Goal: Task Accomplishment & Management: Use online tool/utility

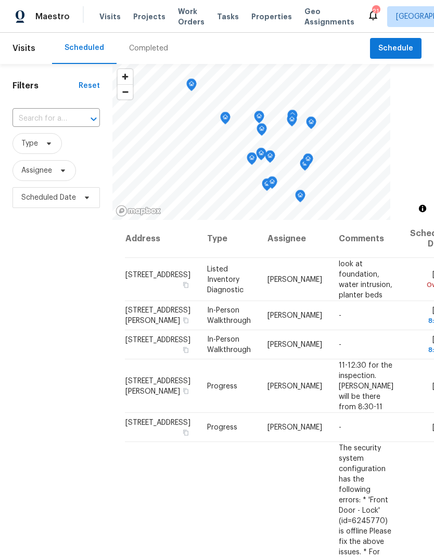
scroll to position [-5, 0]
click at [154, 50] on div "Completed" at bounding box center [148, 48] width 39 height 10
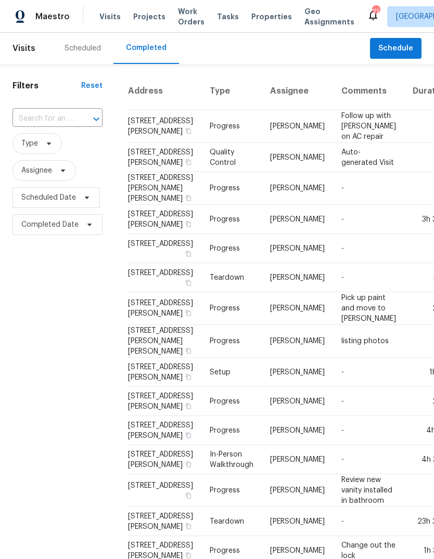
click at [87, 46] on div "Scheduled" at bounding box center [83, 48] width 36 height 10
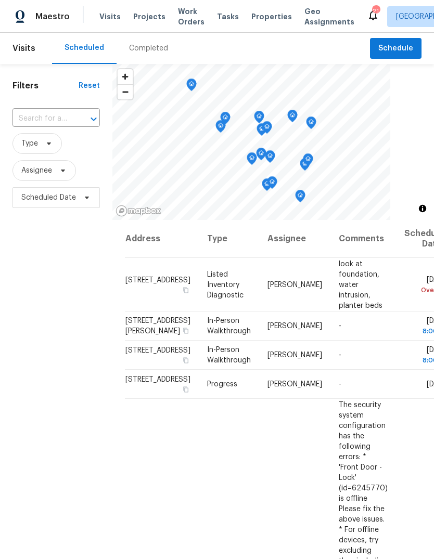
click at [139, 20] on span "Projects" at bounding box center [149, 16] width 32 height 10
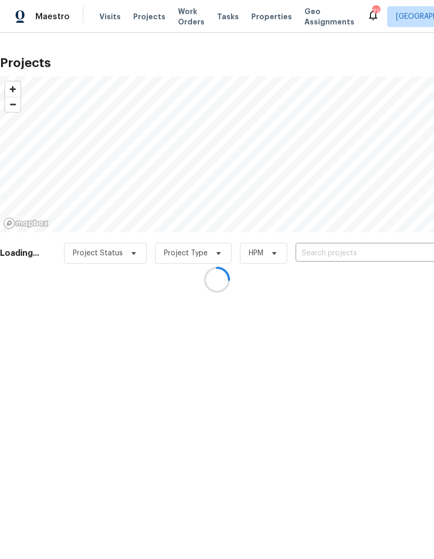
click at [361, 257] on input "text" at bounding box center [355, 254] width 119 height 16
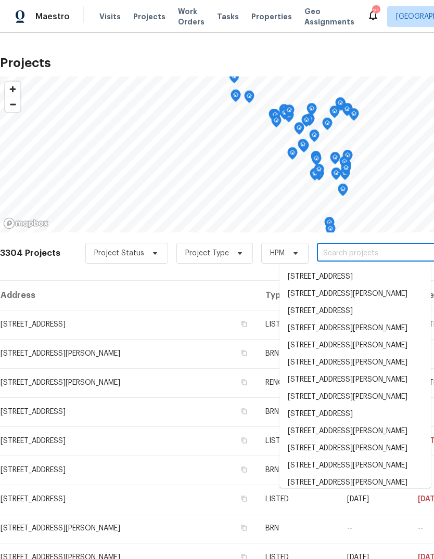
click at [365, 251] on input "text" at bounding box center [376, 254] width 119 height 16
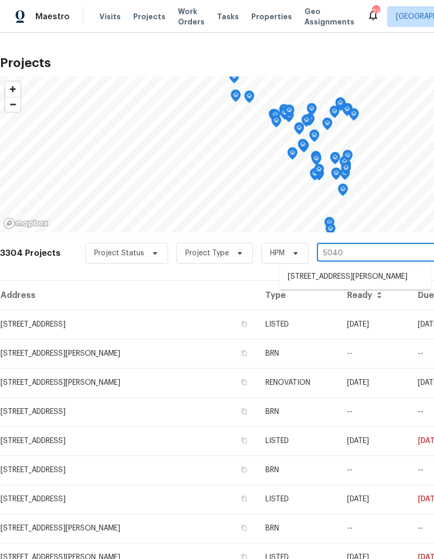
type input "5040"
click at [359, 280] on li "[STREET_ADDRESS][PERSON_NAME]" at bounding box center [354, 277] width 151 height 17
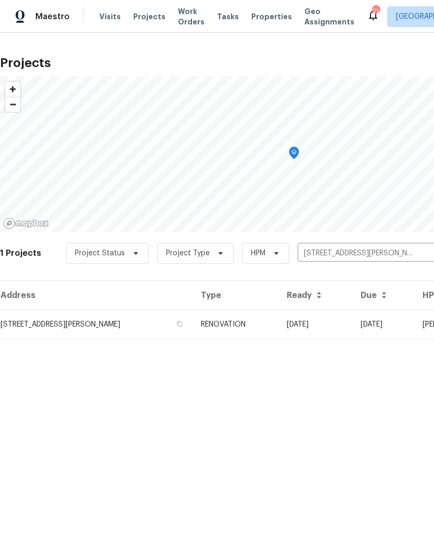
click at [252, 334] on td "RENOVATION" at bounding box center [236, 324] width 86 height 29
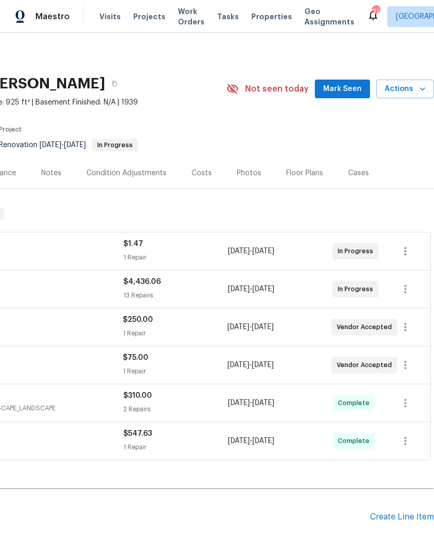
scroll to position [0, 154]
click at [352, 91] on span "Mark Seen" at bounding box center [342, 89] width 39 height 13
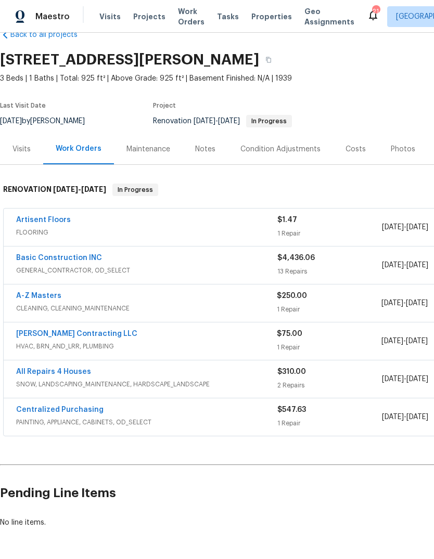
scroll to position [24, 0]
click at [53, 255] on link "Basic Construction INC" at bounding box center [59, 257] width 86 height 7
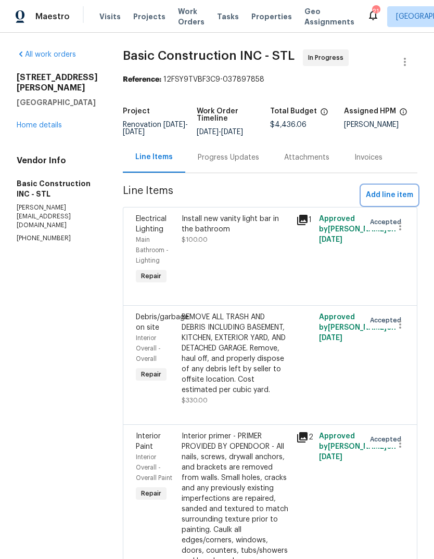
click at [403, 195] on span "Add line item" at bounding box center [389, 195] width 47 height 13
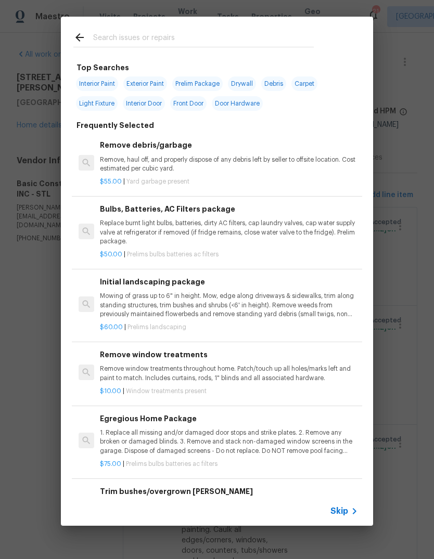
click at [350, 514] on icon at bounding box center [354, 511] width 12 height 12
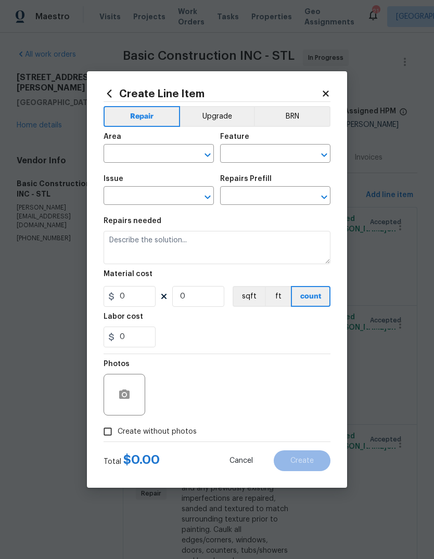
click at [167, 160] on input "text" at bounding box center [144, 155] width 81 height 16
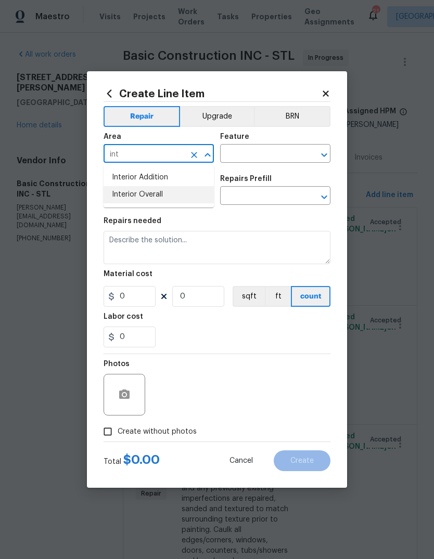
click at [195, 201] on li "Interior Overall" at bounding box center [159, 194] width 110 height 17
type input "Interior Overall"
click at [283, 157] on input "text" at bounding box center [260, 155] width 81 height 16
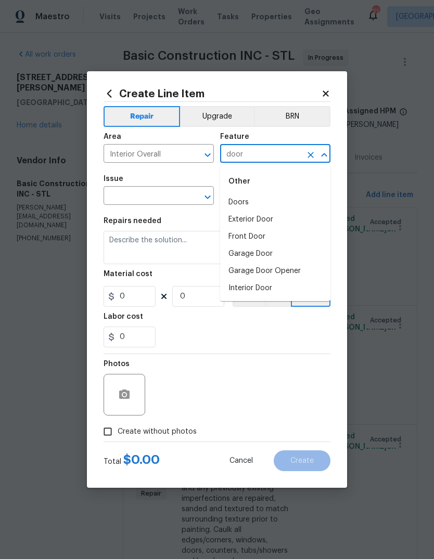
click at [307, 225] on li "Exterior Door" at bounding box center [275, 219] width 110 height 17
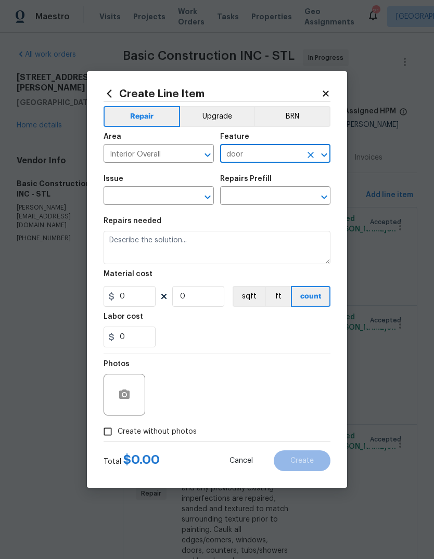
type input "Exterior Door"
click at [191, 156] on icon "Clear" at bounding box center [194, 155] width 10 height 10
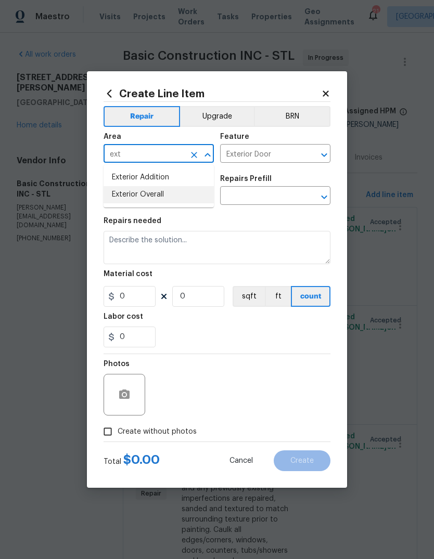
click at [195, 200] on li "Exterior Overall" at bounding box center [159, 194] width 110 height 17
type input "Exterior Overall"
click at [170, 202] on input "text" at bounding box center [144, 197] width 81 height 16
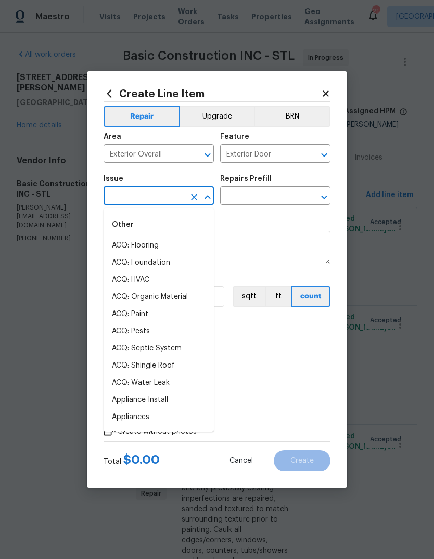
click at [170, 201] on input "text" at bounding box center [144, 197] width 81 height 16
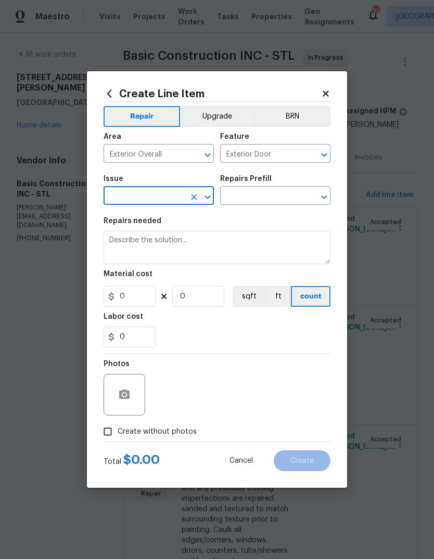
type input "s"
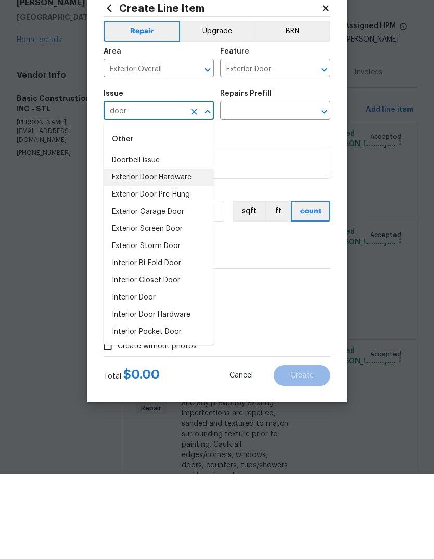
click at [189, 254] on li "Exterior Door Hardware" at bounding box center [159, 262] width 110 height 17
type input "Exterior Door Hardware"
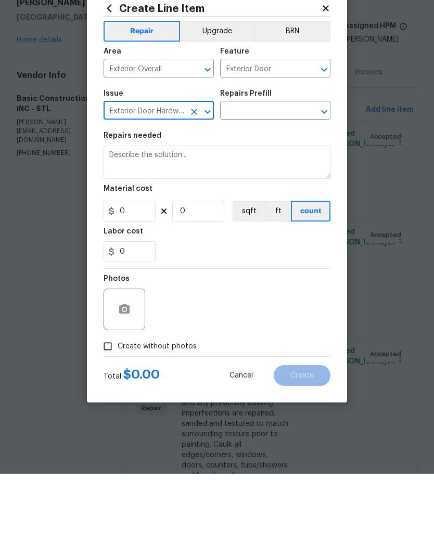
click at [276, 189] on input "text" at bounding box center [260, 197] width 81 height 16
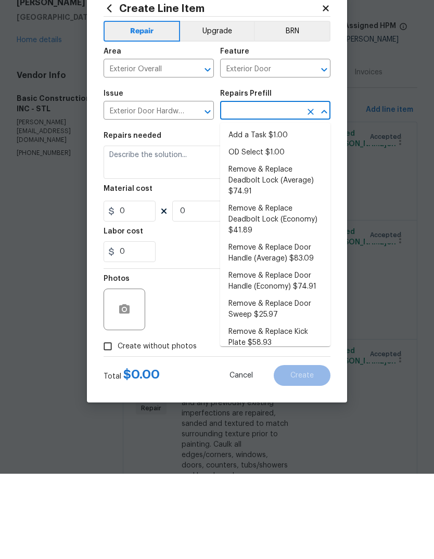
click at [285, 212] on li "Add a Task $1.00" at bounding box center [275, 220] width 110 height 17
type input "Add a Task $1.00"
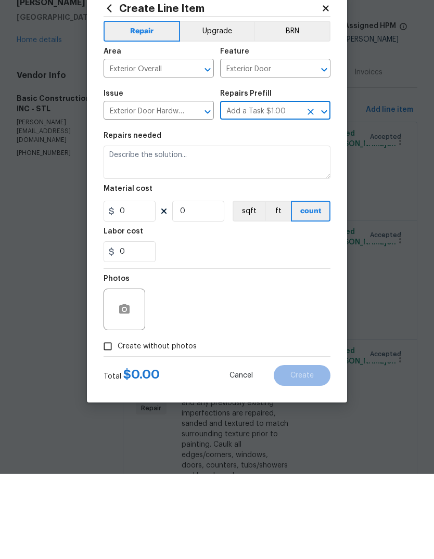
type input "Interior Door"
type textarea "HPM to detail"
type input "1"
type input "Add a Task $1.00"
type input "1"
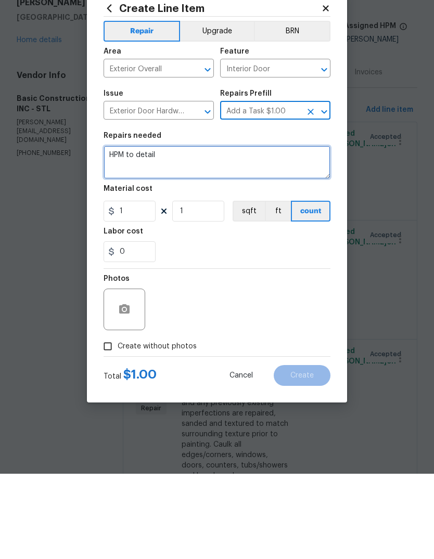
click at [277, 231] on textarea "HPM to detail" at bounding box center [217, 247] width 227 height 33
type textarea "H"
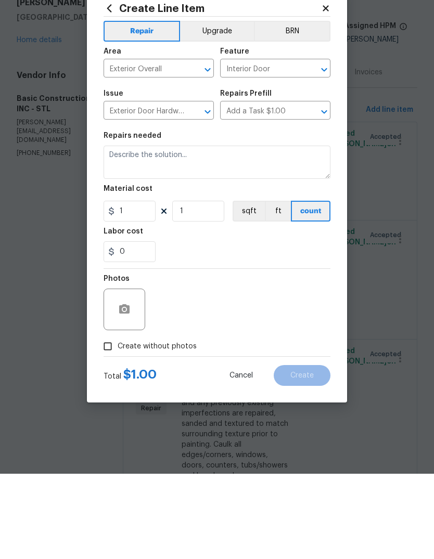
click at [284, 147] on input "Interior Door" at bounding box center [260, 155] width 81 height 16
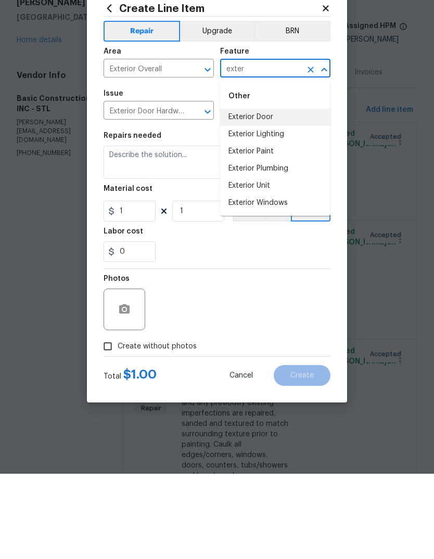
click at [275, 194] on li "Exterior Door" at bounding box center [275, 202] width 110 height 17
type input "Exterior Door"
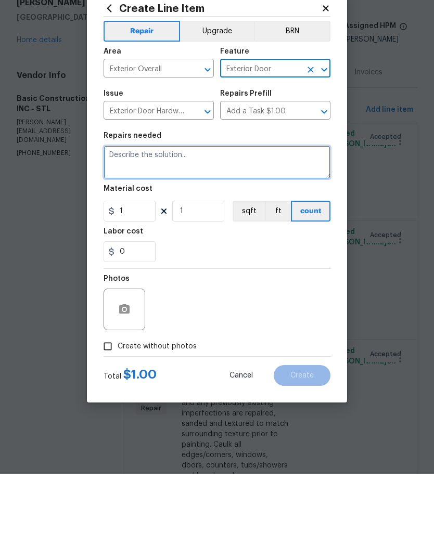
click at [252, 231] on textarea at bounding box center [217, 247] width 227 height 33
type textarea "Drill a deadbolt hole for the front door."
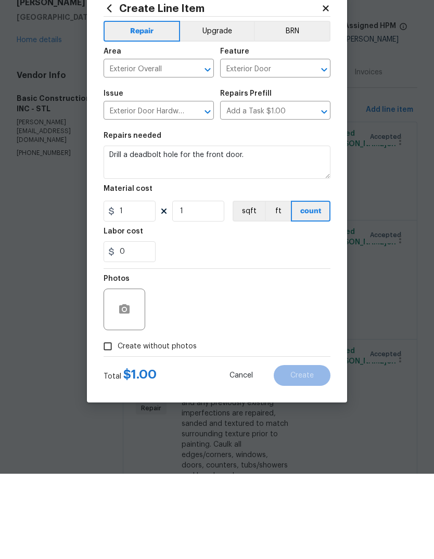
click at [297, 354] on div at bounding box center [217, 354] width 227 height 1
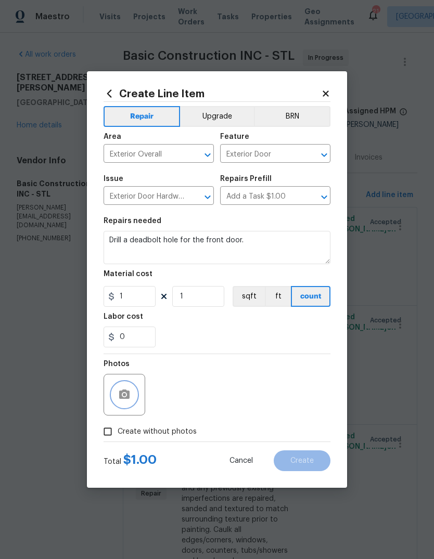
click at [135, 390] on button "button" at bounding box center [124, 394] width 25 height 25
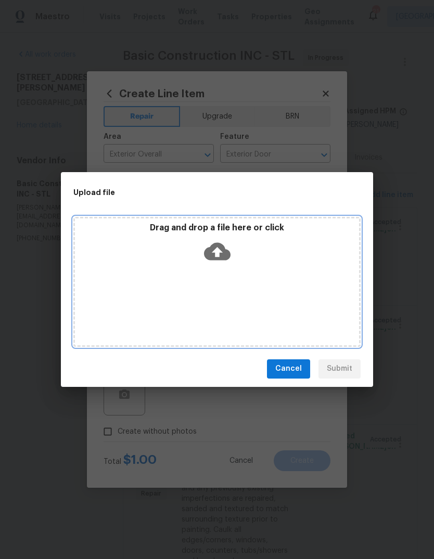
click at [224, 249] on icon at bounding box center [217, 252] width 27 height 18
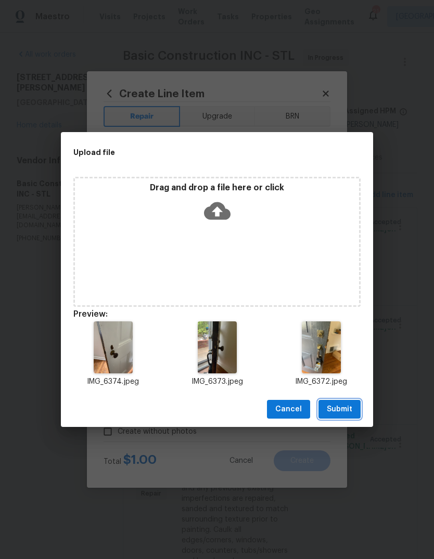
click at [348, 410] on span "Submit" at bounding box center [339, 409] width 25 height 13
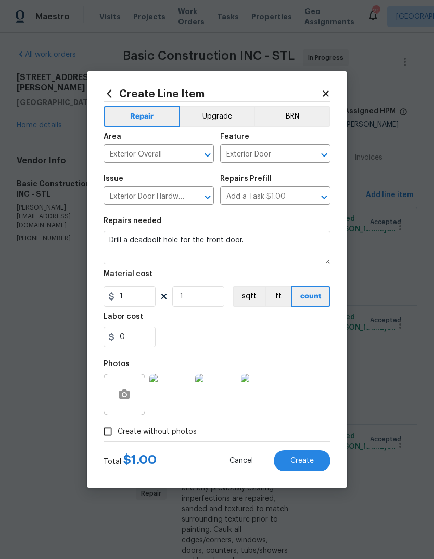
click at [223, 396] on img at bounding box center [216, 395] width 42 height 42
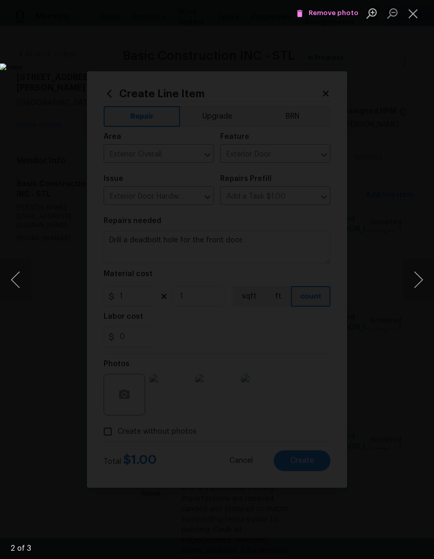
click at [422, 284] on button "Next image" at bounding box center [418, 280] width 31 height 42
click at [409, 10] on button "Close lightbox" at bounding box center [413, 13] width 21 height 18
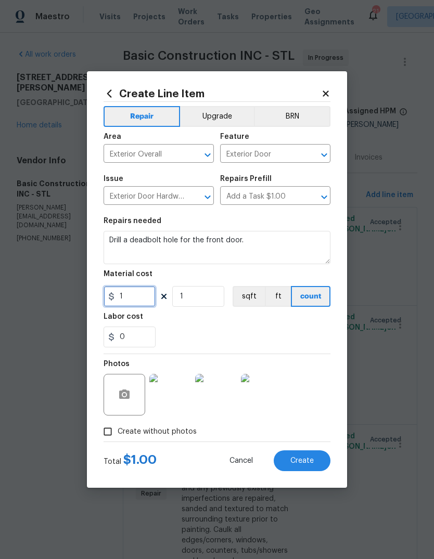
click at [155, 298] on input "1" at bounding box center [130, 296] width 52 height 21
type input "75"
click at [275, 337] on div "0" at bounding box center [217, 337] width 227 height 21
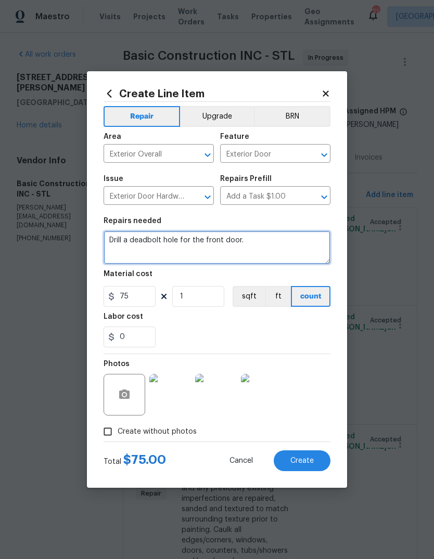
click at [315, 242] on textarea "Drill a deadbolt hole for the front door." at bounding box center [217, 247] width 227 height 33
type textarea "Drill a deadbolt hole for the front door. The current lock may be removed."
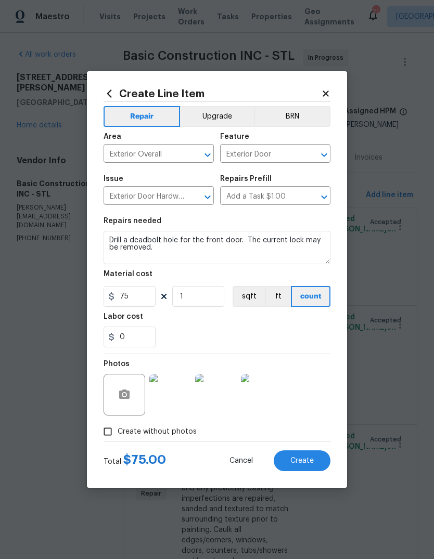
click at [292, 325] on div "Labor cost" at bounding box center [217, 320] width 227 height 14
click at [322, 461] on button "Create" at bounding box center [302, 461] width 57 height 21
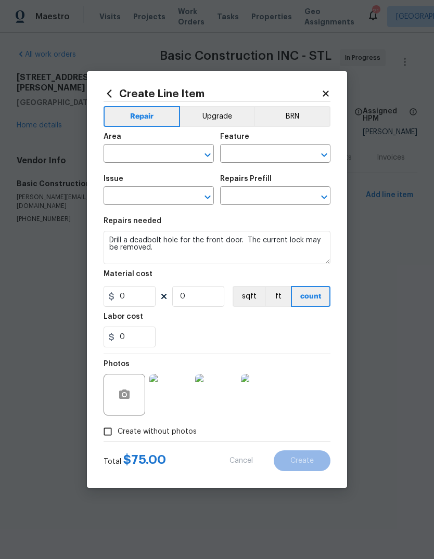
scroll to position [0, 0]
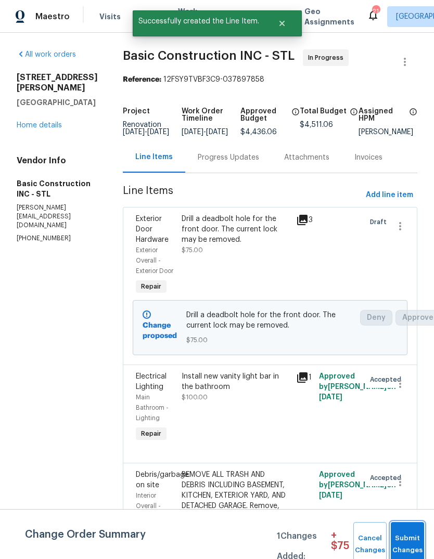
click at [406, 539] on span "Submit Changes" at bounding box center [407, 545] width 23 height 24
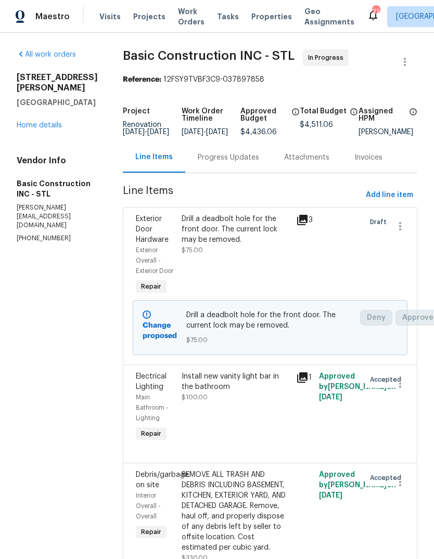
click at [245, 245] on div "Drill a deadbolt hole for the front door. The current lock may be removed." at bounding box center [236, 229] width 108 height 31
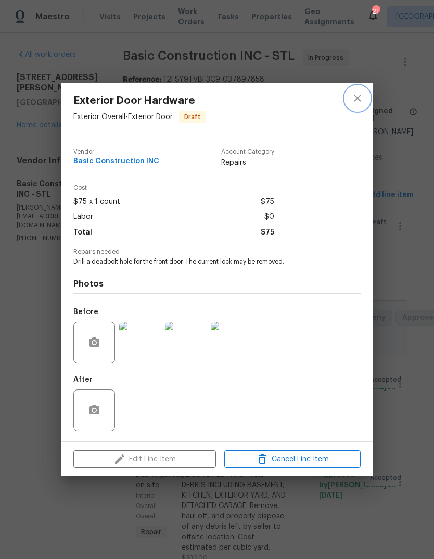
click at [359, 93] on icon "close" at bounding box center [357, 98] width 12 height 12
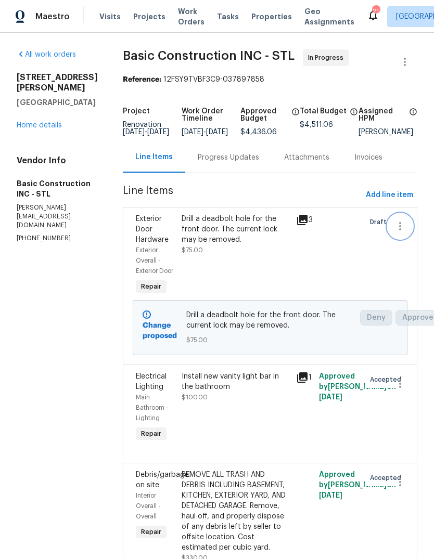
click at [398, 232] on icon "button" at bounding box center [400, 226] width 12 height 12
click at [413, 236] on li "Cancel" at bounding box center [405, 233] width 40 height 17
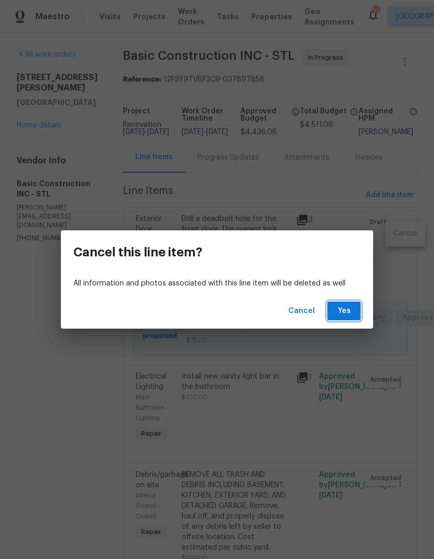
click at [350, 311] on span "Yes" at bounding box center [344, 311] width 17 height 13
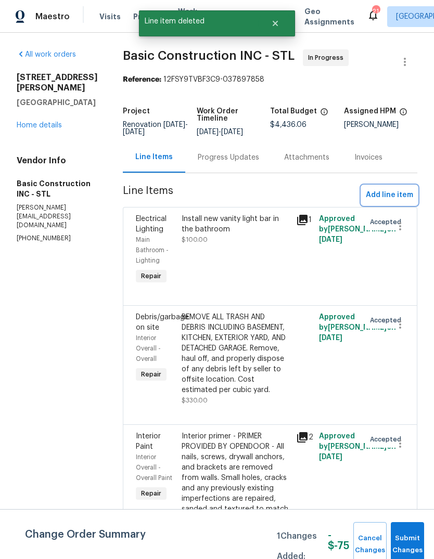
click at [404, 195] on span "Add line item" at bounding box center [389, 195] width 47 height 13
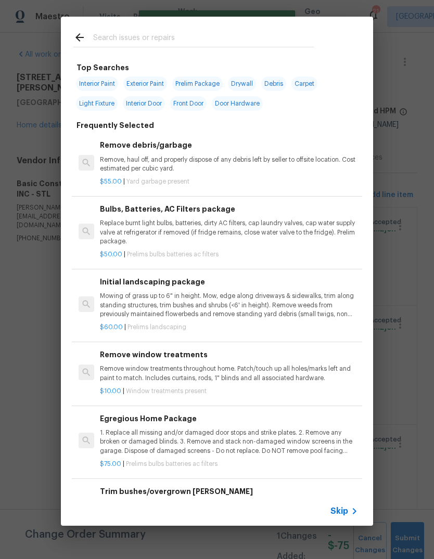
click at [344, 513] on span "Skip" at bounding box center [339, 511] width 18 height 10
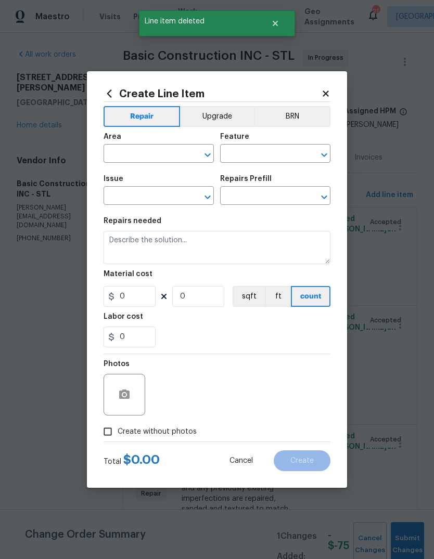
click at [156, 153] on input "text" at bounding box center [144, 155] width 81 height 16
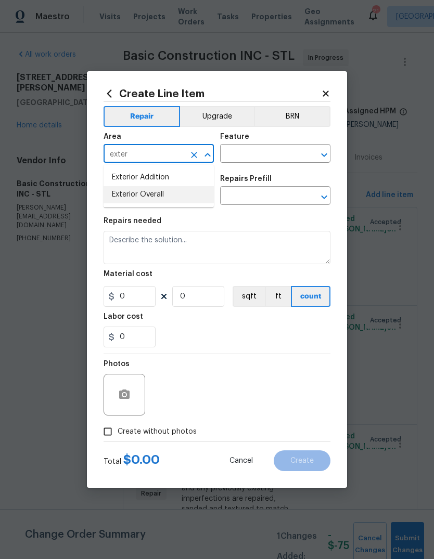
click at [189, 201] on li "Exterior Overall" at bounding box center [159, 194] width 110 height 17
type input "Exterior Overall"
click at [267, 154] on input "text" at bounding box center [260, 155] width 81 height 16
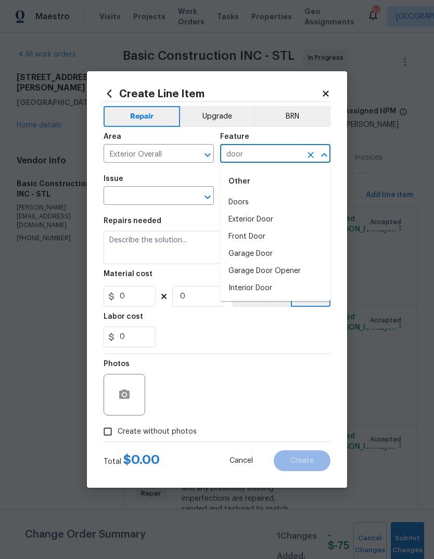
click at [298, 224] on li "Exterior Door" at bounding box center [275, 219] width 110 height 17
type input "Exterior Door"
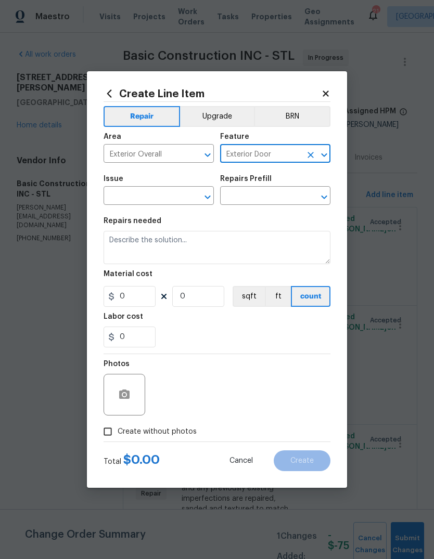
click at [176, 195] on input "text" at bounding box center [144, 197] width 81 height 16
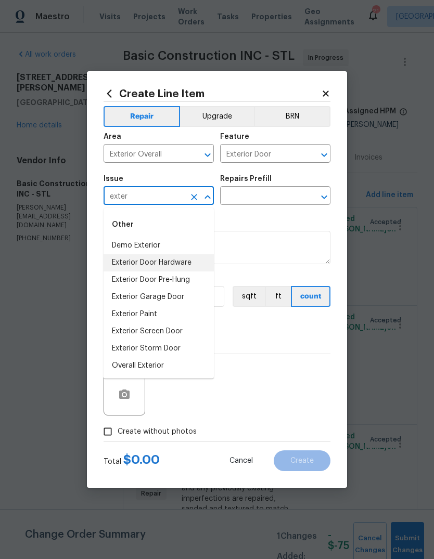
click at [196, 267] on li "Exterior Door Hardware" at bounding box center [159, 262] width 110 height 17
type input "Exterior Door Hardware"
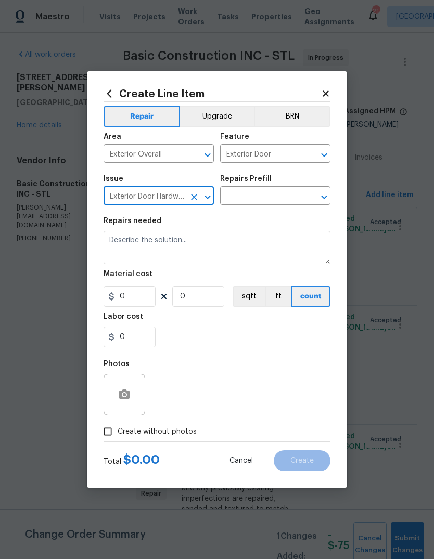
click at [276, 201] on input "text" at bounding box center [260, 197] width 81 height 16
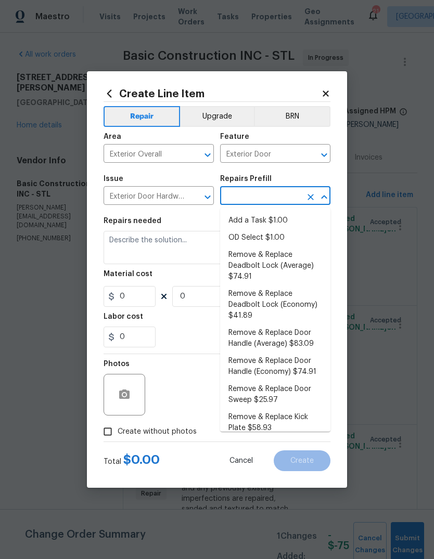
click at [286, 224] on li "Add a Task $1.00" at bounding box center [275, 220] width 110 height 17
type input "Add a Task $1.00"
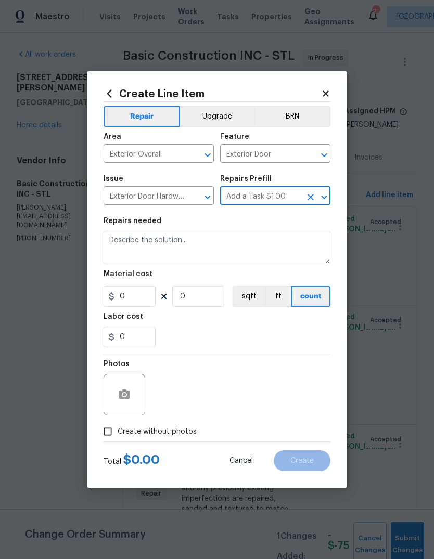
type input "Interior Door"
type textarea "HPM to detail"
type input "1"
type input "Add a Task $1.00"
type input "1"
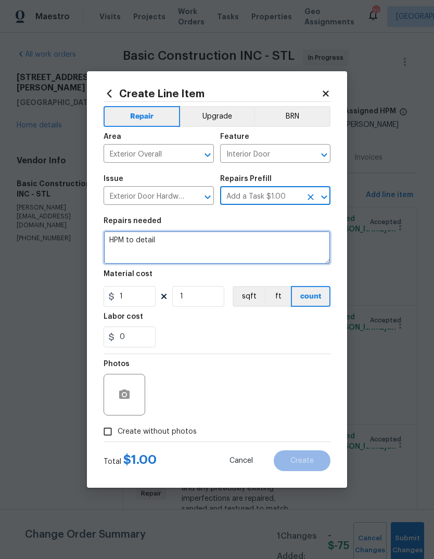
click at [241, 241] on textarea "HPM to detail" at bounding box center [217, 247] width 227 height 33
type textarea "H"
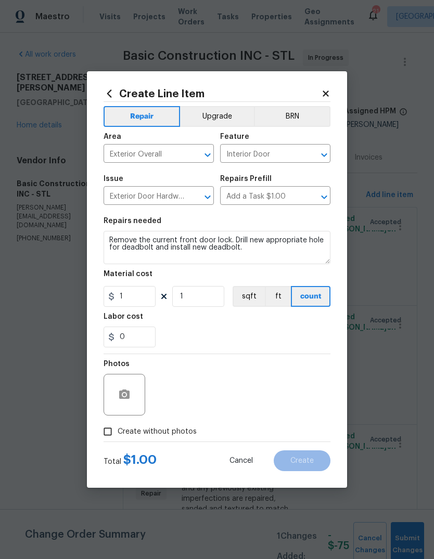
click at [298, 328] on div "0" at bounding box center [217, 337] width 227 height 21
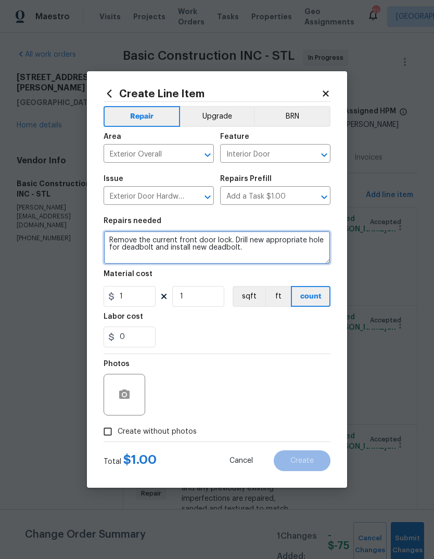
click at [267, 252] on textarea "Remove the current front door lock. Drill new appropriate hole for deadbolt and…" at bounding box center [217, 247] width 227 height 33
type textarea "Remove the current front door lock. Drill new appropriate hole for deadbolt and…"
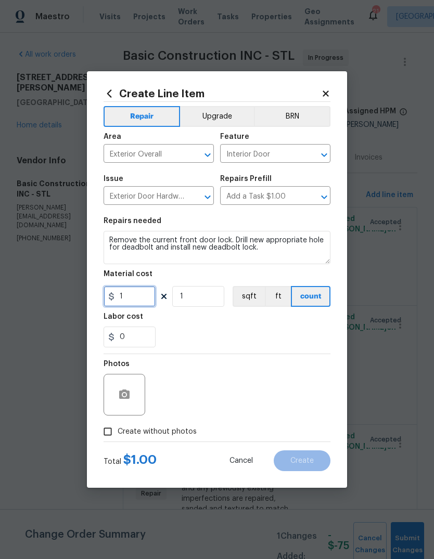
click at [155, 307] on input "1" at bounding box center [130, 296] width 52 height 21
type input "100"
click at [275, 338] on div "0" at bounding box center [217, 337] width 227 height 21
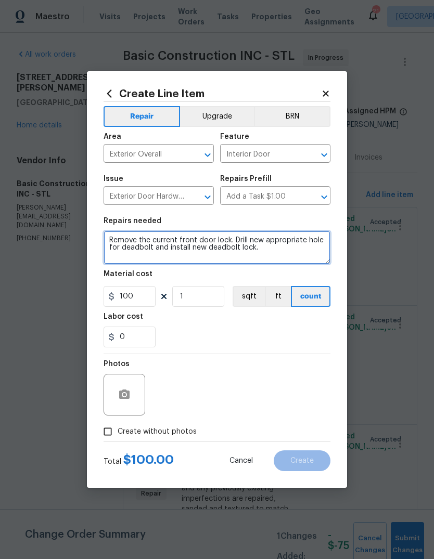
click at [310, 258] on textarea "Remove the current front door lock. Drill new appropriate hole for deadbolt and…" at bounding box center [217, 247] width 227 height 33
type textarea "Remove the current front door lock. Drill new appropriate hole for deadbolt and…"
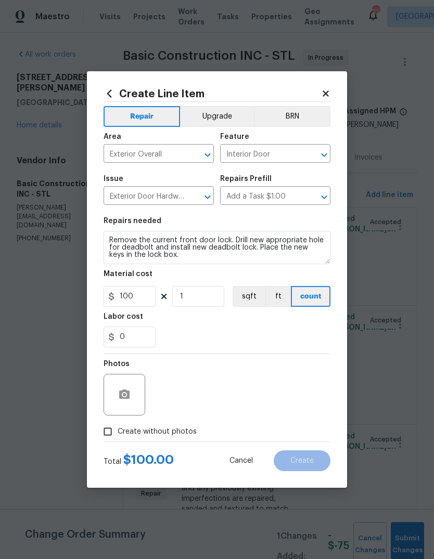
click at [278, 339] on div "0" at bounding box center [217, 337] width 227 height 21
click at [133, 395] on button "button" at bounding box center [124, 394] width 25 height 25
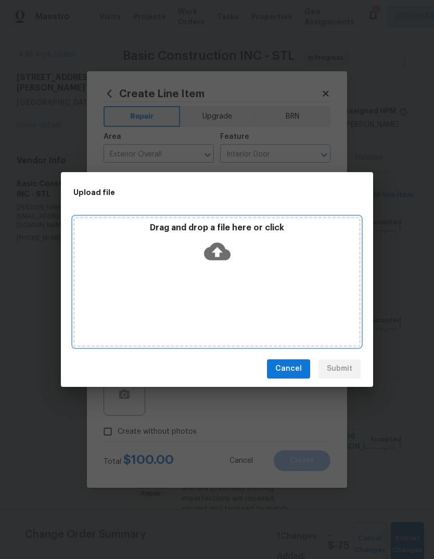
click at [221, 252] on icon at bounding box center [217, 251] width 27 height 27
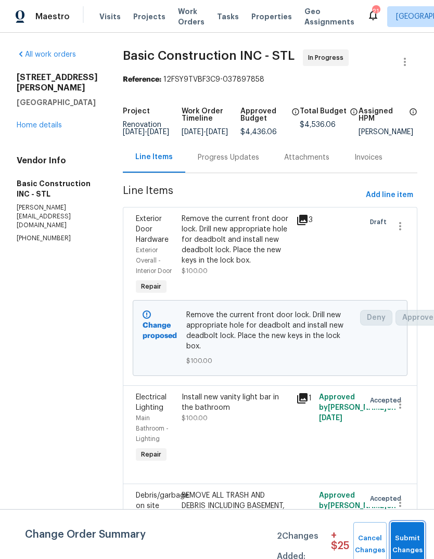
click at [405, 538] on span "Submit Changes" at bounding box center [407, 545] width 23 height 24
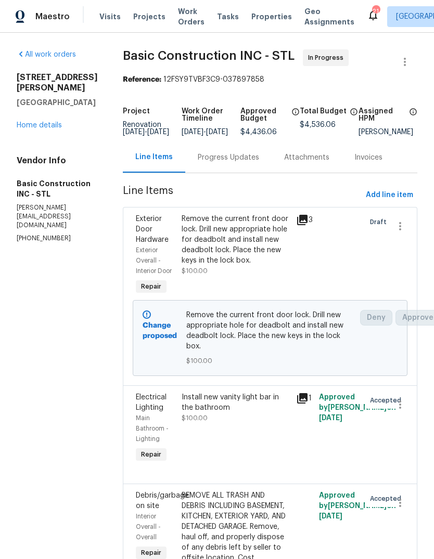
click at [52, 129] on link "Home details" at bounding box center [39, 125] width 45 height 7
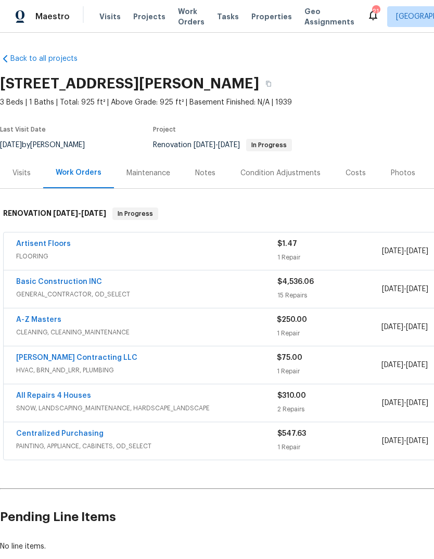
click at [115, 16] on span "Visits" at bounding box center [109, 16] width 21 height 10
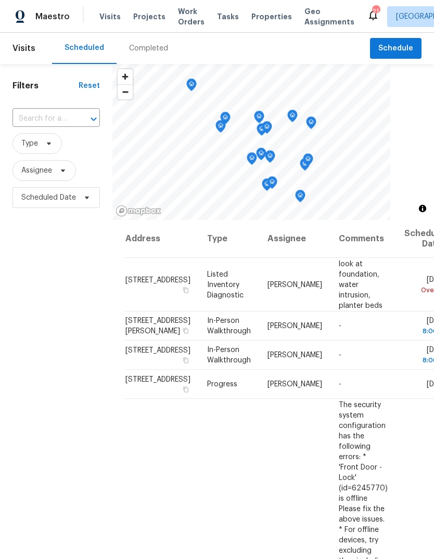
click at [153, 53] on div "Completed" at bounding box center [148, 48] width 39 height 10
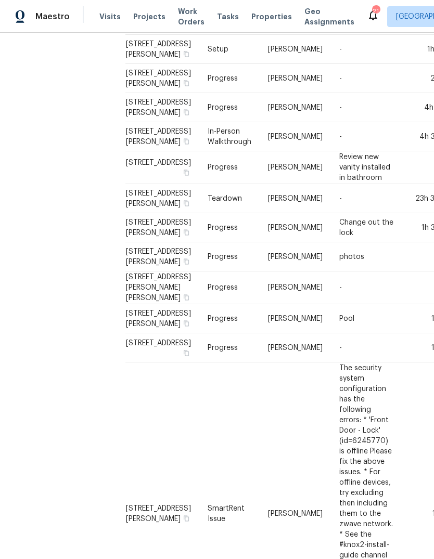
scroll to position [323, 3]
click at [331, 151] on td "-" at bounding box center [365, 136] width 71 height 29
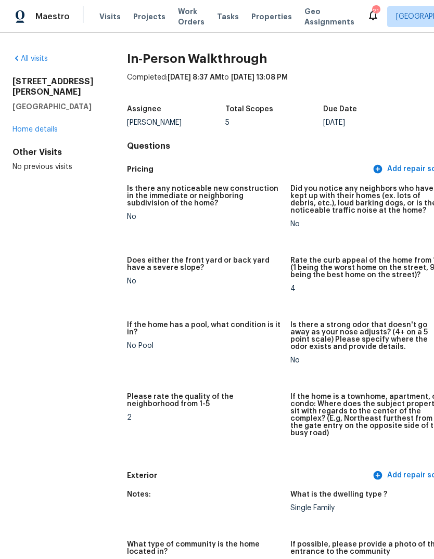
click at [263, 20] on span "Properties" at bounding box center [271, 16] width 41 height 10
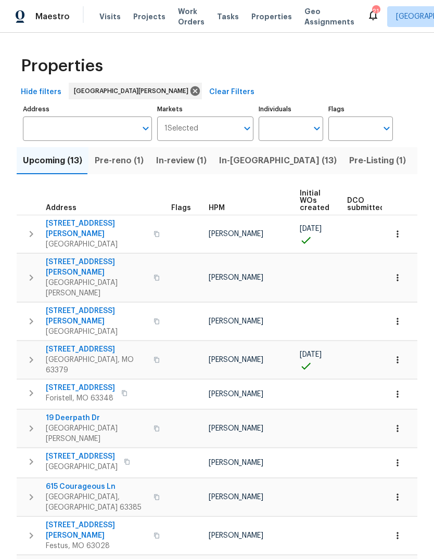
click at [349, 165] on span "Pre-Listing (1)" at bounding box center [377, 161] width 57 height 15
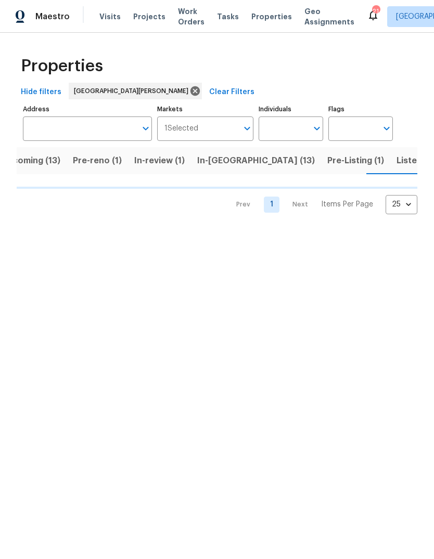
scroll to position [0, 22]
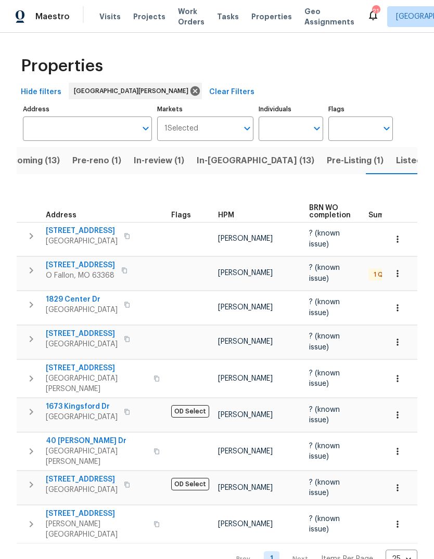
click at [12, 235] on div "Properties Hide filters St. Louis Clear Filters Address Address Markets 1 Selec…" at bounding box center [217, 309] width 434 height 553
click at [113, 19] on span "Visits" at bounding box center [109, 16] width 21 height 10
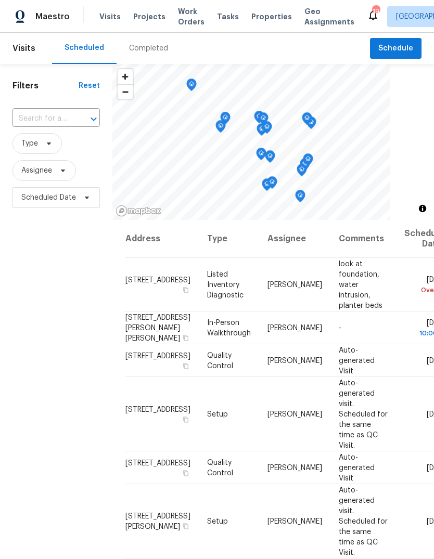
click at [90, 117] on icon "Open" at bounding box center [93, 119] width 12 height 12
type input "arker"
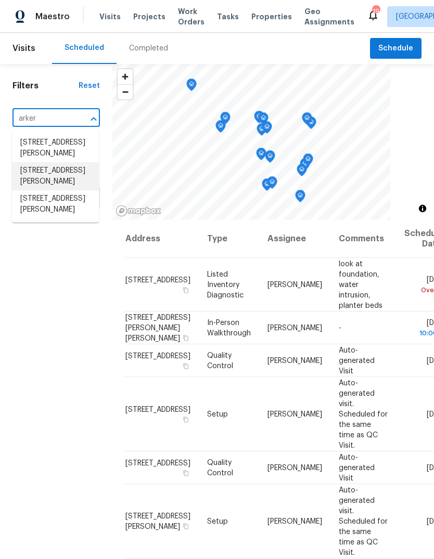
click at [67, 190] on li "3940 Parker Rd, Florissant, MO 63033" at bounding box center [55, 176] width 87 height 28
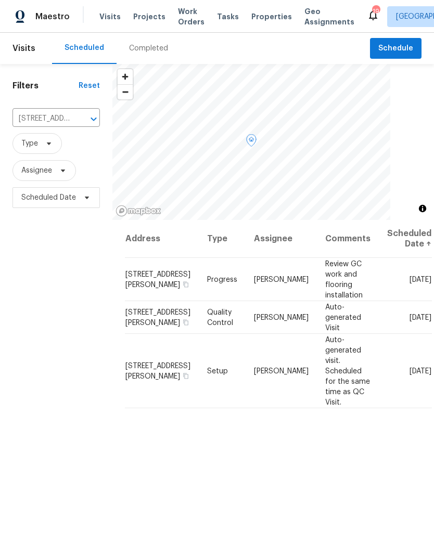
click at [0, 0] on icon at bounding box center [0, 0] width 0 height 0
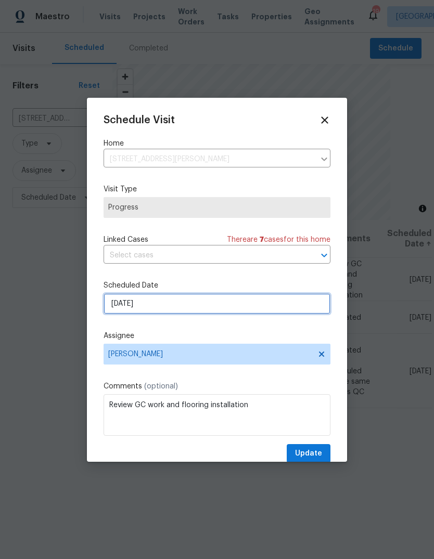
click at [280, 305] on input "[DATE]" at bounding box center [217, 304] width 227 height 21
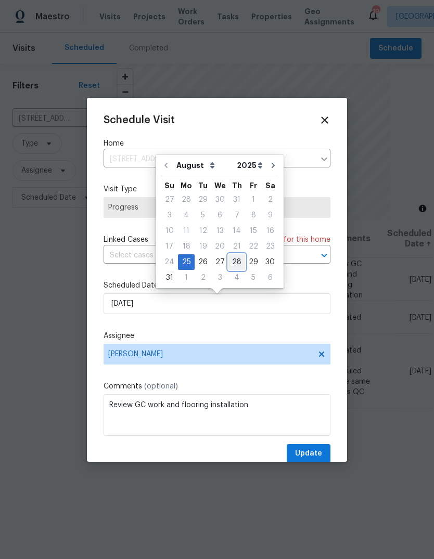
click at [234, 258] on div "28" at bounding box center [236, 262] width 17 height 15
type input "8/28/2025"
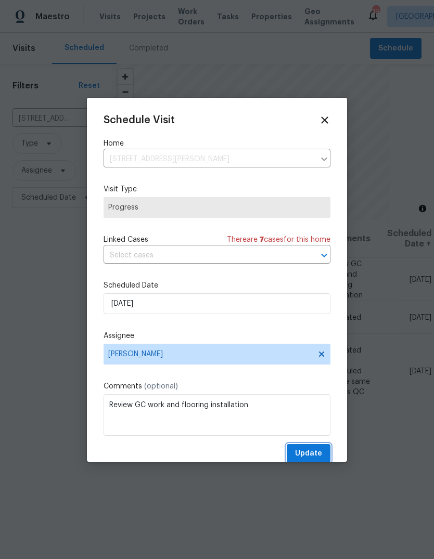
click at [318, 452] on span "Update" at bounding box center [308, 454] width 27 height 13
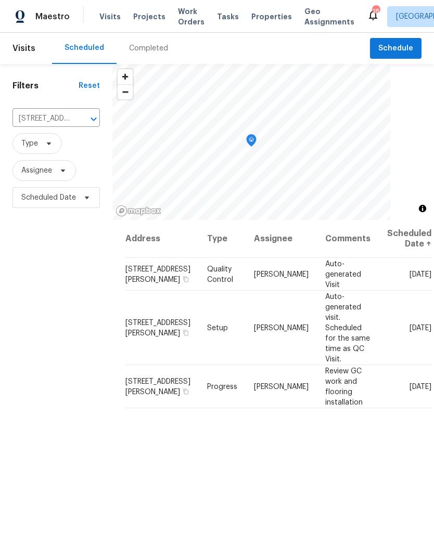
click at [110, 19] on span "Visits" at bounding box center [109, 16] width 21 height 10
click at [88, 119] on icon "Open" at bounding box center [93, 119] width 12 height 12
click at [75, 264] on div "Filters Reset rosant ​ Type Assignee Scheduled Date" at bounding box center [56, 366] width 112 height 604
type input "3940 Parker Rd, Florissant, MO 63033"
click at [80, 124] on icon "Clear" at bounding box center [80, 119] width 10 height 10
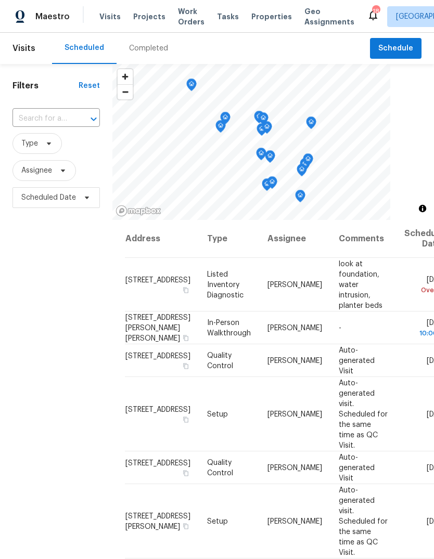
click at [69, 115] on input "text" at bounding box center [41, 119] width 58 height 16
type input "rosant"
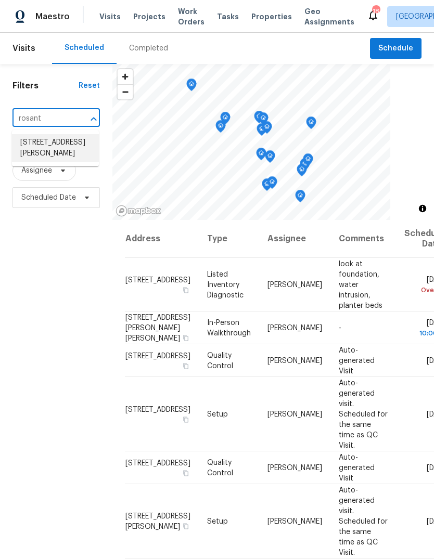
click at [58, 152] on li "14519 Rosant Ct, Florissant, MO 63034" at bounding box center [55, 148] width 87 height 28
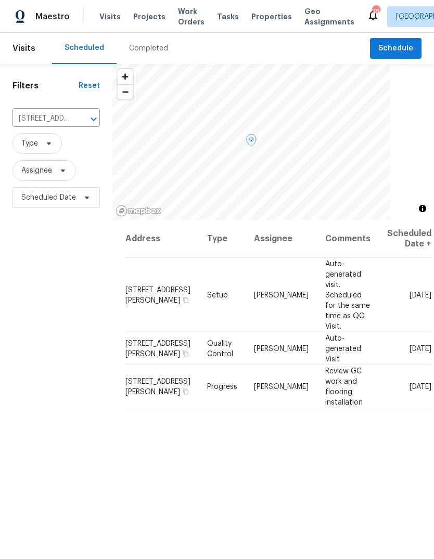
click at [0, 0] on icon at bounding box center [0, 0] width 0 height 0
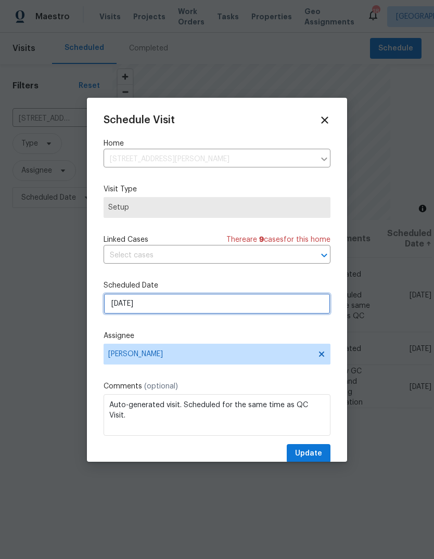
click at [284, 311] on input "[DATE]" at bounding box center [217, 304] width 227 height 21
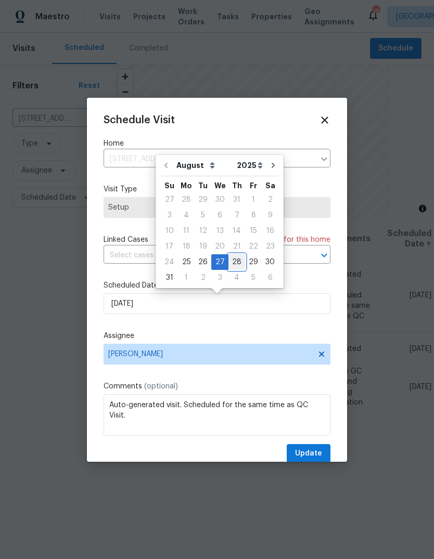
click at [233, 259] on div "28" at bounding box center [236, 262] width 17 height 15
type input "8/28/2025"
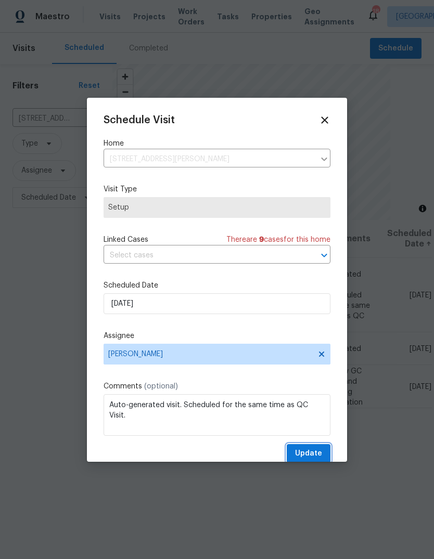
click at [322, 455] on button "Update" at bounding box center [309, 453] width 44 height 19
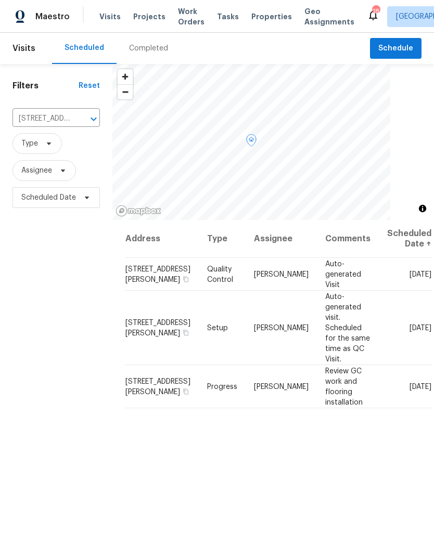
click at [0, 0] on icon at bounding box center [0, 0] width 0 height 0
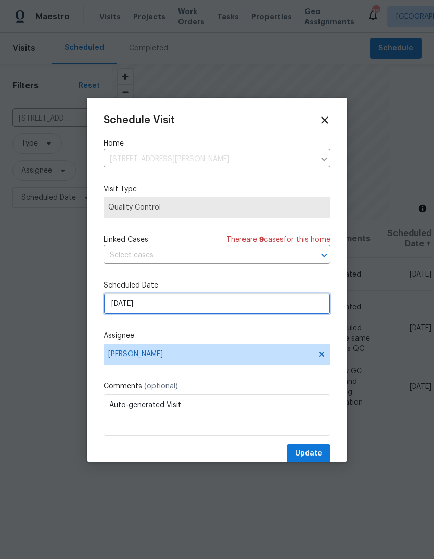
click at [277, 301] on input "[DATE]" at bounding box center [217, 304] width 227 height 21
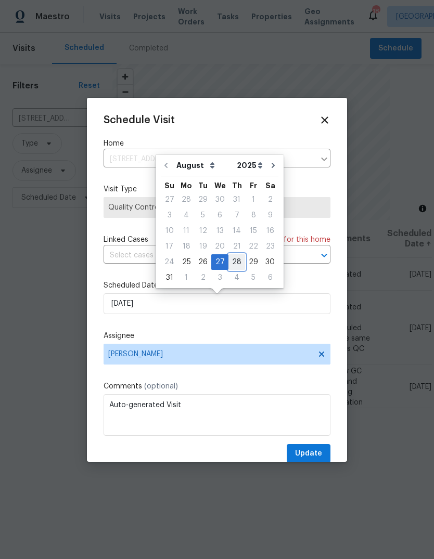
click at [236, 259] on div "28" at bounding box center [236, 262] width 17 height 15
type input "8/28/2025"
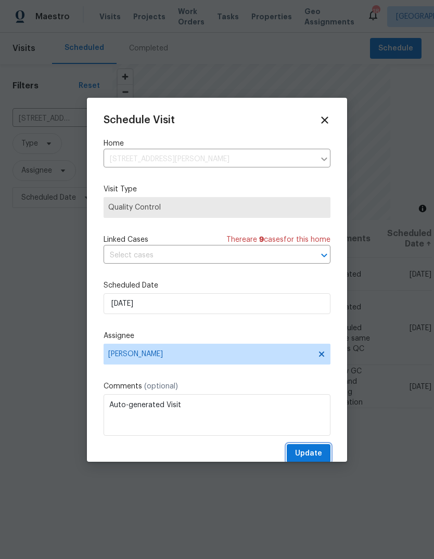
click at [319, 451] on span "Update" at bounding box center [308, 454] width 27 height 13
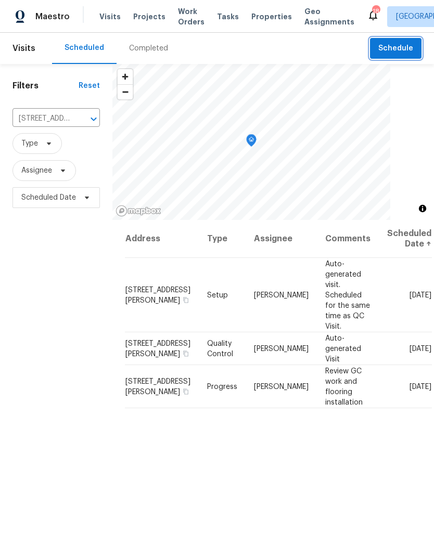
click at [413, 50] on button "Schedule" at bounding box center [396, 48] width 52 height 21
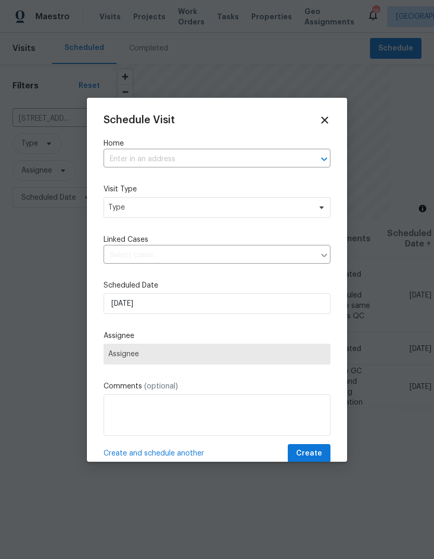
click at [234, 157] on input "text" at bounding box center [203, 159] width 198 height 16
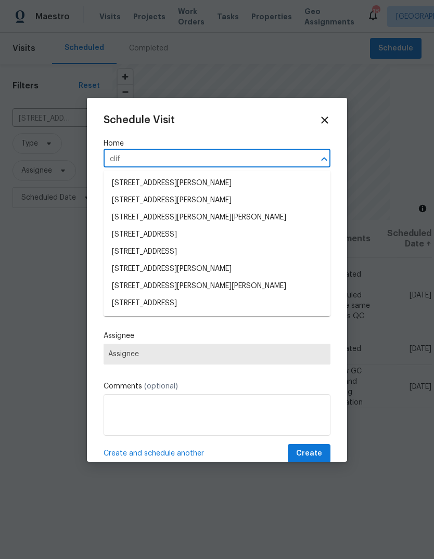
type input "clift"
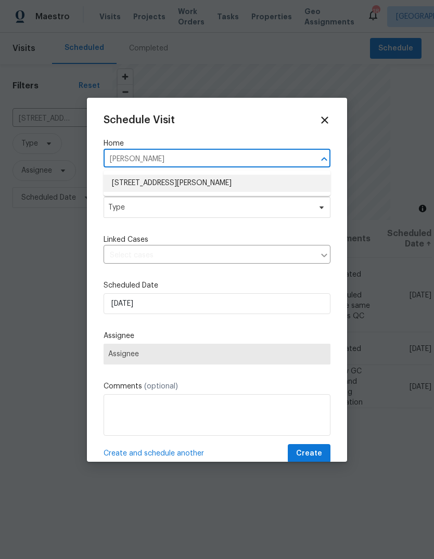
click at [241, 180] on li "6448 Clifton Hills Dr, Saint Louis, MO 63139" at bounding box center [217, 183] width 227 height 17
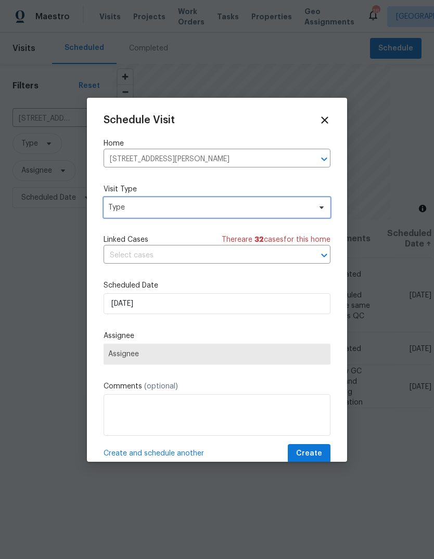
click at [238, 211] on span "Type" at bounding box center [209, 207] width 202 height 10
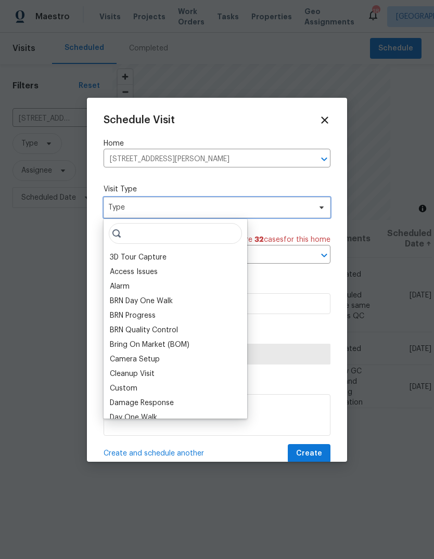
click at [244, 213] on span "Type" at bounding box center [209, 207] width 202 height 10
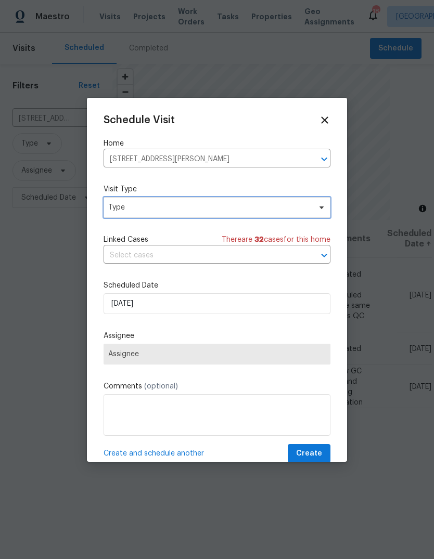
click at [226, 214] on span "Type" at bounding box center [217, 207] width 227 height 21
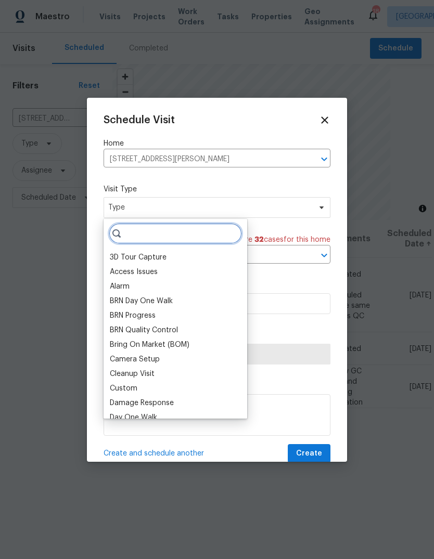
click at [197, 241] on input "search" at bounding box center [175, 233] width 133 height 21
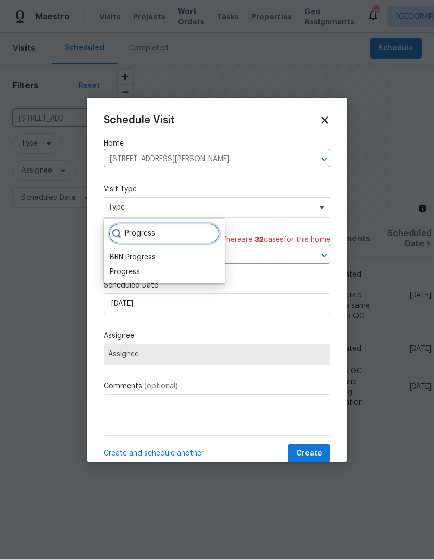
type input "Progress"
click at [155, 279] on div "Progress" at bounding box center [164, 272] width 115 height 15
click at [146, 274] on div "Progress" at bounding box center [164, 272] width 115 height 15
click at [138, 262] on div "BRN Progress" at bounding box center [133, 257] width 46 height 10
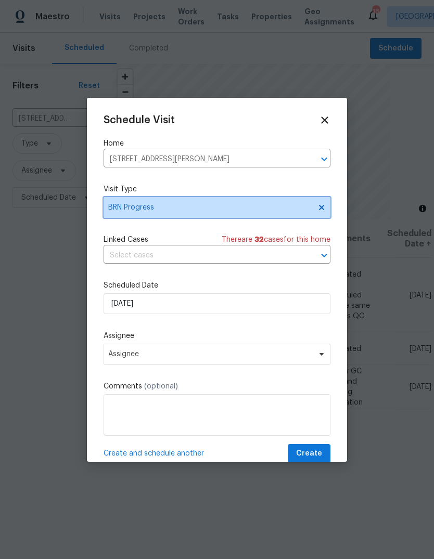
click at [198, 208] on span "BRN Progress" at bounding box center [209, 207] width 202 height 10
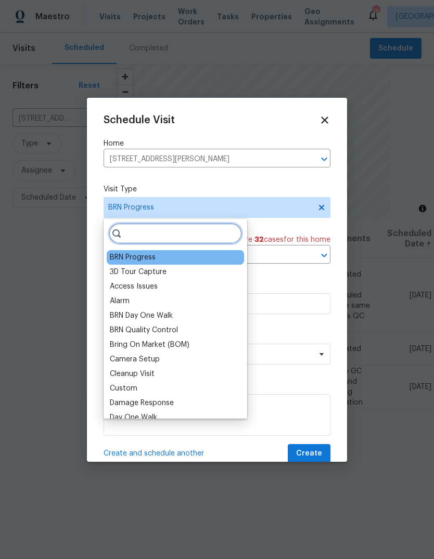
click at [177, 237] on input "search" at bounding box center [175, 233] width 133 height 21
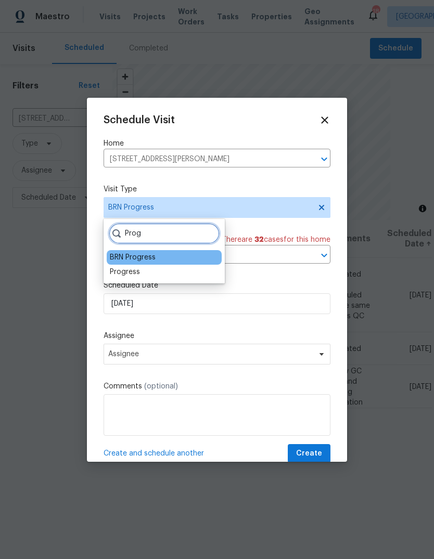
type input "Prog"
click at [147, 273] on div "Progress" at bounding box center [164, 272] width 115 height 15
click at [136, 274] on div "Progress" at bounding box center [125, 272] width 30 height 10
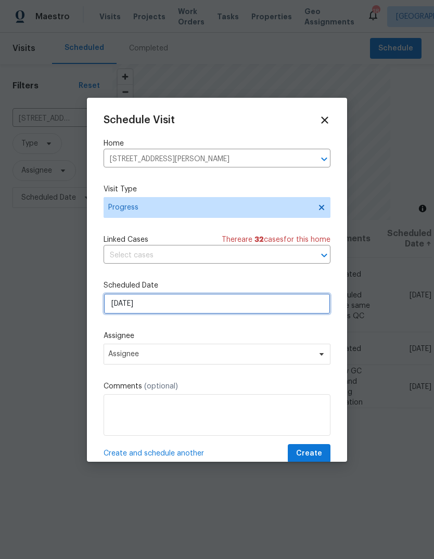
click at [212, 310] on input "[DATE]" at bounding box center [217, 304] width 227 height 21
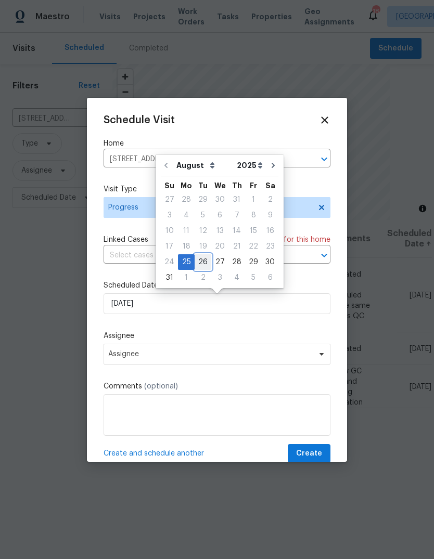
click at [202, 261] on div "26" at bounding box center [203, 262] width 17 height 15
type input "8/26/2025"
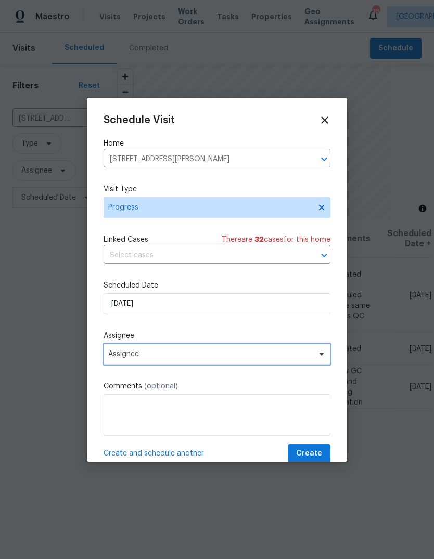
click at [207, 362] on span "Assignee" at bounding box center [217, 354] width 227 height 21
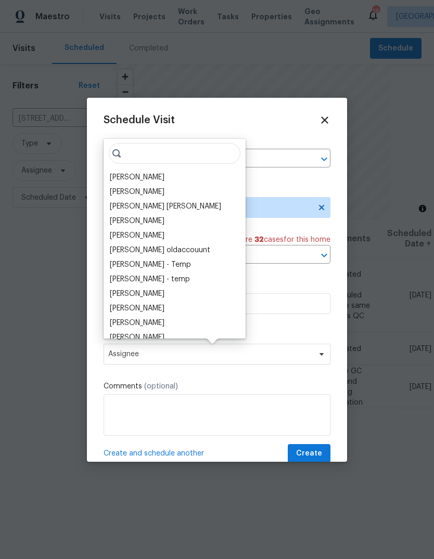
click at [179, 174] on div "[PERSON_NAME]" at bounding box center [175, 177] width 136 height 15
click at [160, 181] on div "[PERSON_NAME]" at bounding box center [137, 177] width 55 height 10
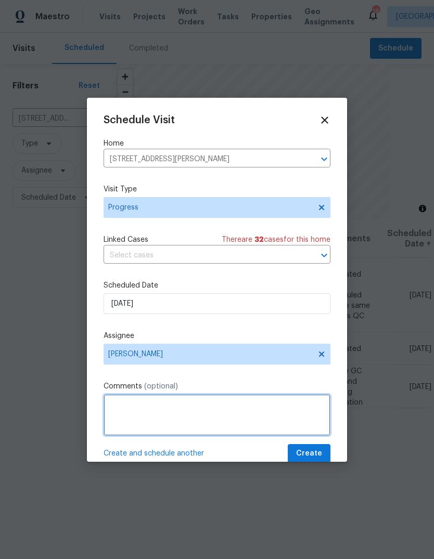
click at [172, 417] on textarea at bounding box center [217, 415] width 227 height 42
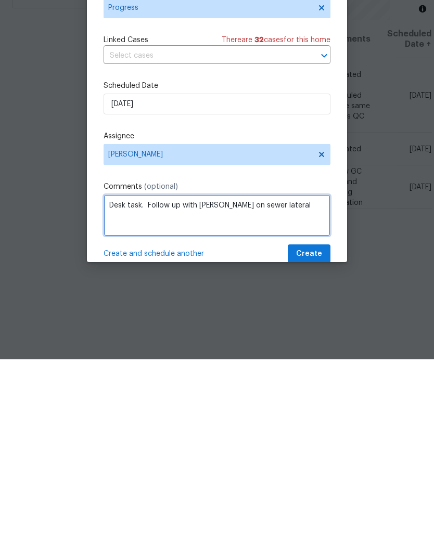
type textarea "Desk task. Follow up with Loftin on sewer lateral"
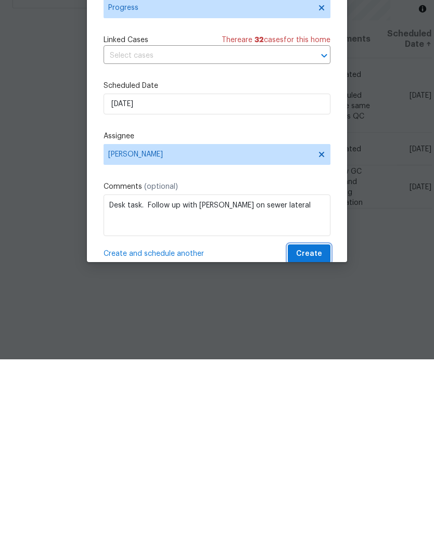
click at [320, 448] on span "Create" at bounding box center [309, 454] width 26 height 13
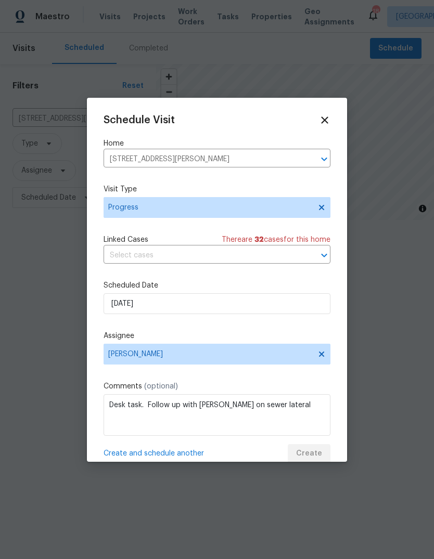
scroll to position [0, 0]
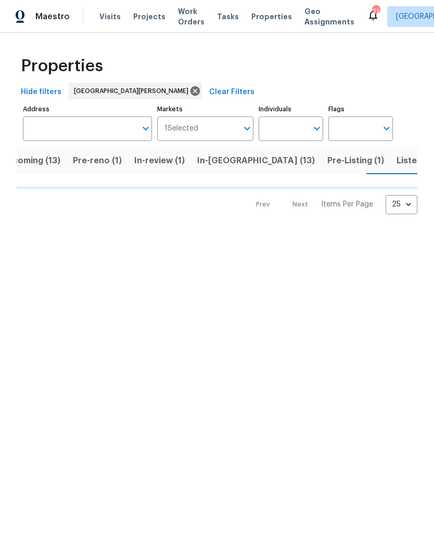
scroll to position [0, 22]
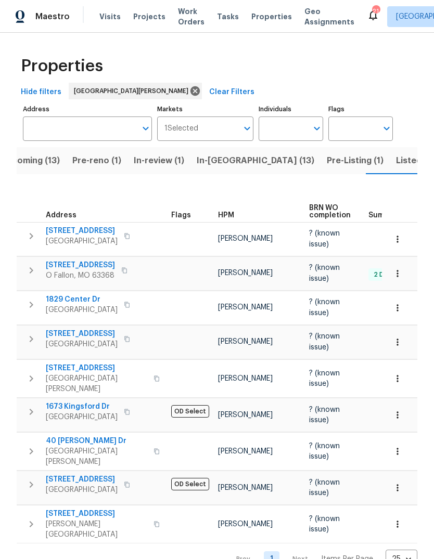
click at [145, 19] on span "Projects" at bounding box center [149, 16] width 32 height 10
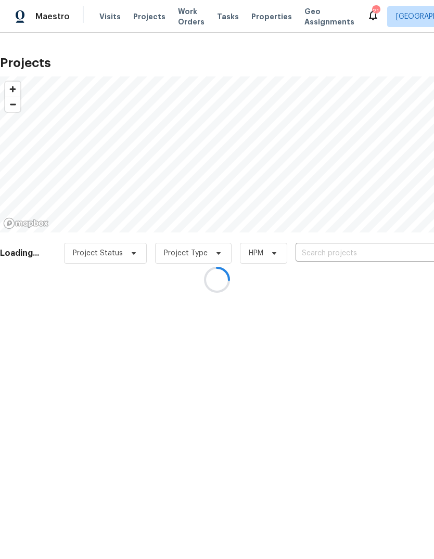
click at [356, 253] on div at bounding box center [217, 279] width 434 height 559
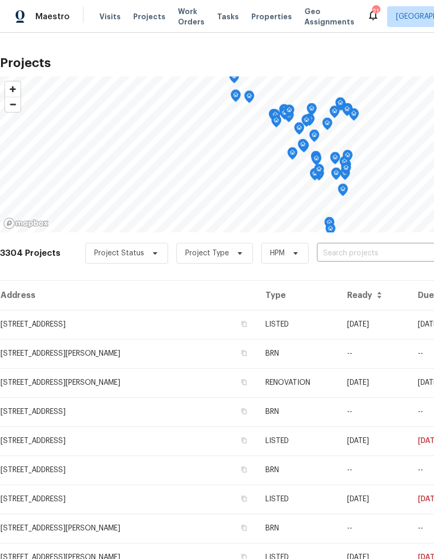
click at [373, 260] on input "text" at bounding box center [376, 254] width 119 height 16
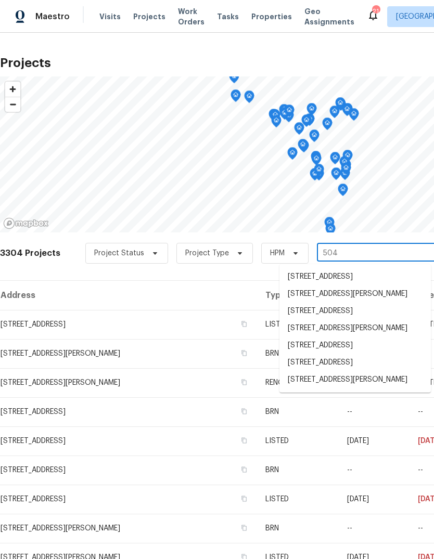
type input "5040"
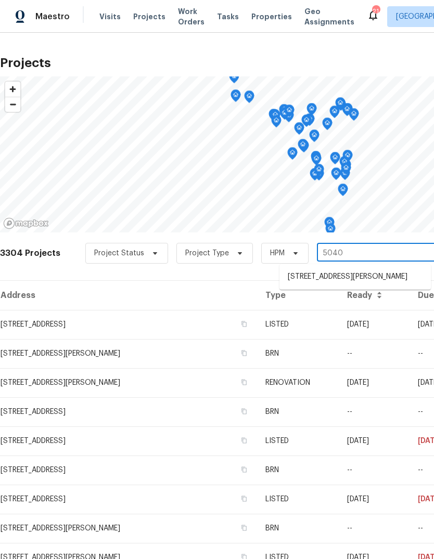
click at [374, 276] on li "5040 Parker Ave, Saint Louis, MO 63139" at bounding box center [354, 277] width 151 height 17
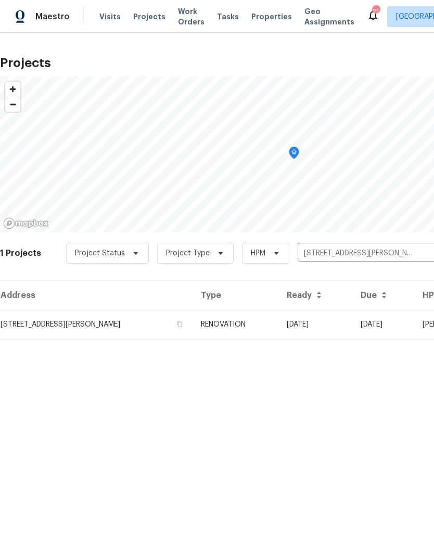
click at [295, 327] on td "08/12/25" at bounding box center [315, 324] width 74 height 29
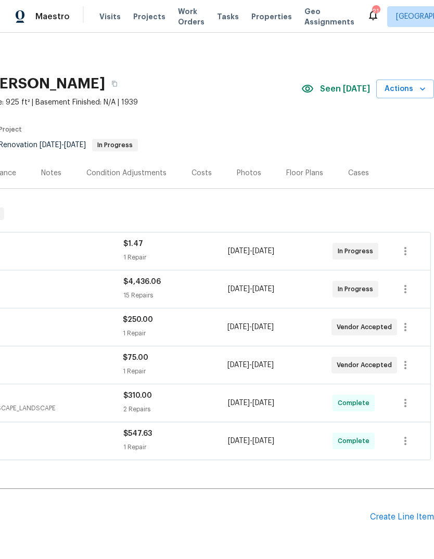
scroll to position [0, 154]
click at [405, 521] on div "Create Line Item" at bounding box center [402, 518] width 64 height 10
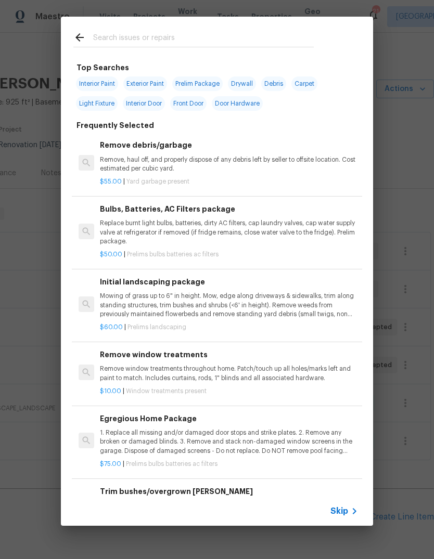
click at [349, 516] on icon at bounding box center [354, 511] width 12 height 12
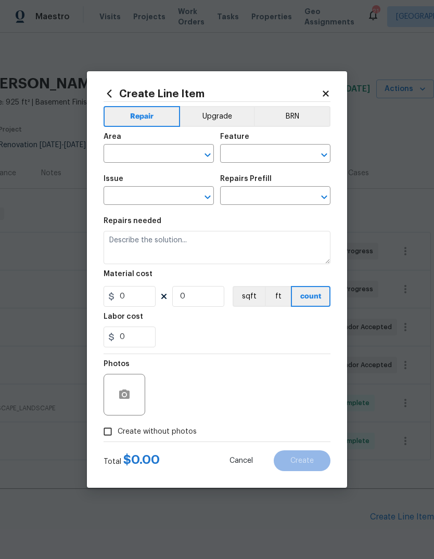
click at [178, 155] on input "text" at bounding box center [144, 155] width 81 height 16
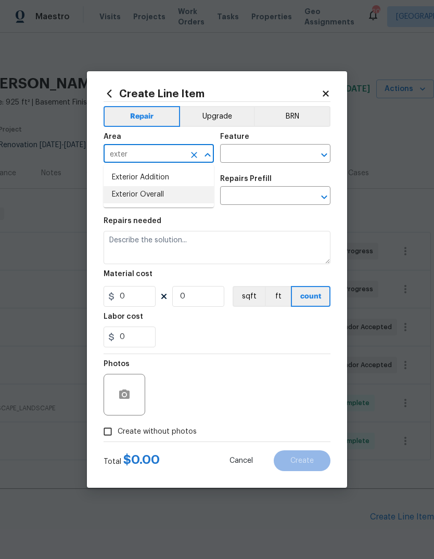
click at [181, 199] on li "Exterior Overall" at bounding box center [159, 194] width 110 height 17
type input "Exterior Overall"
click at [268, 157] on input "text" at bounding box center [260, 155] width 81 height 16
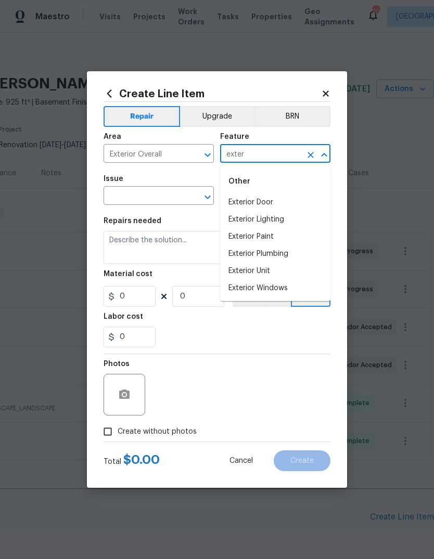
click at [293, 202] on li "Exterior Door" at bounding box center [275, 202] width 110 height 17
type input "Exterior Door"
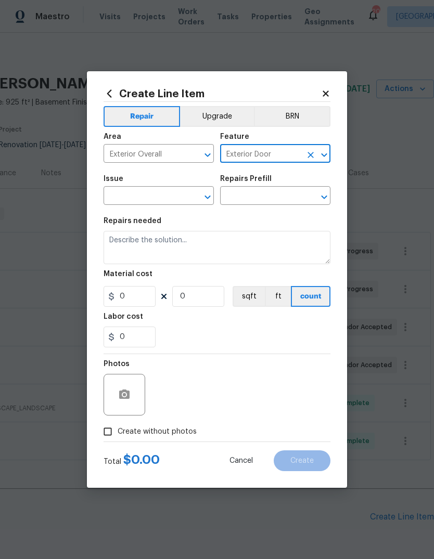
click at [175, 205] on input "text" at bounding box center [144, 197] width 81 height 16
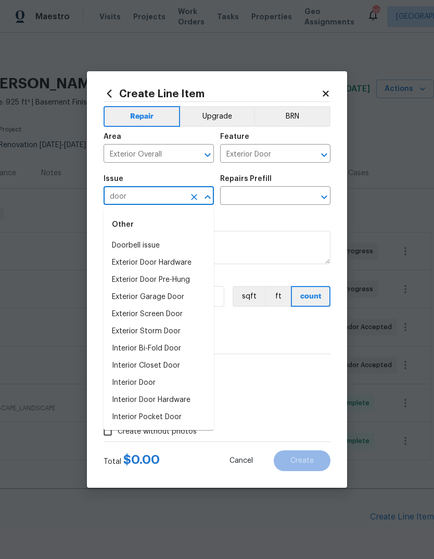
click at [190, 262] on li "Exterior Door Hardware" at bounding box center [159, 262] width 110 height 17
type input "Exterior Door Hardware"
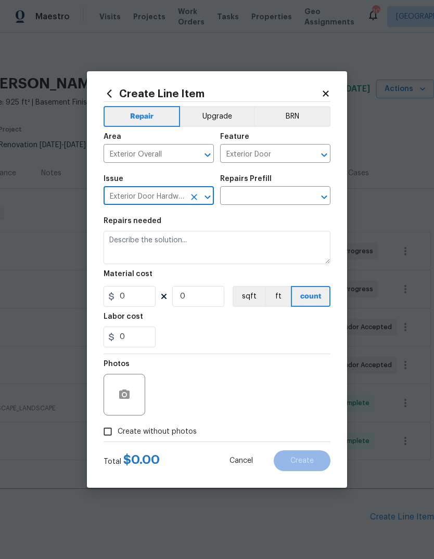
click at [279, 202] on input "text" at bounding box center [260, 197] width 81 height 16
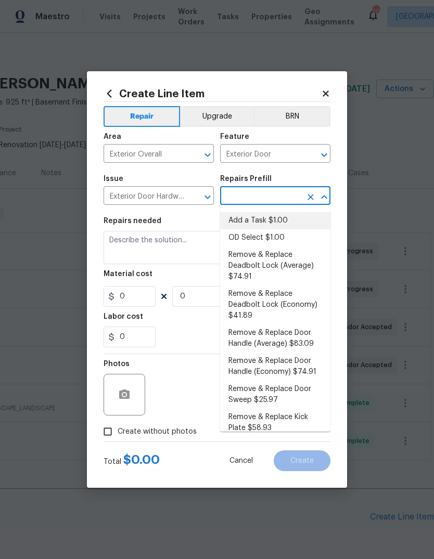
click at [299, 219] on li "Add a Task $1.00" at bounding box center [275, 220] width 110 height 17
type input "Add a Task $1.00"
type input "Interior Door"
type textarea "HPM to detail"
type input "1"
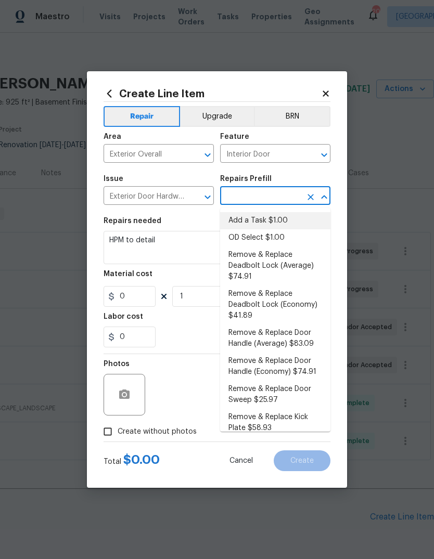
type input "Add a Task $1.00"
type input "1"
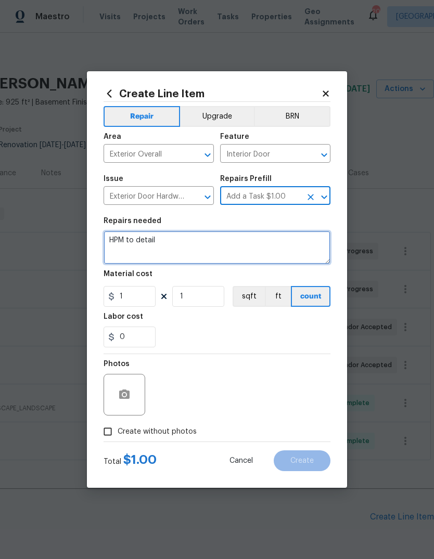
click at [282, 256] on textarea "HPM to detail" at bounding box center [217, 247] width 227 height 33
type textarea "H"
click at [173, 245] on textarea at bounding box center [217, 247] width 227 height 33
paste textarea "Remove the current front door lock. Drill new appropriate hole for deadbolt and…"
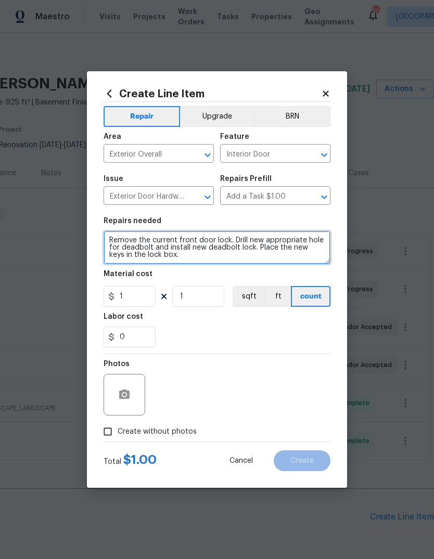
scroll to position [7, 0]
type textarea "Remove the current front door lock. Drill new appropriate hole for deadbolt and…"
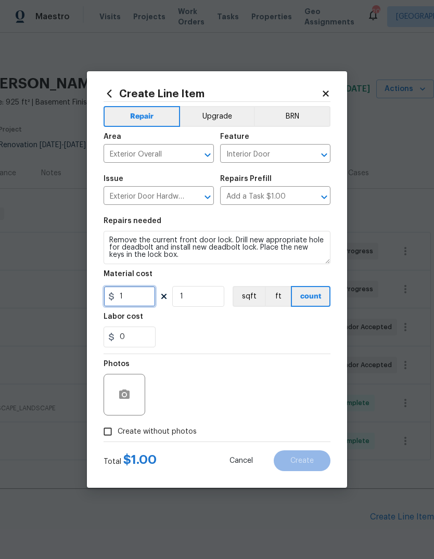
click at [150, 307] on input "1" at bounding box center [130, 296] width 52 height 21
type input "100"
click at [291, 316] on div "Labor cost" at bounding box center [217, 320] width 227 height 14
click at [132, 399] on button "button" at bounding box center [124, 394] width 25 height 25
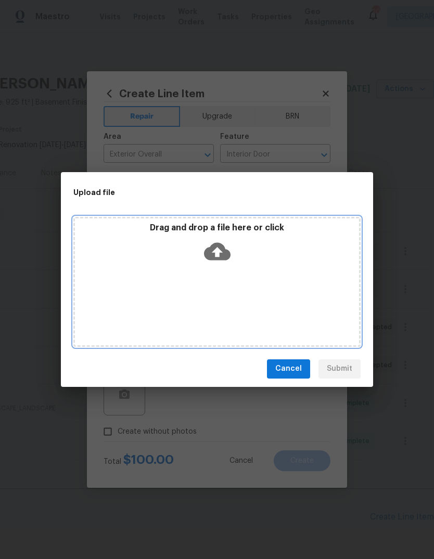
click at [222, 249] on icon at bounding box center [217, 252] width 27 height 18
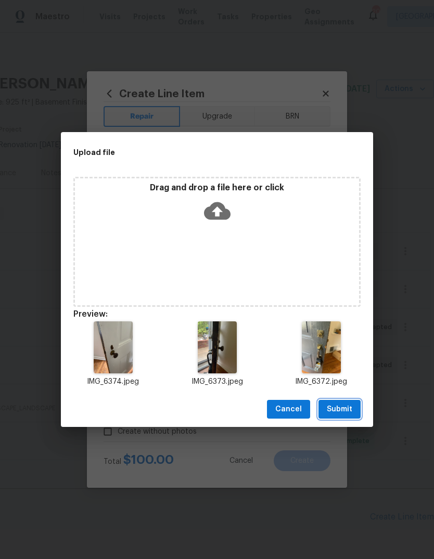
click at [350, 410] on span "Submit" at bounding box center [339, 409] width 25 height 13
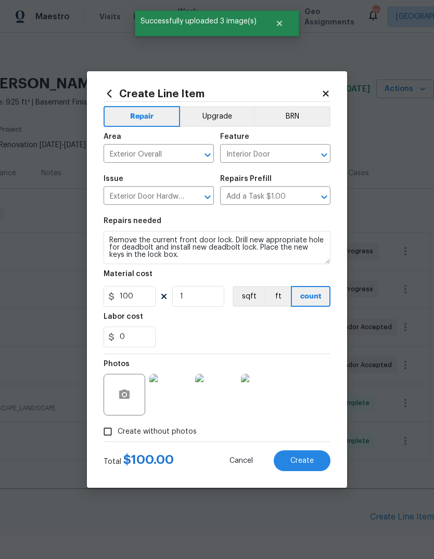
click at [305, 467] on button "Create" at bounding box center [302, 461] width 57 height 21
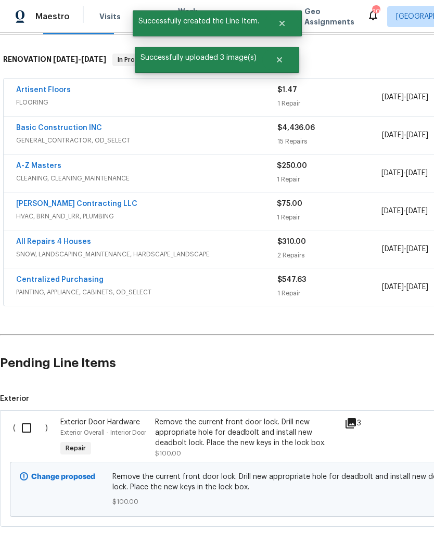
scroll to position [154, 0]
click at [28, 433] on input "checkbox" at bounding box center [31, 429] width 30 height 22
checkbox input "true"
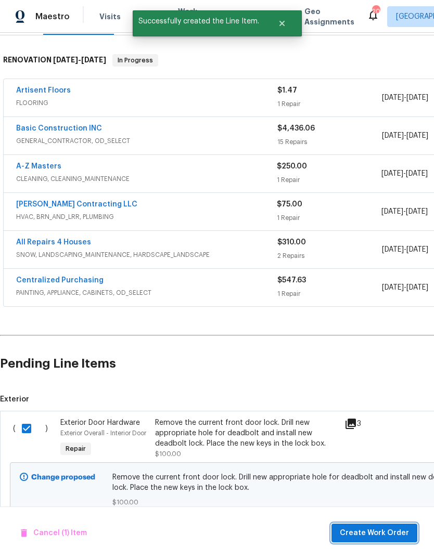
click at [384, 536] on span "Create Work Order" at bounding box center [374, 533] width 69 height 13
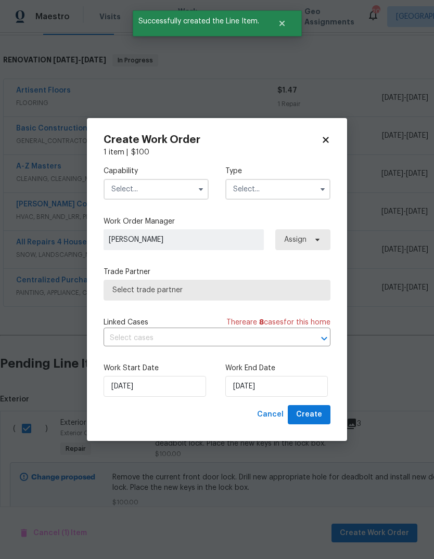
click at [173, 190] on input "text" at bounding box center [156, 189] width 105 height 21
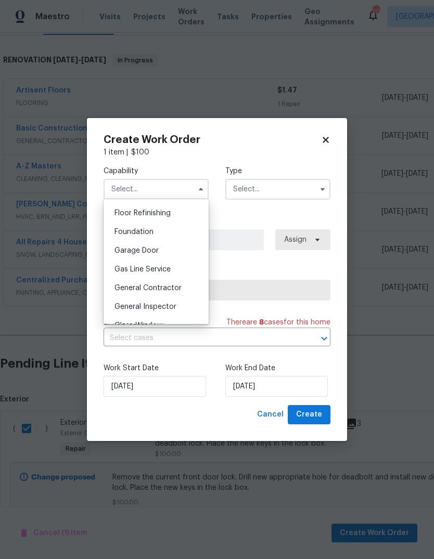
scroll to position [422, 0]
click at [183, 292] on div "General Contractor" at bounding box center [156, 286] width 100 height 19
type input "General Contractor"
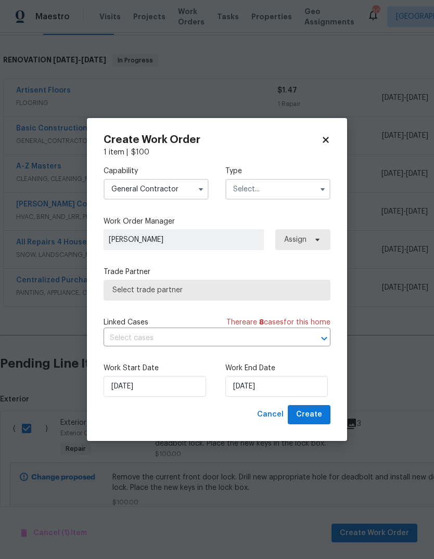
click at [289, 184] on input "text" at bounding box center [277, 189] width 105 height 21
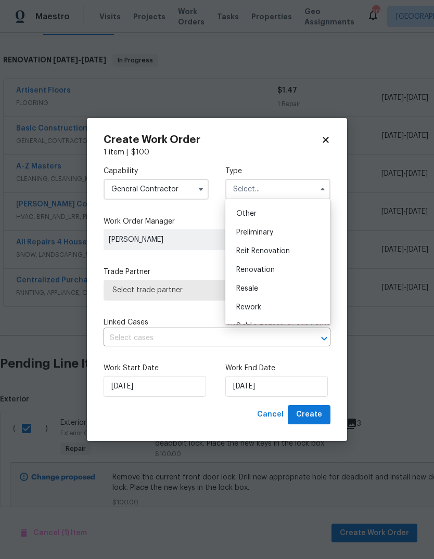
scroll to position [215, 0]
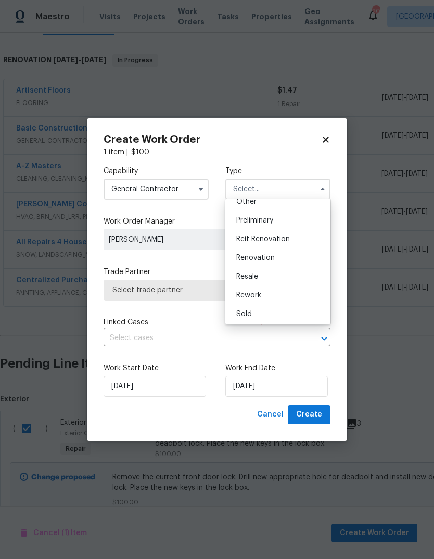
click at [303, 257] on div "Renovation" at bounding box center [278, 258] width 100 height 19
type input "Renovation"
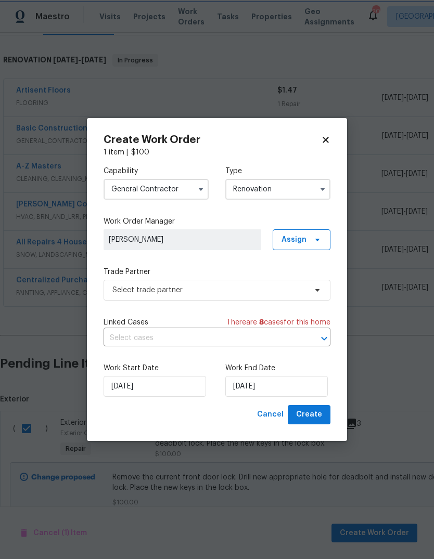
scroll to position [0, 0]
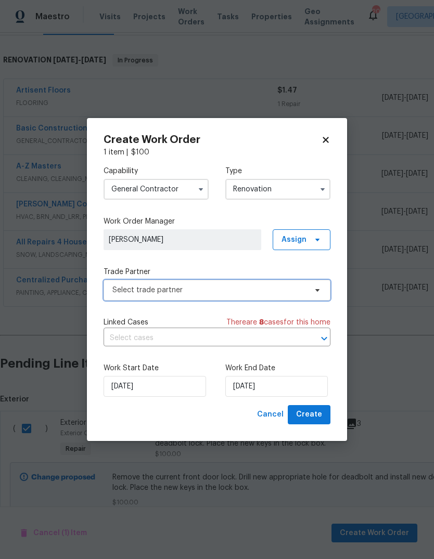
click at [283, 290] on span "Select trade partner" at bounding box center [209, 290] width 194 height 10
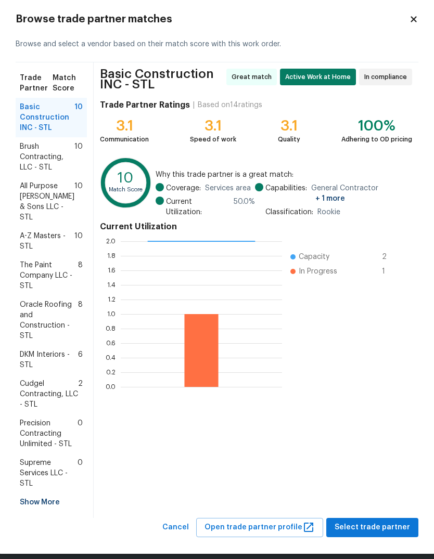
scroll to position [18, 0]
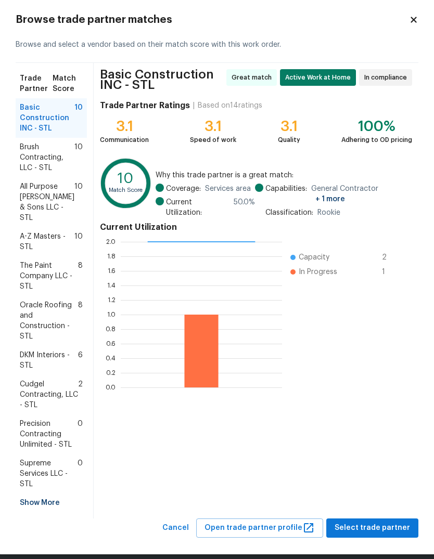
click at [53, 496] on div "Show More" at bounding box center [51, 503] width 71 height 19
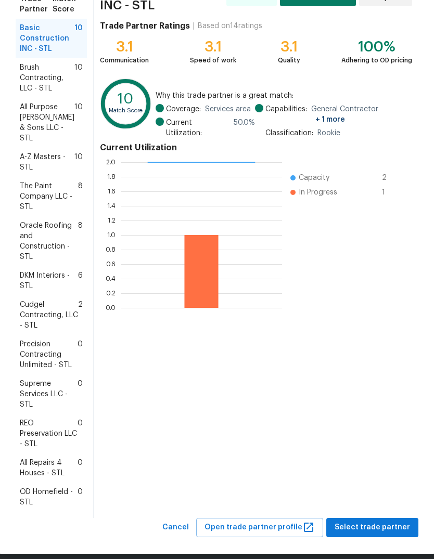
scroll to position [97, 0]
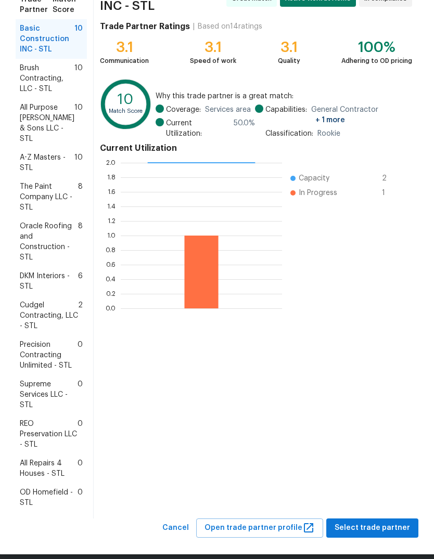
click at [62, 461] on span "All Repairs 4 Houses - STL" at bounding box center [49, 468] width 58 height 21
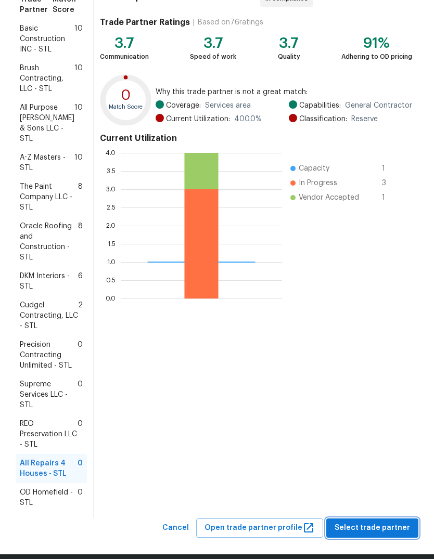
click at [382, 522] on span "Select trade partner" at bounding box center [372, 528] width 75 height 13
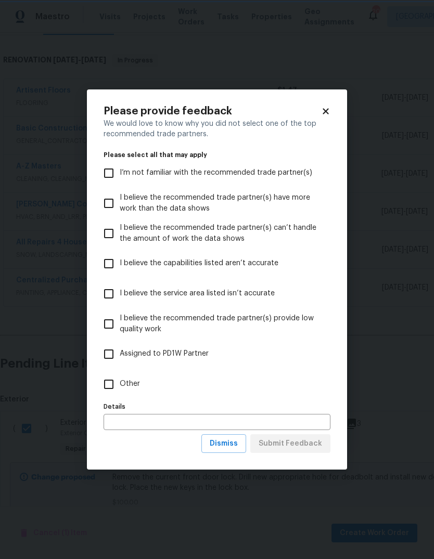
scroll to position [0, 0]
click at [119, 380] on input "Other" at bounding box center [109, 385] width 22 height 22
checkbox input "true"
click at [314, 448] on span "Submit Feedback" at bounding box center [290, 444] width 63 height 13
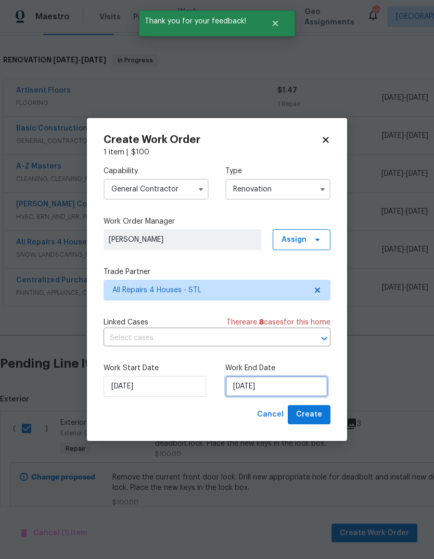
click at [301, 392] on input "8/25/2025" at bounding box center [276, 386] width 103 height 21
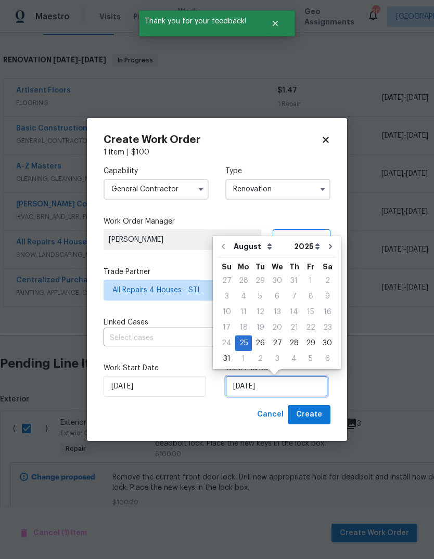
scroll to position [8, 0]
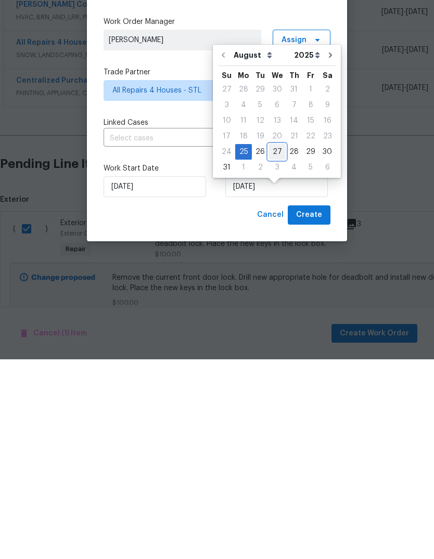
click at [278, 345] on div "27" at bounding box center [277, 352] width 17 height 15
type input "8/27/2025"
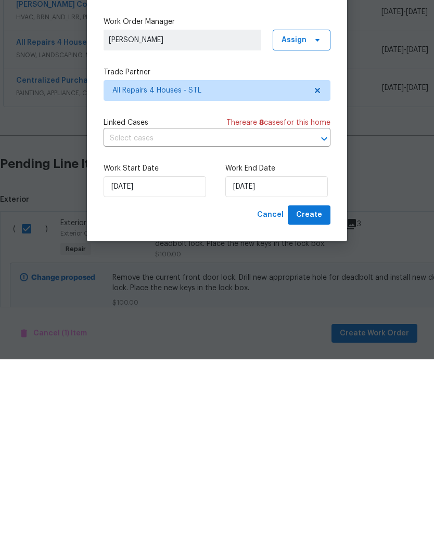
scroll to position [39, 0]
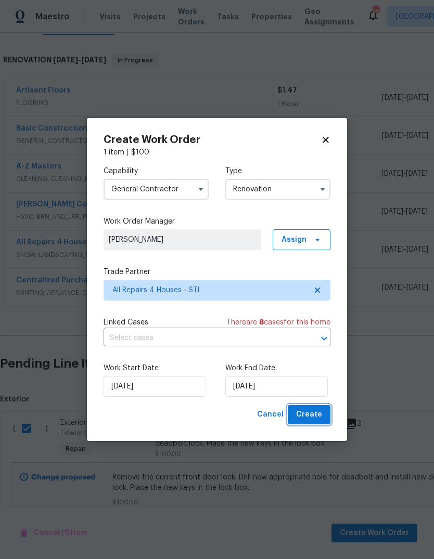
click at [318, 417] on span "Create" at bounding box center [309, 415] width 26 height 13
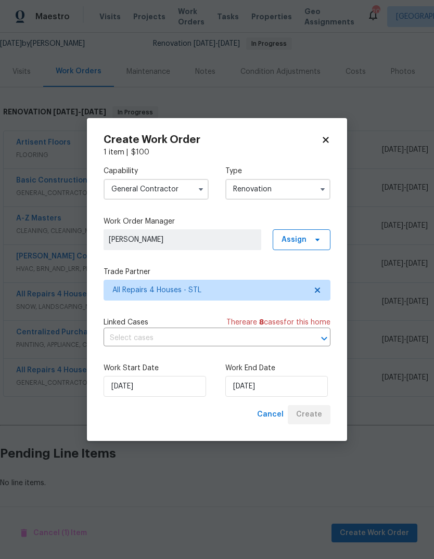
scroll to position [62, 0]
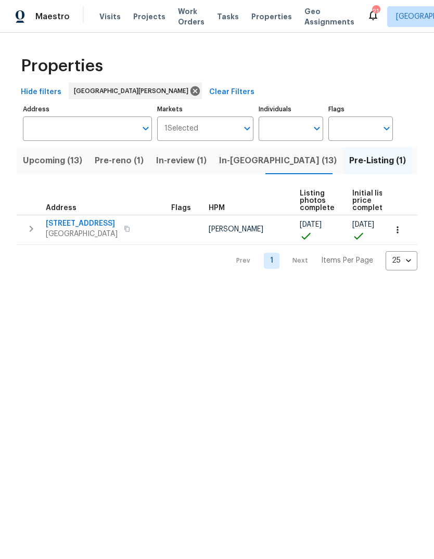
click at [151, 18] on span "Projects" at bounding box center [149, 16] width 32 height 10
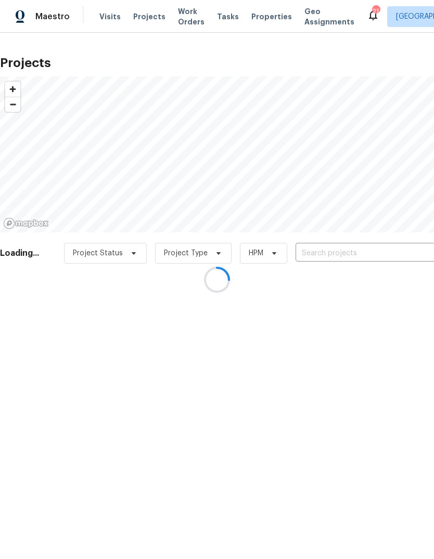
click at [374, 258] on div at bounding box center [217, 279] width 434 height 559
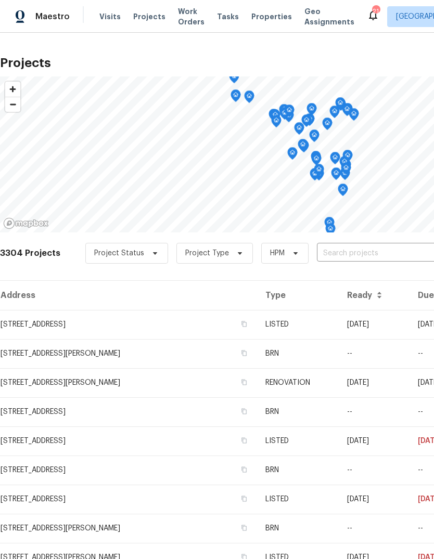
click at [373, 260] on input "text" at bounding box center [376, 254] width 119 height 16
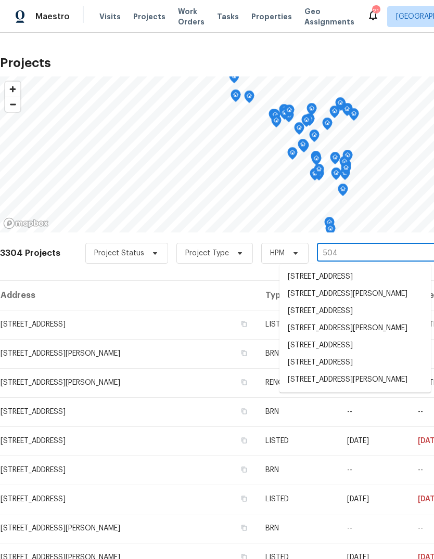
type input "5040"
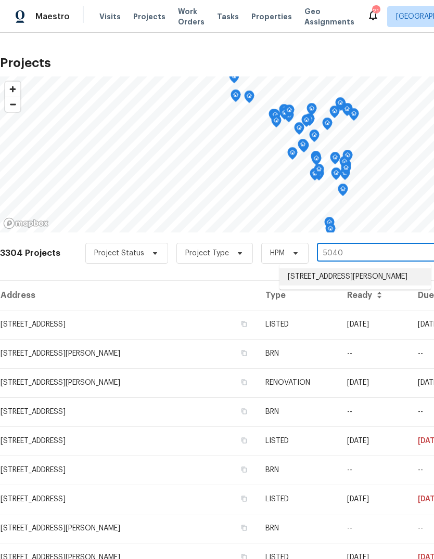
click at [380, 282] on li "[STREET_ADDRESS][PERSON_NAME]" at bounding box center [354, 277] width 151 height 17
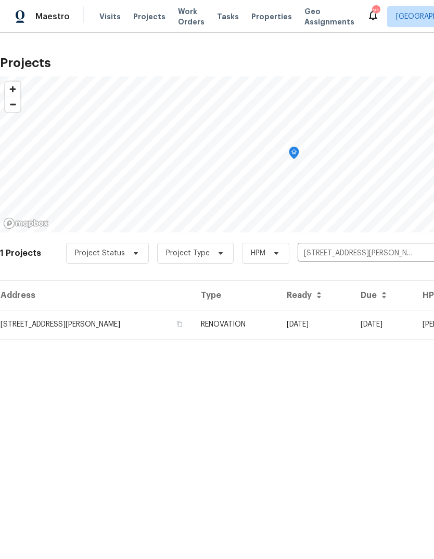
click at [307, 327] on td "[DATE]" at bounding box center [315, 324] width 74 height 29
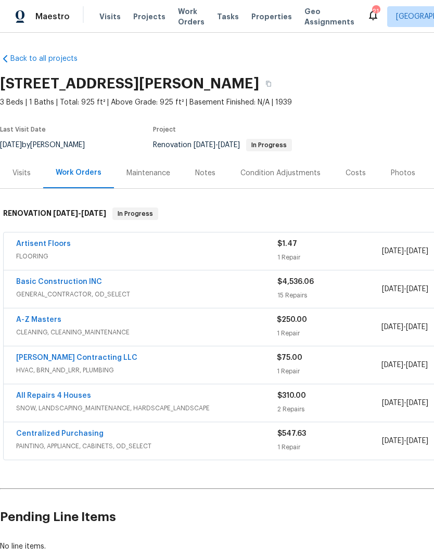
click at [80, 284] on link "Basic Construction INC" at bounding box center [59, 281] width 86 height 7
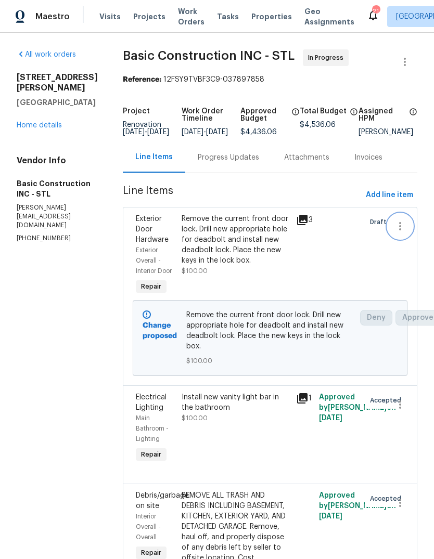
click at [400, 233] on icon "button" at bounding box center [400, 226] width 12 height 12
click at [349, 273] on div at bounding box center [217, 279] width 434 height 559
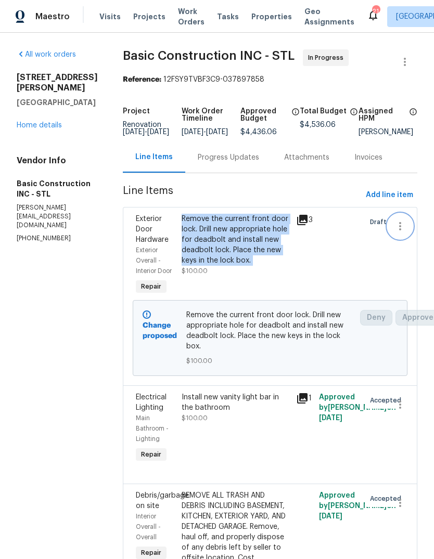
click at [399, 233] on icon "button" at bounding box center [400, 226] width 12 height 12
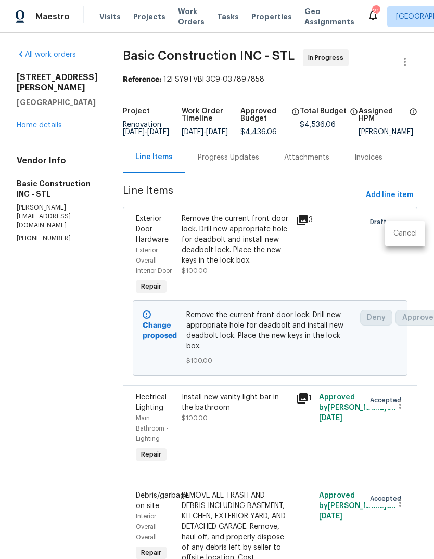
click at [413, 233] on li "Cancel" at bounding box center [405, 233] width 40 height 17
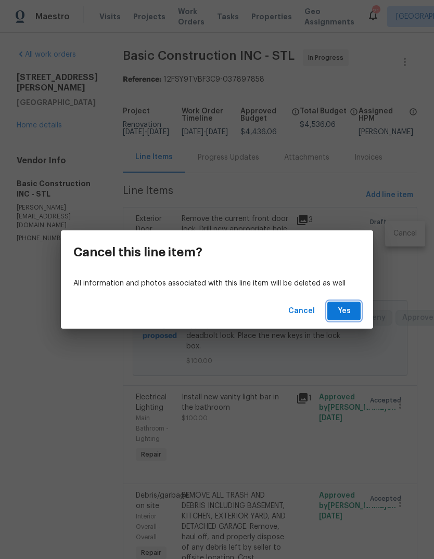
click at [352, 309] on button "Yes" at bounding box center [343, 311] width 33 height 19
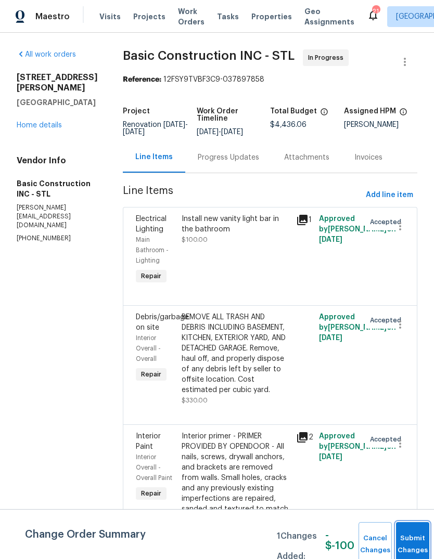
click at [410, 545] on span "Submit Changes" at bounding box center [412, 545] width 23 height 24
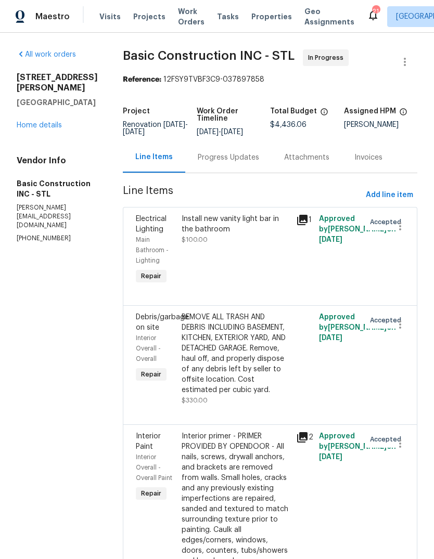
click at [49, 129] on link "Home details" at bounding box center [39, 125] width 45 height 7
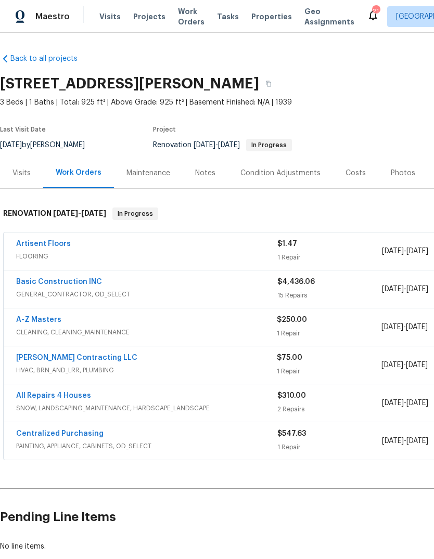
click at [112, 12] on span "Visits" at bounding box center [109, 16] width 21 height 10
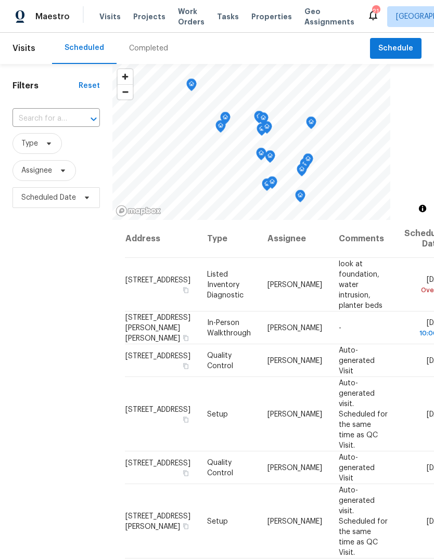
click at [158, 57] on div "Completed" at bounding box center [149, 48] width 64 height 31
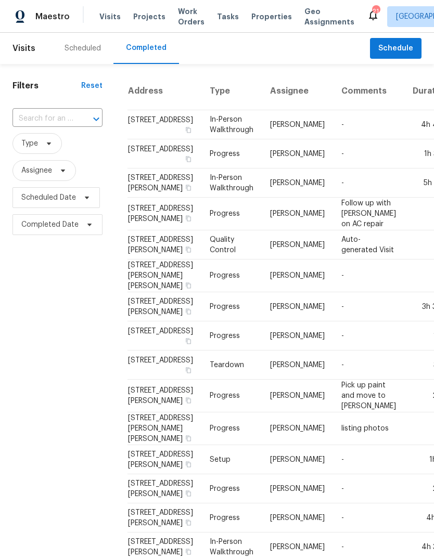
click at [93, 52] on div "Scheduled" at bounding box center [83, 48] width 36 height 10
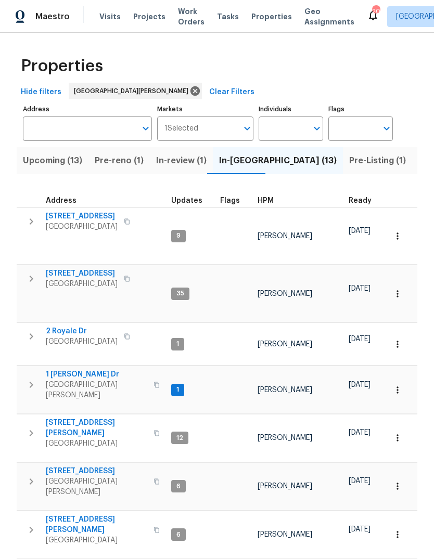
scroll to position [39, 0]
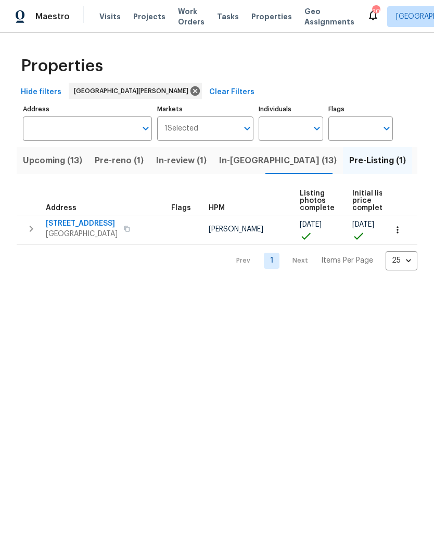
click at [145, 21] on span "Projects" at bounding box center [149, 16] width 32 height 10
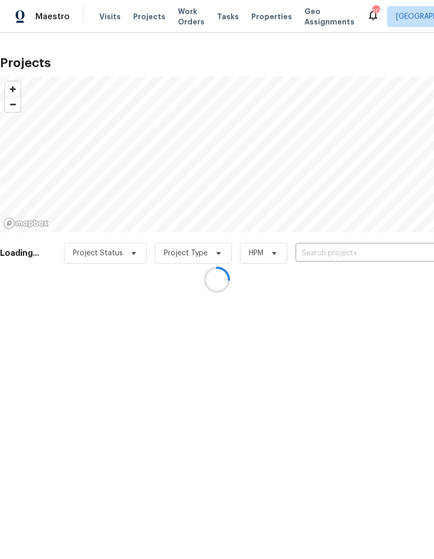
click at [357, 253] on div at bounding box center [217, 279] width 434 height 559
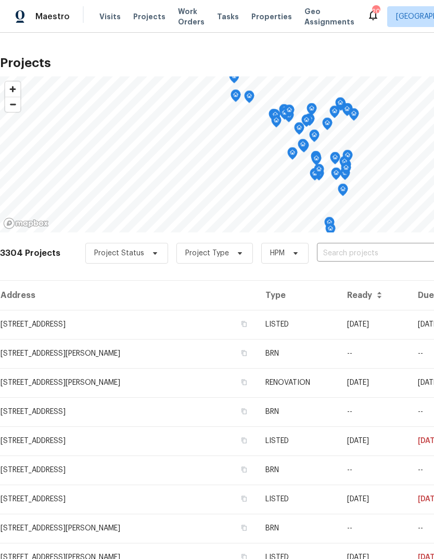
click at [373, 256] on input "text" at bounding box center [376, 254] width 119 height 16
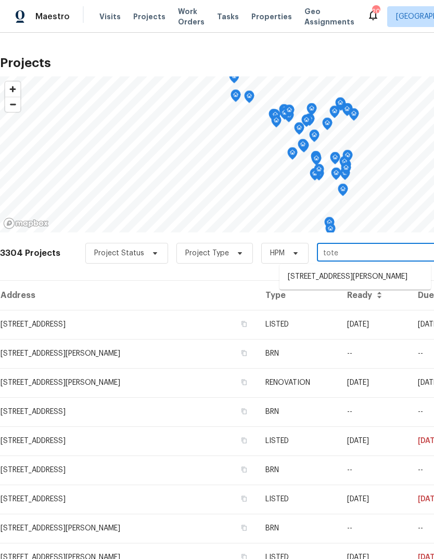
type input "totem"
click at [394, 284] on li "[STREET_ADDRESS][PERSON_NAME]" at bounding box center [354, 277] width 151 height 17
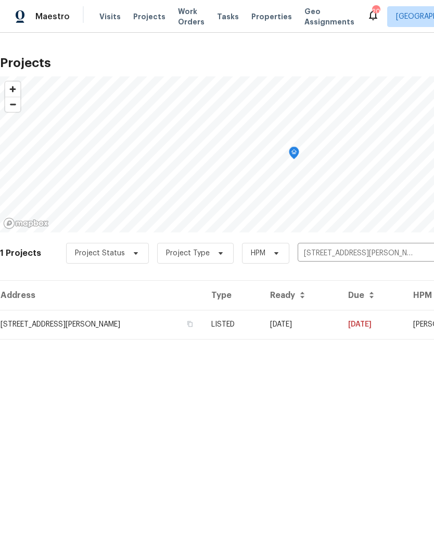
click at [334, 324] on td "[DATE]" at bounding box center [301, 324] width 78 height 29
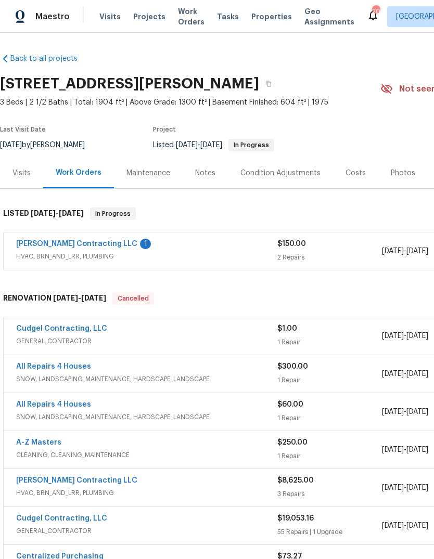
click at [88, 243] on link "[PERSON_NAME] Contracting LLC" at bounding box center [76, 243] width 121 height 7
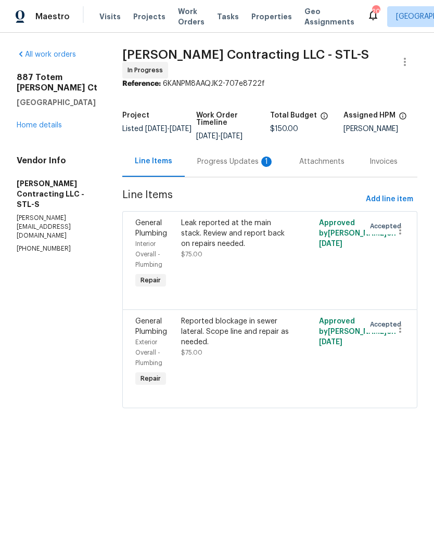
click at [243, 166] on div "Progress Updates 1" at bounding box center [236, 161] width 102 height 31
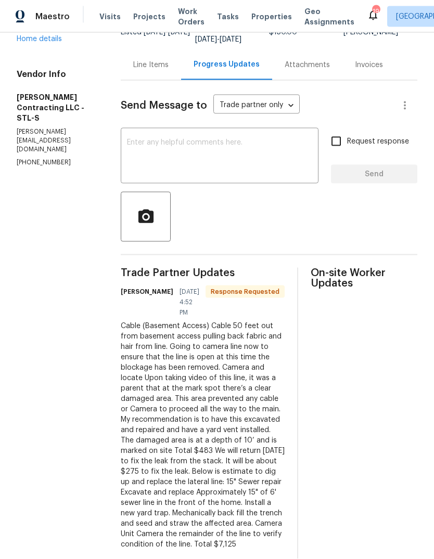
scroll to position [39, 0]
copy div "Cable (Basement Access) Cable 50 feet out from basement access pulling back fab…"
click at [376, 397] on div "On-site Worker Updates" at bounding box center [364, 415] width 107 height 295
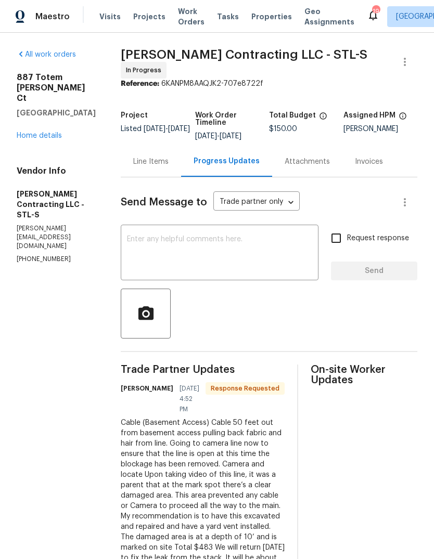
scroll to position [0, 0]
click at [237, 236] on textarea at bounding box center [219, 254] width 185 height 36
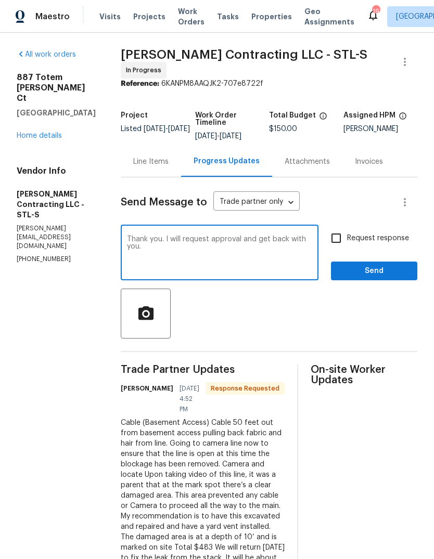
type textarea "Thank you. I will request approval and get back with you."
click at [398, 233] on span "Request response" at bounding box center [378, 238] width 62 height 11
click at [347, 227] on input "Request response" at bounding box center [336, 238] width 22 height 22
checkbox input "true"
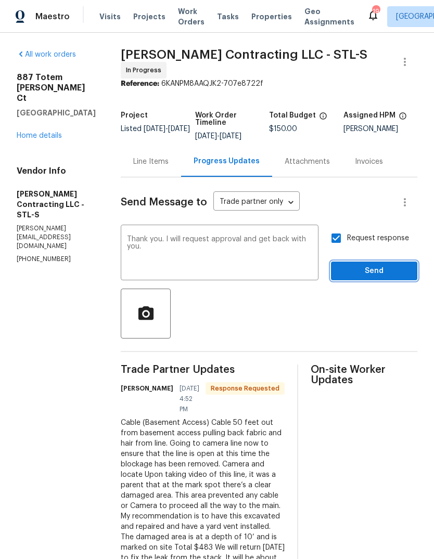
click at [403, 265] on span "Send" at bounding box center [374, 271] width 70 height 13
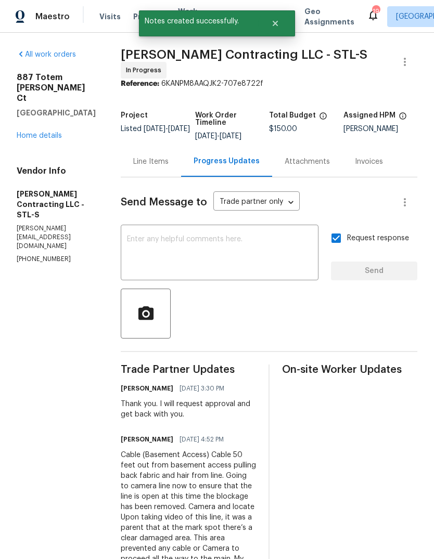
click at [48, 138] on link "Home details" at bounding box center [39, 135] width 45 height 7
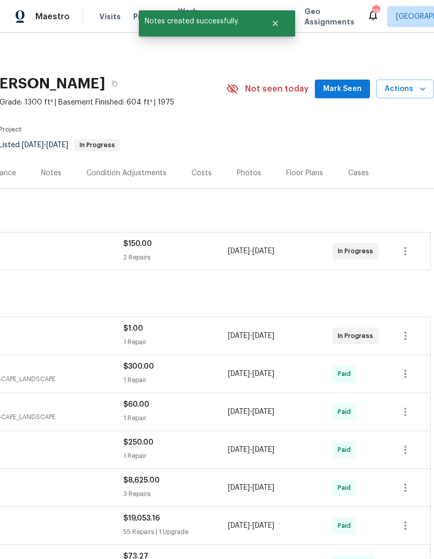
scroll to position [0, 154]
click at [355, 91] on span "Mark Seen" at bounding box center [342, 89] width 39 height 13
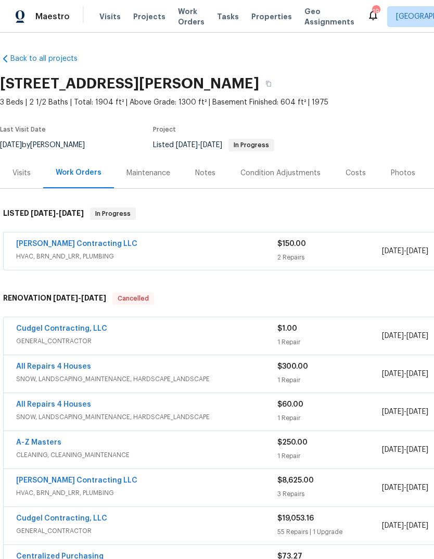
scroll to position [0, 0]
click at [260, 18] on span "Properties" at bounding box center [271, 16] width 41 height 10
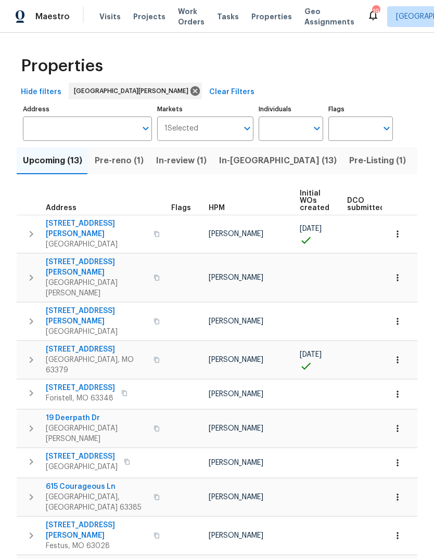
click at [250, 159] on span "In-reno (13)" at bounding box center [278, 161] width 118 height 15
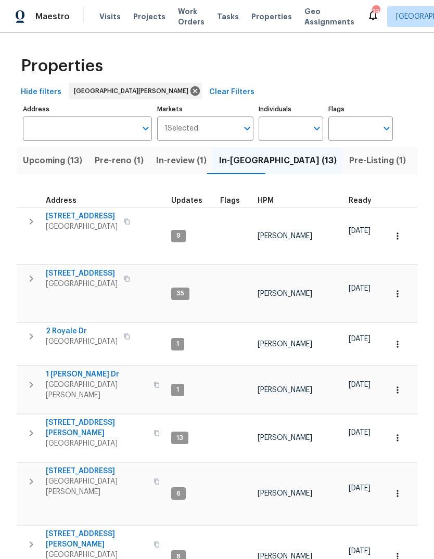
click at [270, 201] on span "HPM" at bounding box center [266, 200] width 16 height 7
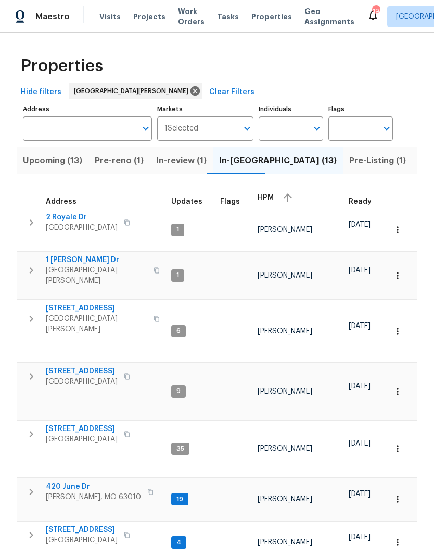
click at [275, 202] on div "HPM" at bounding box center [299, 198] width 83 height 16
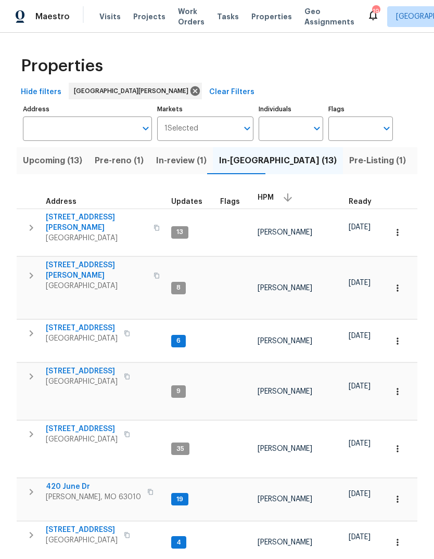
click at [68, 219] on span "[STREET_ADDRESS][PERSON_NAME]" at bounding box center [96, 222] width 101 height 21
click at [85, 323] on span "14519 Rosant Ct" at bounding box center [82, 328] width 72 height 10
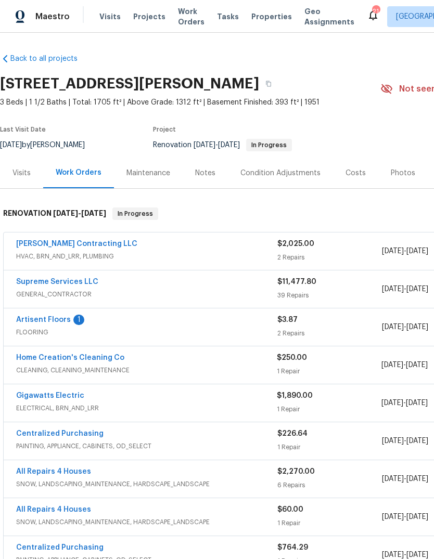
click at [56, 330] on span "FLOORING" at bounding box center [146, 332] width 261 height 10
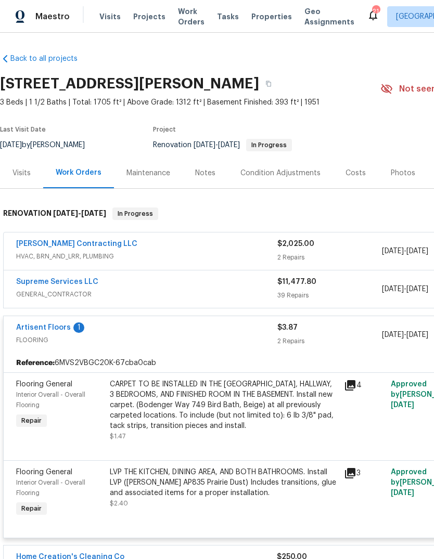
click at [64, 330] on link "Artisent Floors" at bounding box center [43, 327] width 55 height 7
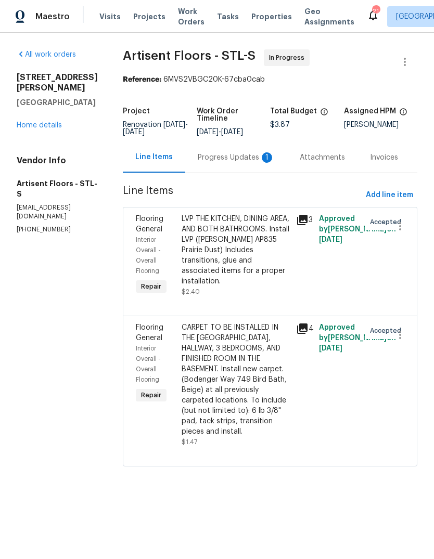
click at [262, 157] on div "Progress Updates 1" at bounding box center [236, 157] width 77 height 10
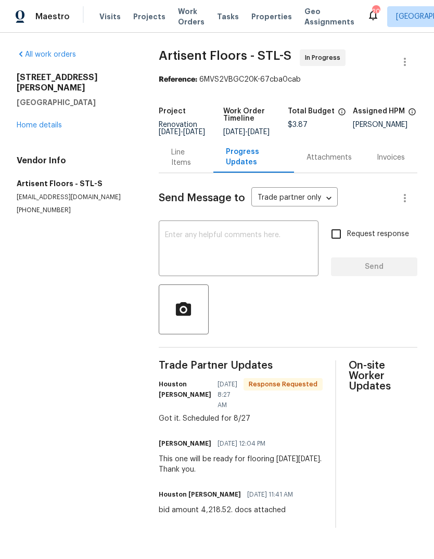
click at [183, 168] on div "Line Items" at bounding box center [186, 157] width 30 height 21
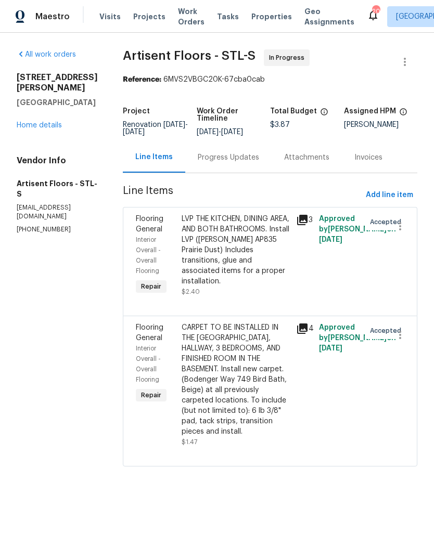
click at [57, 122] on link "Home details" at bounding box center [39, 125] width 45 height 7
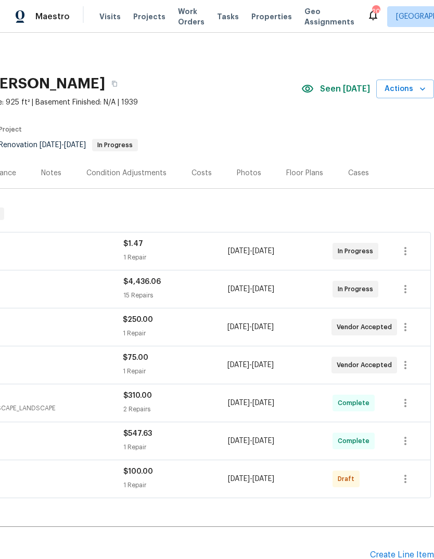
scroll to position [0, 154]
click at [411, 473] on icon "button" at bounding box center [405, 479] width 12 height 12
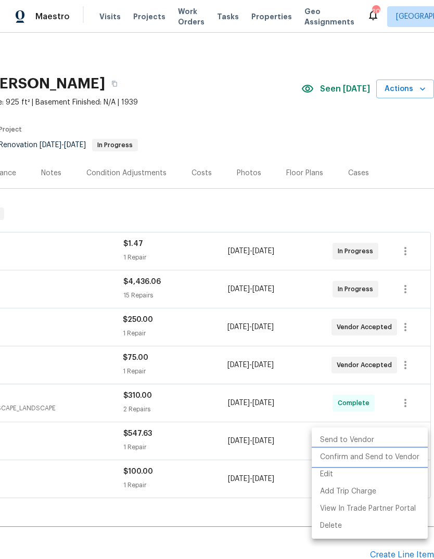
click at [403, 462] on li "Confirm and Send to Vendor" at bounding box center [370, 457] width 116 height 17
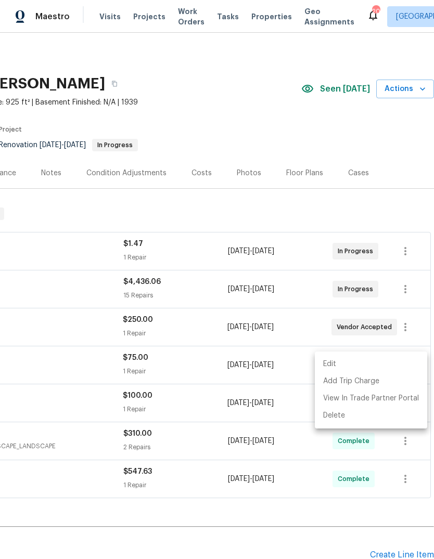
click at [295, 509] on div at bounding box center [217, 279] width 434 height 559
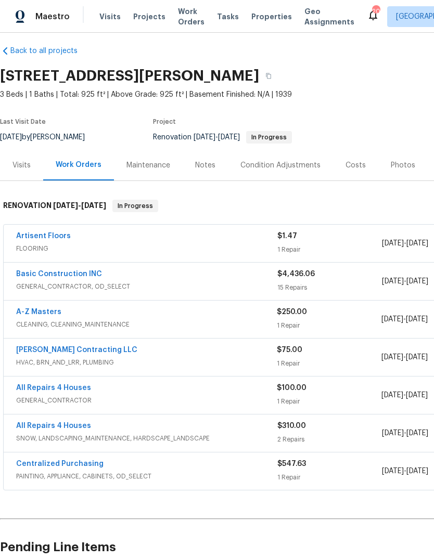
scroll to position [8, 0]
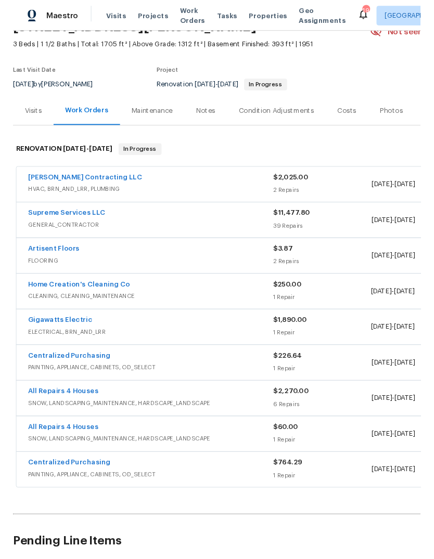
scroll to position [56, 0]
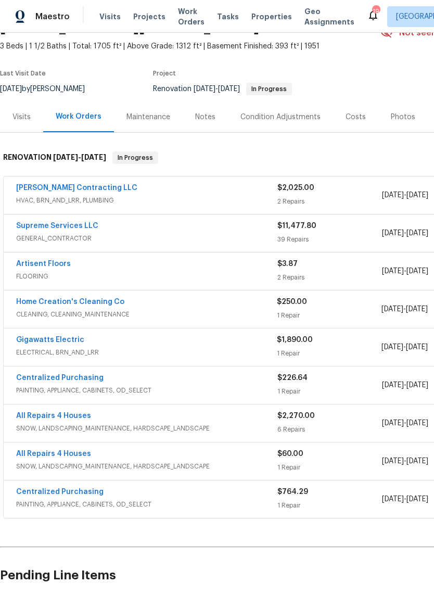
click at [40, 266] on link "Artisent Floors" at bounding box center [43, 263] width 55 height 7
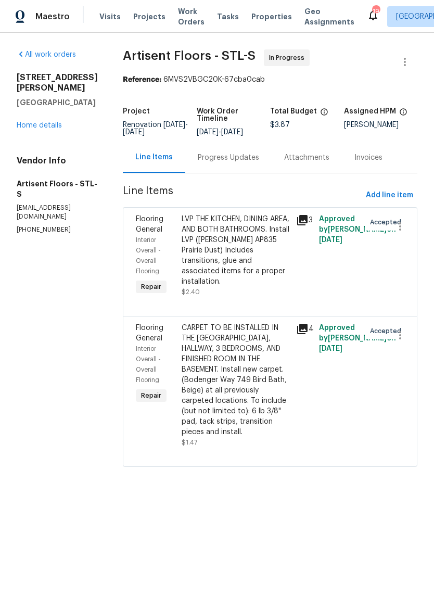
click at [243, 154] on div "Progress Updates" at bounding box center [228, 157] width 61 height 10
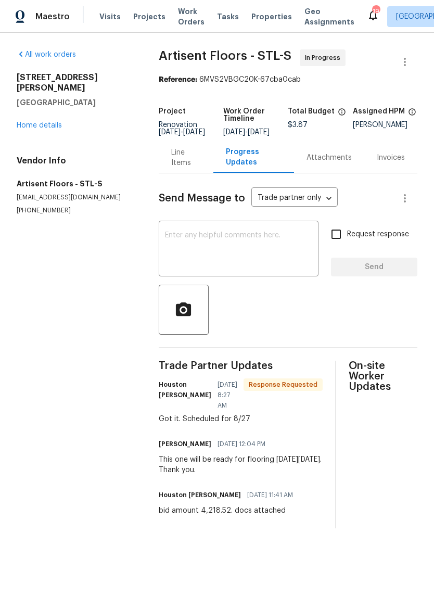
click at [249, 250] on textarea at bounding box center [238, 250] width 147 height 36
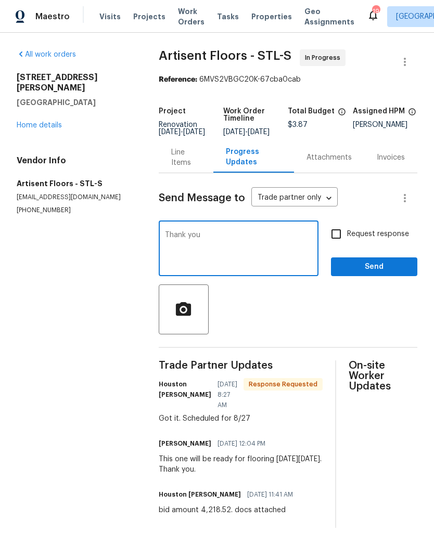
type textarea "Thank you"
click at [390, 274] on span "Send" at bounding box center [374, 267] width 70 height 13
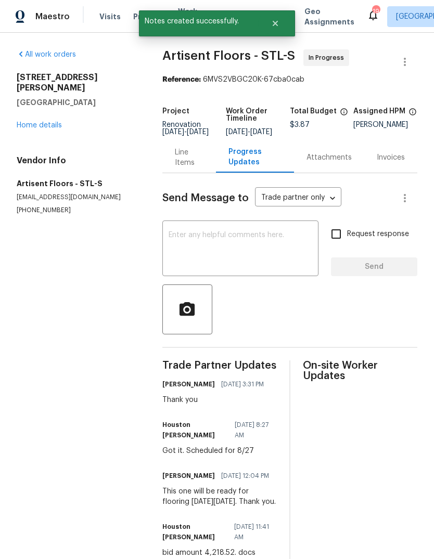
click at [52, 122] on link "Home details" at bounding box center [39, 125] width 45 height 7
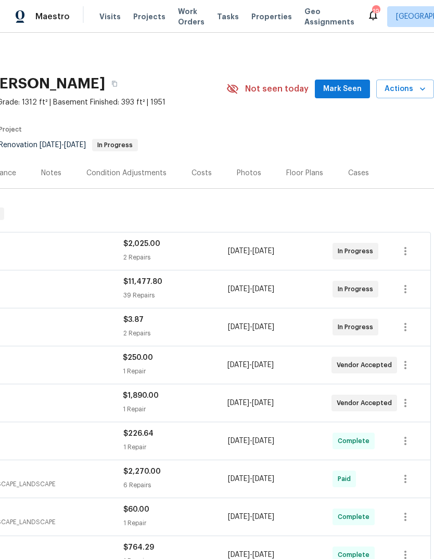
scroll to position [0, 154]
click at [422, 88] on icon "button" at bounding box center [422, 89] width 10 height 10
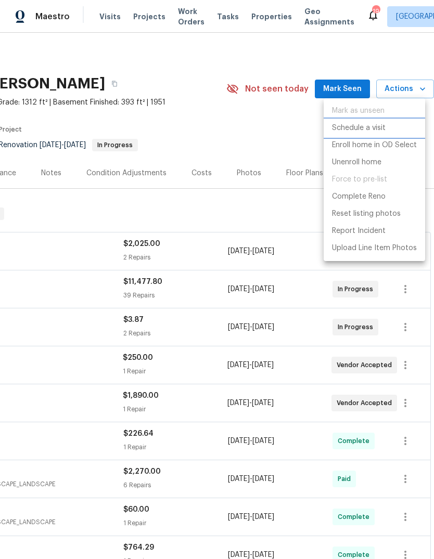
click at [405, 127] on li "Schedule a visit" at bounding box center [374, 128] width 101 height 17
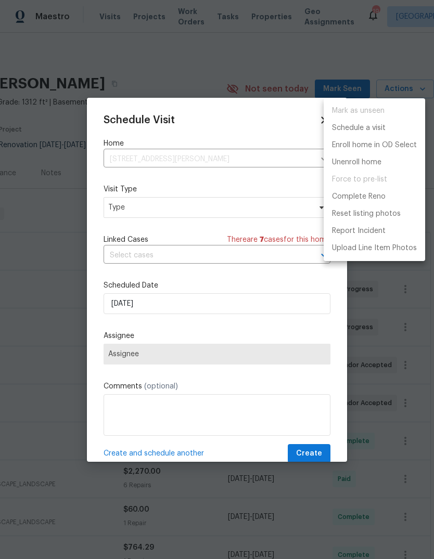
click at [235, 213] on div at bounding box center [217, 279] width 434 height 559
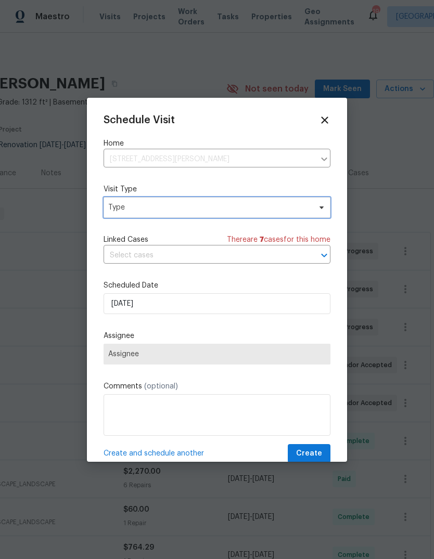
click at [225, 211] on span "Type" at bounding box center [209, 207] width 202 height 10
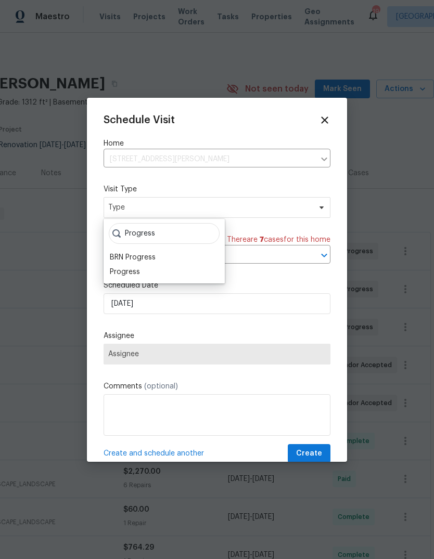
type input "Progress"
click at [152, 273] on div "Progress" at bounding box center [164, 272] width 115 height 15
click at [137, 273] on div "Progress" at bounding box center [125, 272] width 30 height 10
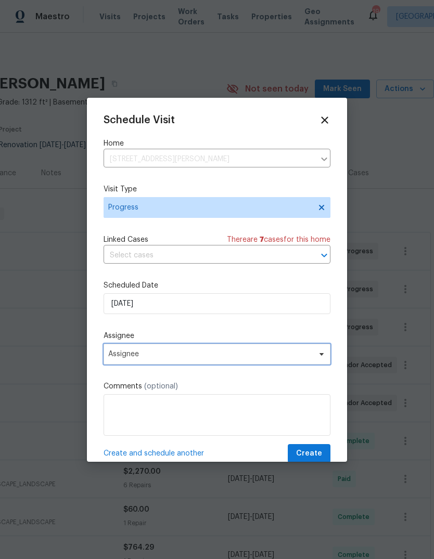
click at [216, 359] on span "Assignee" at bounding box center [210, 354] width 204 height 8
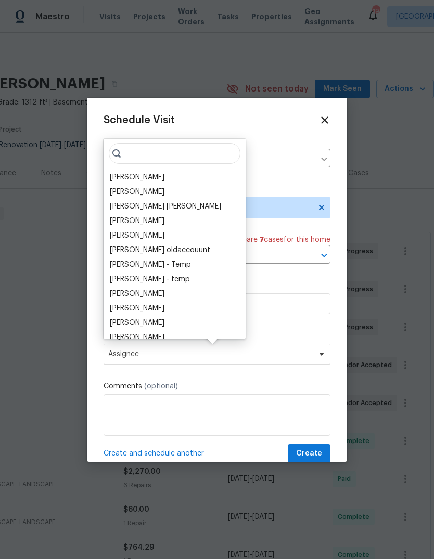
click at [181, 177] on div "[PERSON_NAME]" at bounding box center [175, 177] width 136 height 15
click at [149, 181] on div "[PERSON_NAME]" at bounding box center [137, 177] width 55 height 10
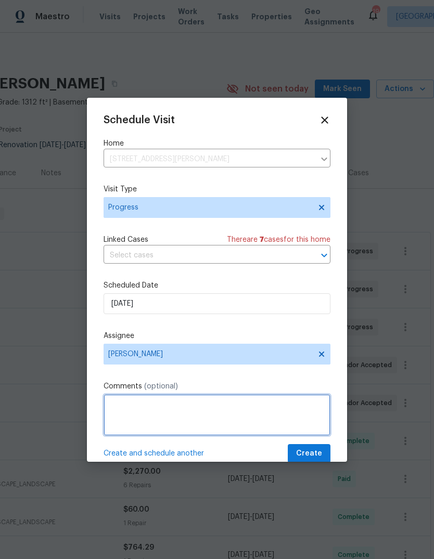
click at [164, 413] on textarea at bounding box center [217, 415] width 227 height 42
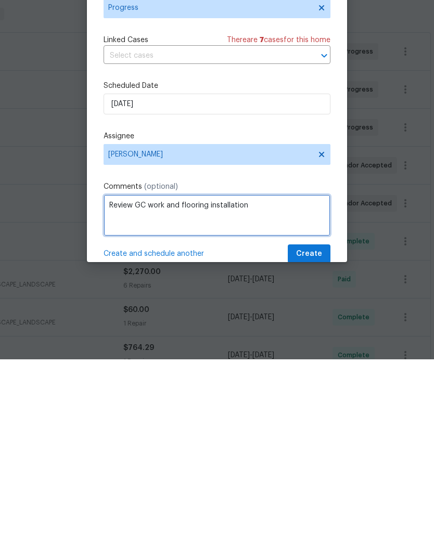
type textarea "Review GC work and flooring installation"
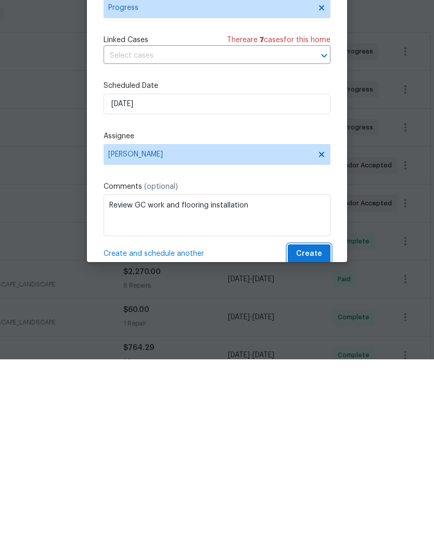
click at [308, 444] on button "Create" at bounding box center [309, 453] width 43 height 19
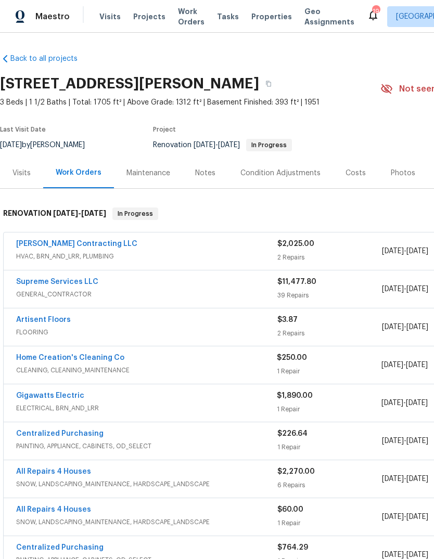
scroll to position [0, 0]
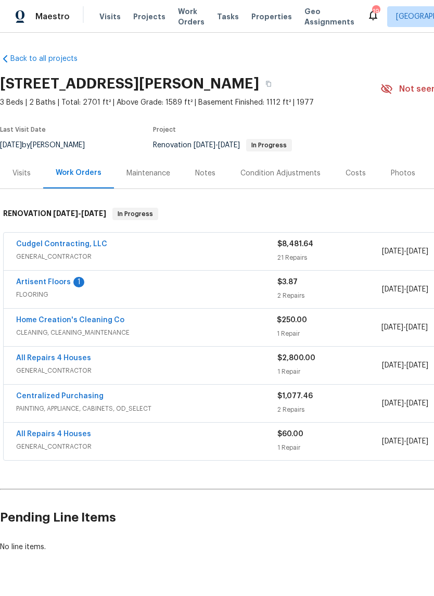
click at [41, 285] on link "Artisent Floors" at bounding box center [43, 281] width 55 height 7
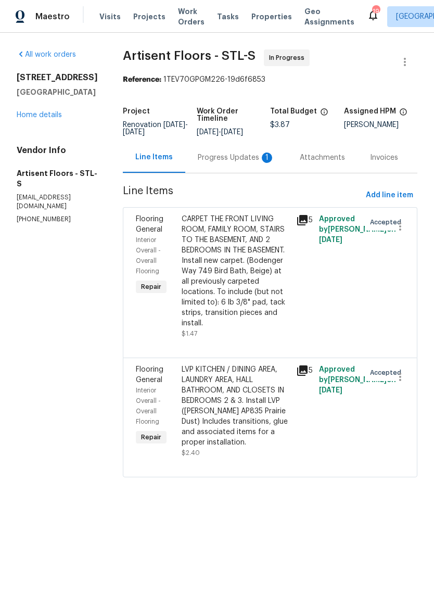
click at [258, 161] on div "Progress Updates 1" at bounding box center [236, 157] width 77 height 10
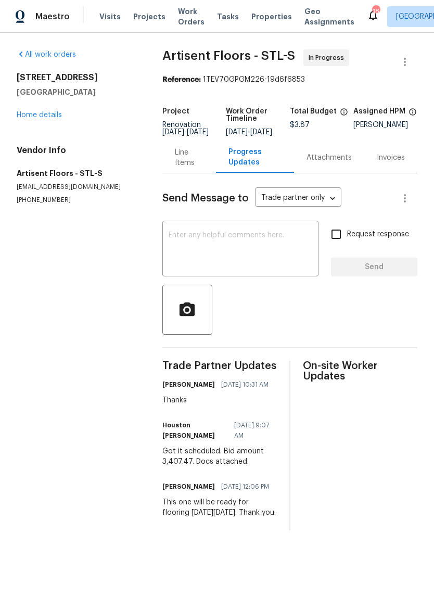
click at [184, 168] on div "Line Items" at bounding box center [189, 157] width 29 height 21
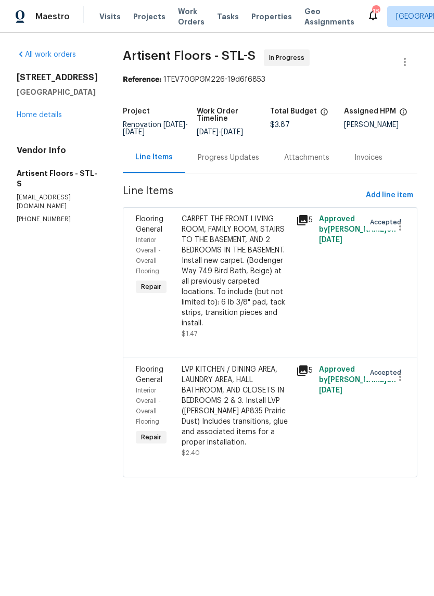
click at [49, 117] on link "Home details" at bounding box center [39, 114] width 45 height 7
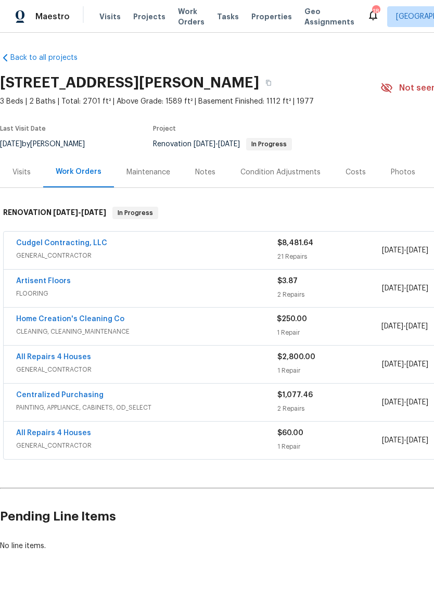
scroll to position [1, 0]
click at [55, 245] on link "Cudgel Contracting, LLC" at bounding box center [61, 242] width 91 height 7
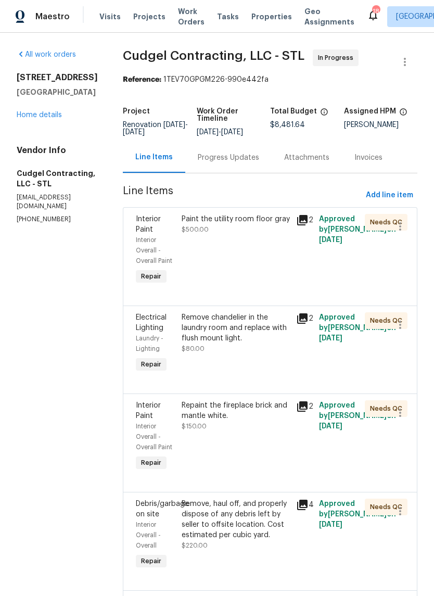
click at [245, 163] on div "Progress Updates" at bounding box center [228, 157] width 61 height 10
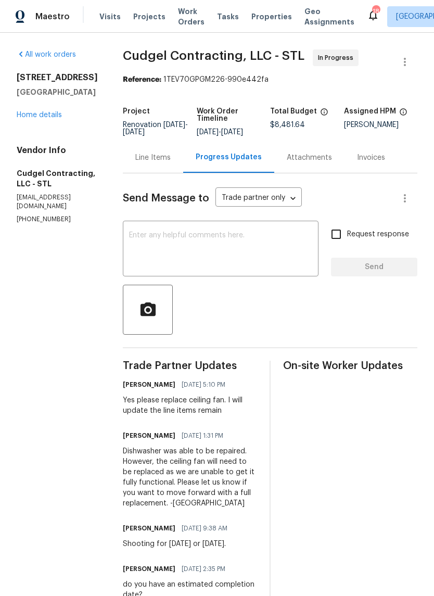
click at [53, 117] on link "Home details" at bounding box center [39, 114] width 45 height 7
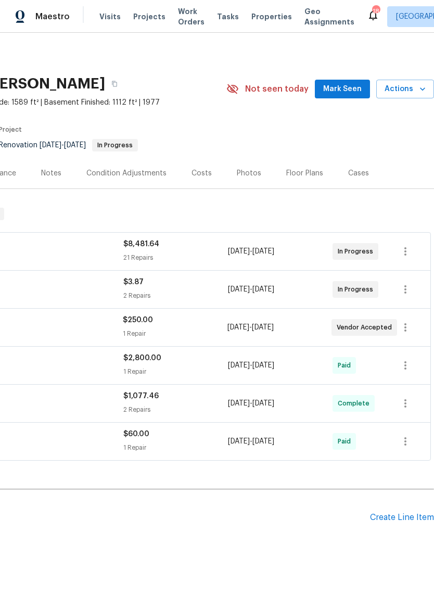
scroll to position [0, 154]
click at [354, 89] on span "Mark Seen" at bounding box center [342, 89] width 39 height 13
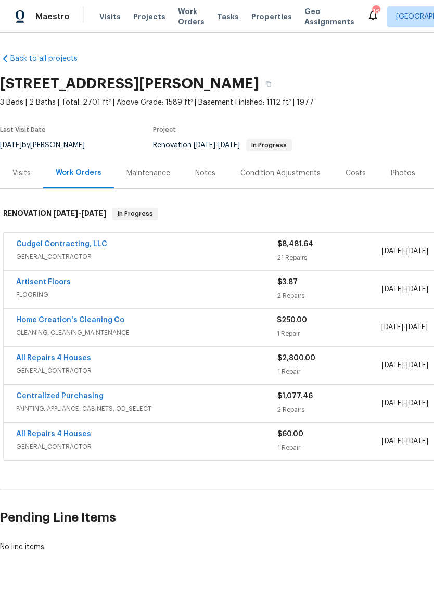
scroll to position [0, 0]
click at [41, 246] on link "Cudgel Contracting, LLC" at bounding box center [61, 243] width 91 height 7
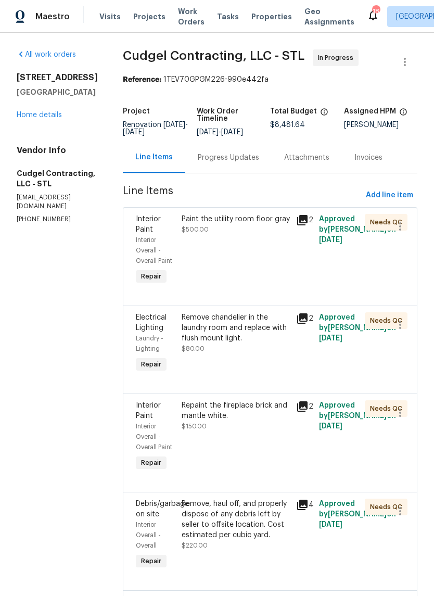
click at [259, 163] on div "Progress Updates" at bounding box center [228, 157] width 61 height 10
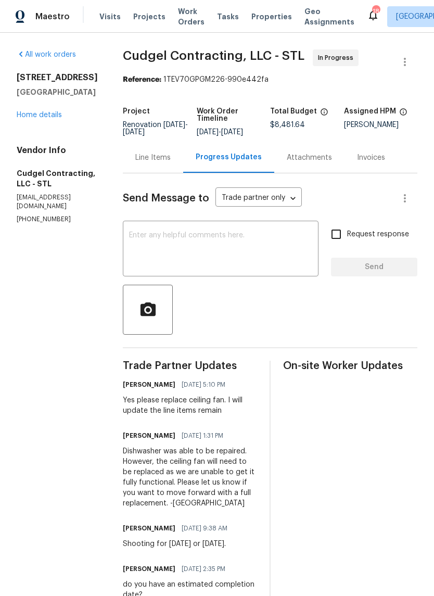
click at [264, 263] on textarea at bounding box center [220, 250] width 183 height 36
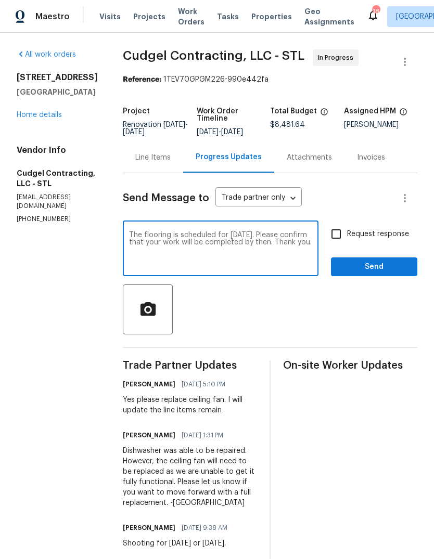
type textarea "The flooring is scheduled for [DATE]. Please confirm that your work will be com…"
click at [394, 240] on span "Request response" at bounding box center [378, 234] width 62 height 11
click at [347, 243] on input "Request response" at bounding box center [336, 234] width 22 height 22
checkbox input "true"
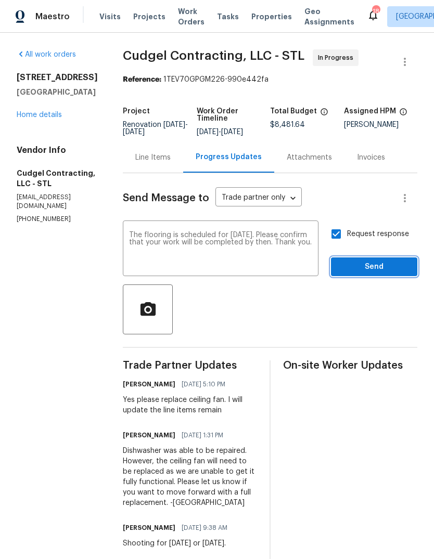
click at [393, 274] on span "Send" at bounding box center [374, 267] width 70 height 13
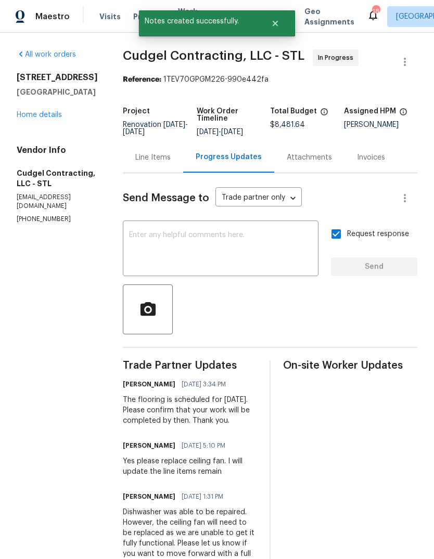
click at [93, 273] on section "All work orders [STREET_ADDRESS] Home details Vendor Info Cudgel Contracting, L…" at bounding box center [57, 433] width 81 height 768
click at [354, 200] on div "Send Message to Trade partner only Trade partner only ​" at bounding box center [258, 198] width 270 height 25
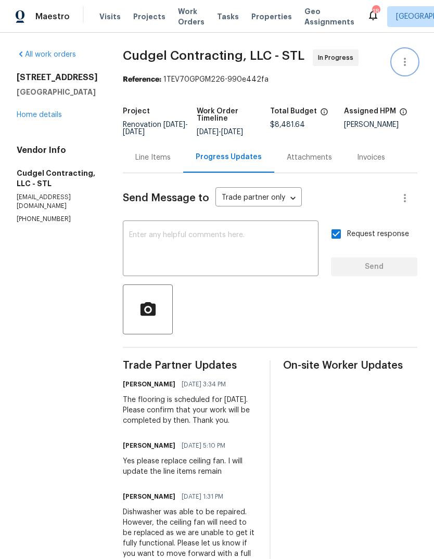
click at [405, 59] on icon "button" at bounding box center [405, 62] width 2 height 8
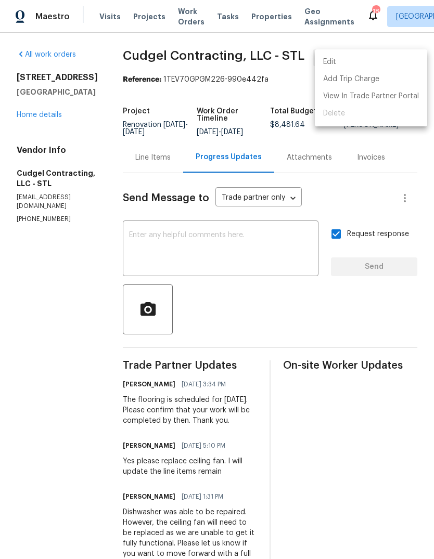
click at [92, 313] on div at bounding box center [217, 279] width 434 height 559
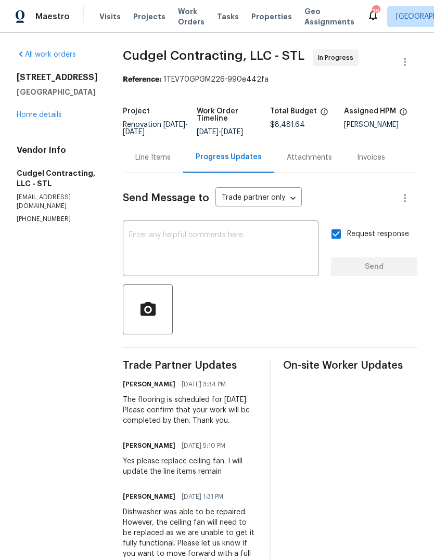
click at [43, 118] on link "Home details" at bounding box center [39, 114] width 45 height 7
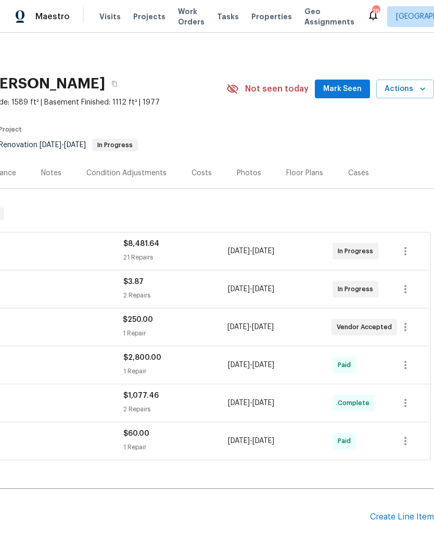
scroll to position [0, 154]
click at [419, 91] on icon "button" at bounding box center [422, 89] width 10 height 10
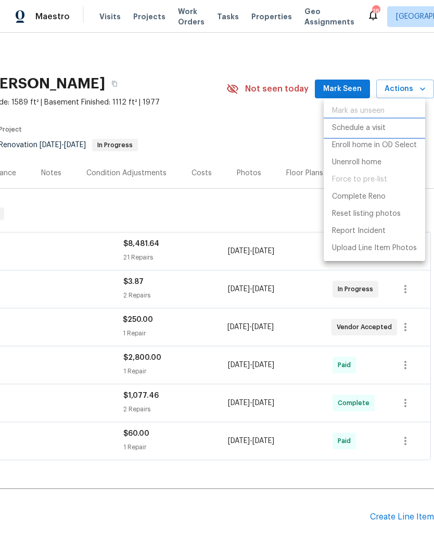
click at [404, 128] on li "Schedule a visit" at bounding box center [374, 128] width 101 height 17
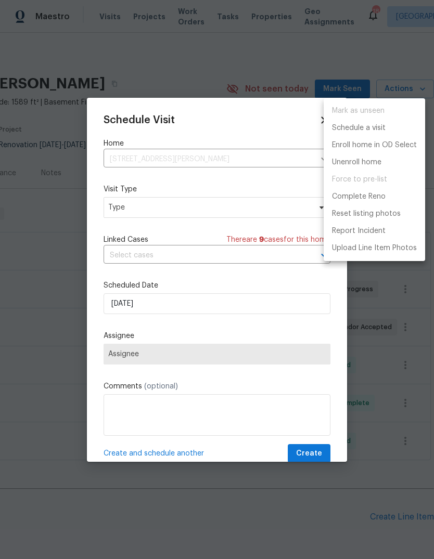
click at [238, 211] on div at bounding box center [217, 279] width 434 height 559
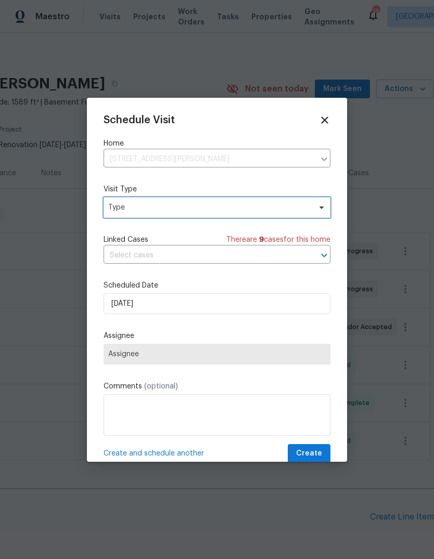
click at [238, 207] on span "Type" at bounding box center [209, 207] width 202 height 10
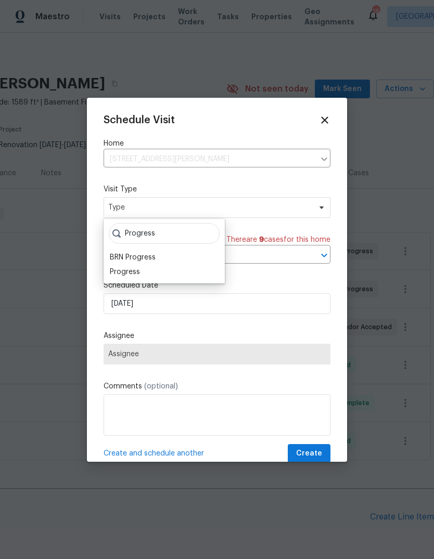
type input "Progress"
click at [160, 274] on div "Progress" at bounding box center [164, 272] width 115 height 15
click at [138, 273] on div "Progress" at bounding box center [125, 272] width 30 height 10
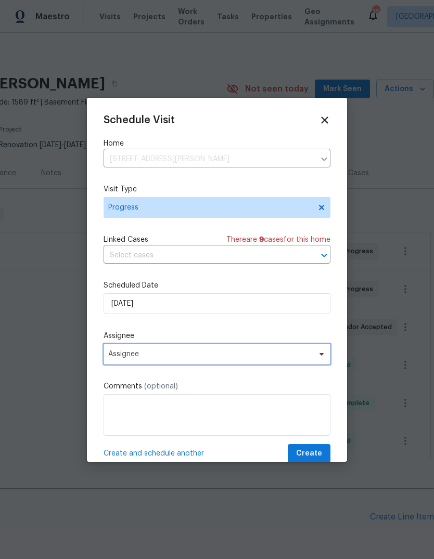
click at [208, 359] on span "Assignee" at bounding box center [210, 354] width 204 height 8
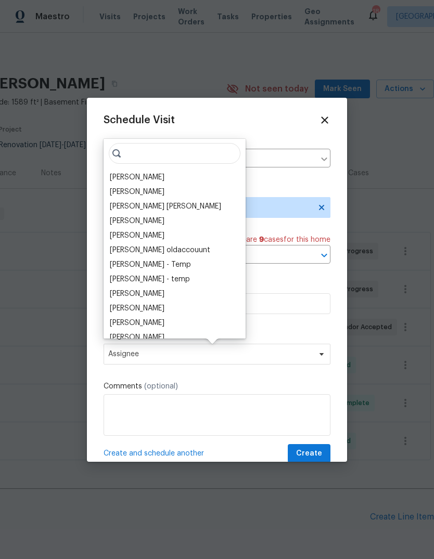
click at [172, 175] on div "[PERSON_NAME]" at bounding box center [175, 177] width 136 height 15
click at [172, 179] on div "[PERSON_NAME]" at bounding box center [175, 177] width 136 height 15
click at [159, 182] on div "[PERSON_NAME]" at bounding box center [137, 177] width 55 height 10
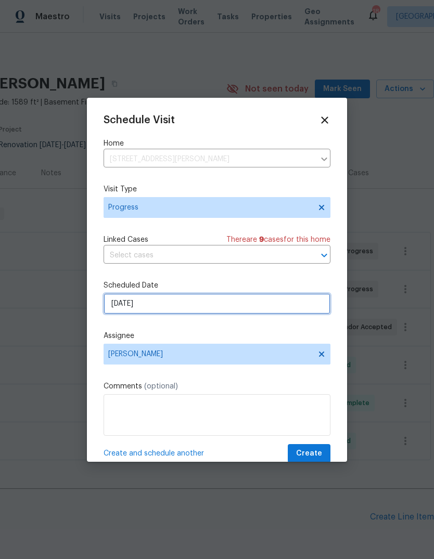
click at [213, 305] on input "[DATE]" at bounding box center [217, 304] width 227 height 21
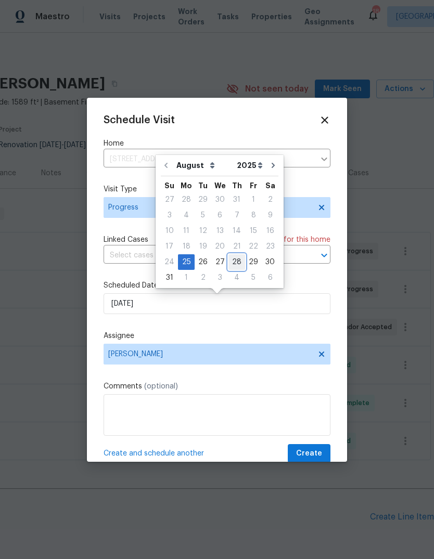
click at [235, 265] on div "28" at bounding box center [236, 262] width 17 height 15
type input "8/28/2025"
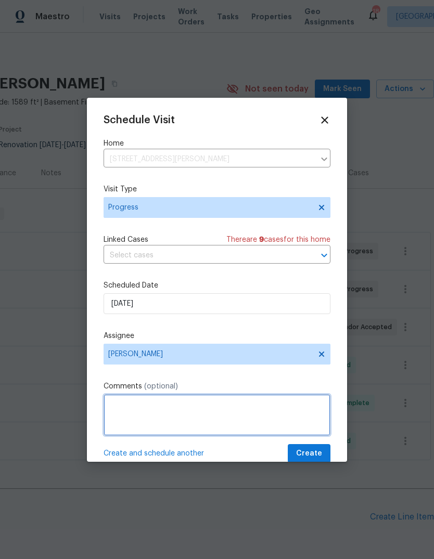
click at [175, 417] on textarea at bounding box center [217, 415] width 227 height 42
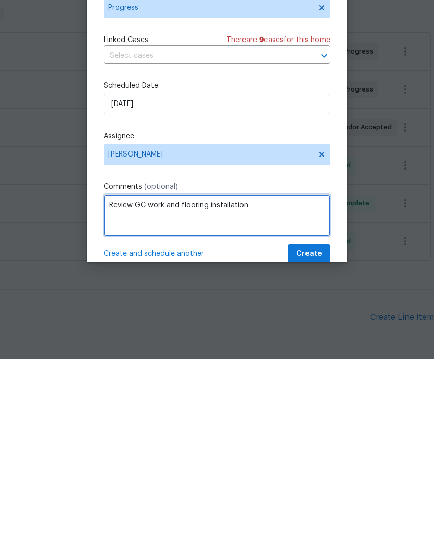
type textarea "Review GC work and flooring installation"
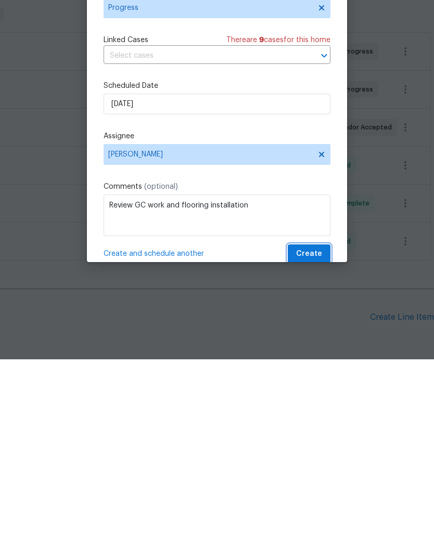
click at [319, 448] on span "Create" at bounding box center [309, 454] width 26 height 13
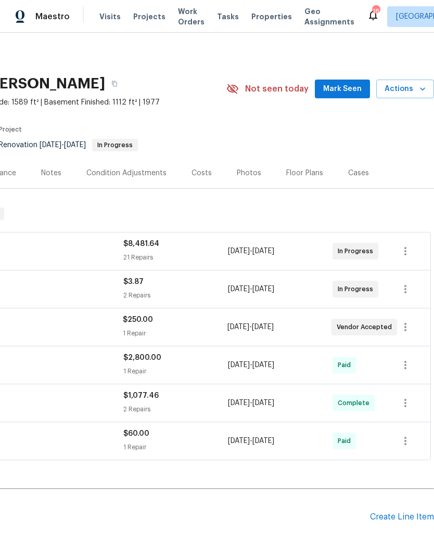
click at [350, 83] on span "Mark Seen" at bounding box center [342, 89] width 39 height 13
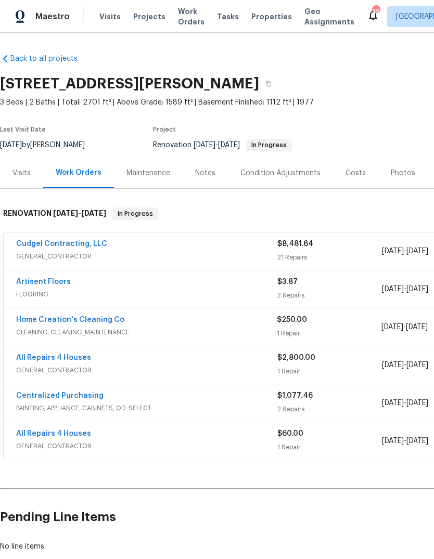
scroll to position [0, 0]
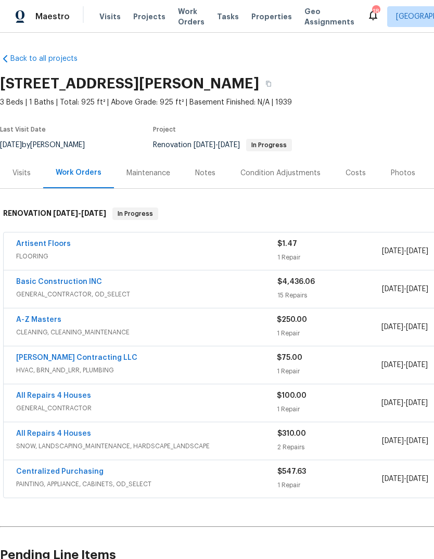
click at [157, 18] on span "Projects" at bounding box center [149, 16] width 32 height 10
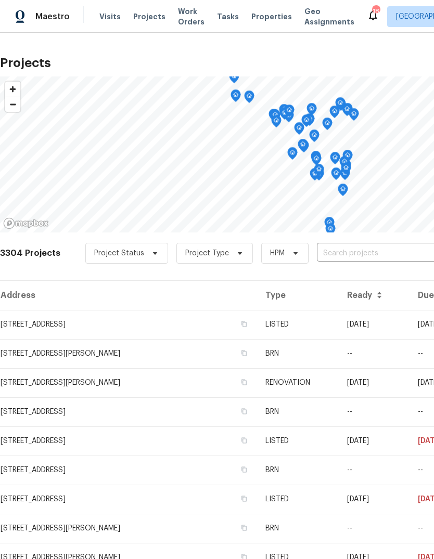
click at [376, 255] on input "text" at bounding box center [376, 254] width 119 height 16
type input "7546"
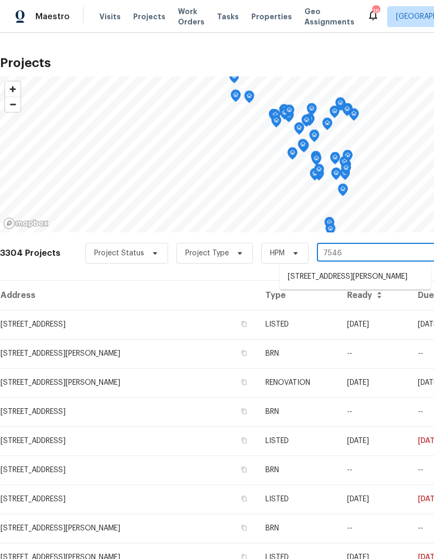
click at [391, 282] on li "[STREET_ADDRESS][PERSON_NAME]" at bounding box center [354, 277] width 151 height 17
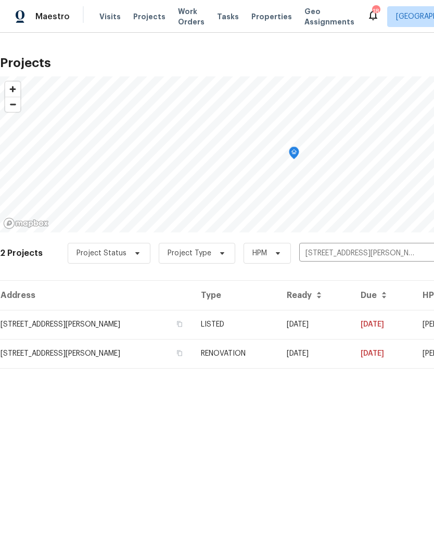
click at [324, 314] on td "[DATE]" at bounding box center [315, 324] width 74 height 29
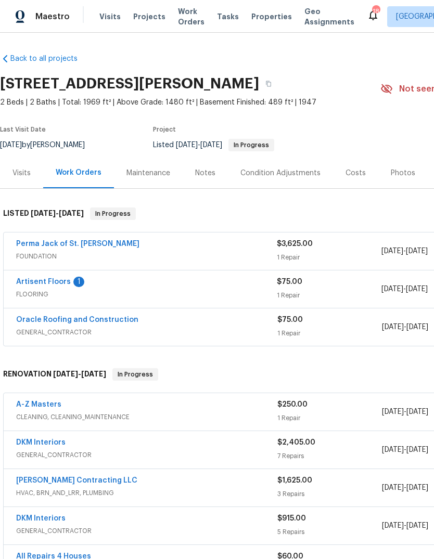
click at [64, 285] on link "Artisent Floors" at bounding box center [43, 281] width 55 height 7
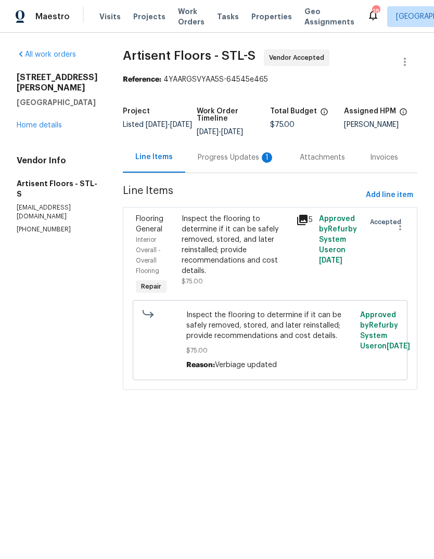
click at [261, 158] on div "Progress Updates 1" at bounding box center [236, 157] width 77 height 10
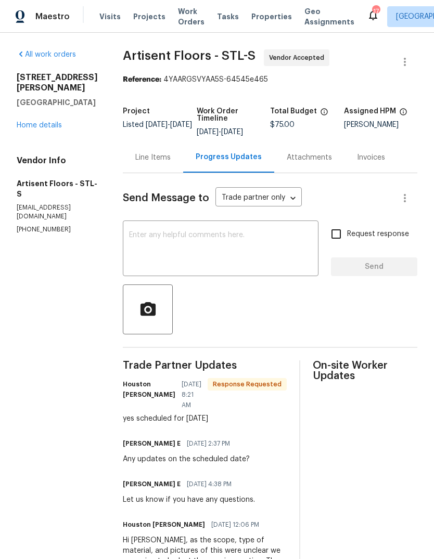
click at [50, 122] on link "Home details" at bounding box center [39, 125] width 45 height 7
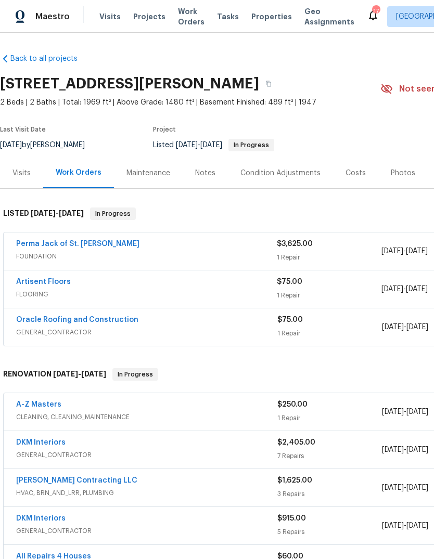
click at [88, 254] on span "FOUNDATION" at bounding box center [146, 256] width 261 height 10
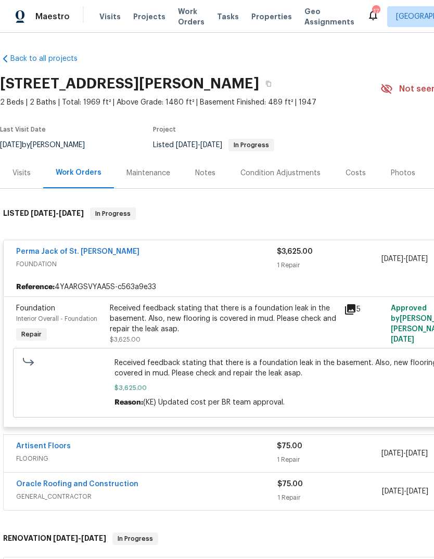
click at [84, 255] on link "Perma Jack of St. Louis" at bounding box center [77, 251] width 123 height 7
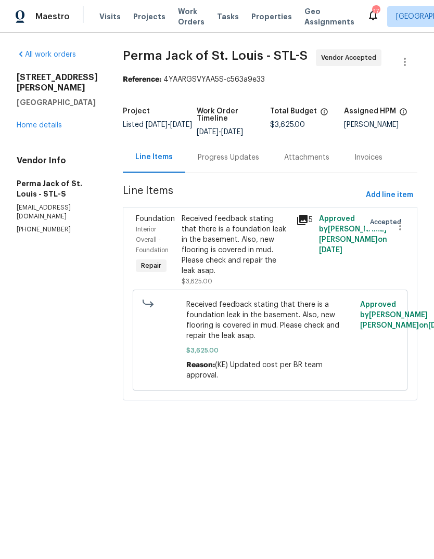
click at [222, 164] on div "Progress Updates" at bounding box center [228, 157] width 86 height 31
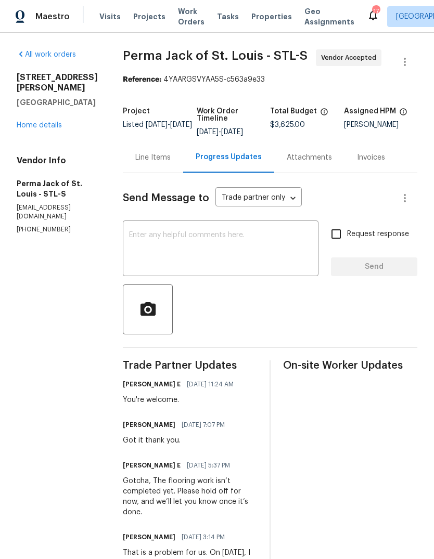
click at [20, 129] on link "Home details" at bounding box center [39, 125] width 45 height 7
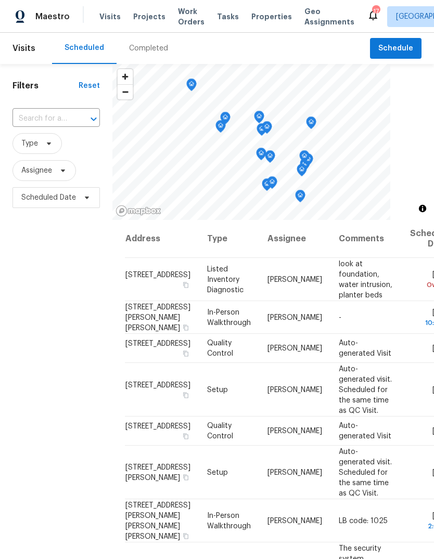
click at [261, 19] on span "Properties" at bounding box center [271, 16] width 41 height 10
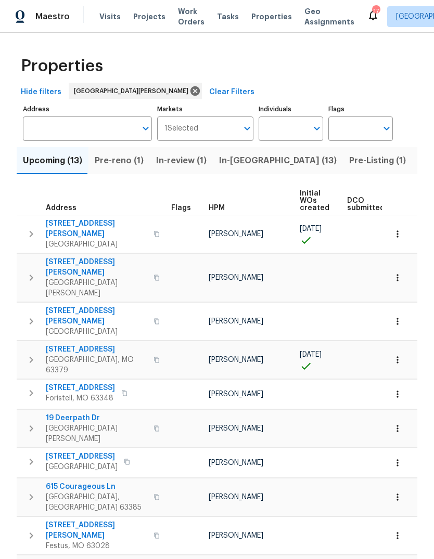
click at [418, 166] on span "Listed (40)" at bounding box center [441, 161] width 46 height 15
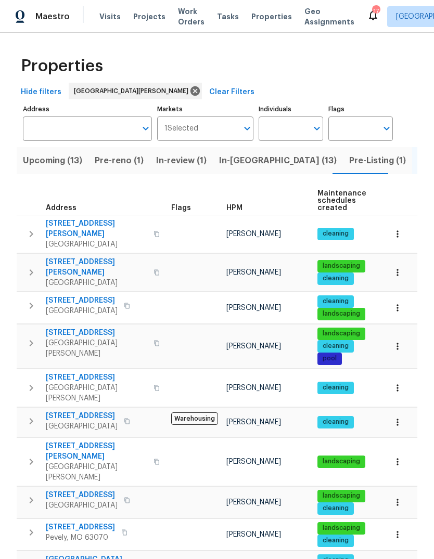
click at [236, 210] on span "HPM" at bounding box center [234, 208] width 16 height 7
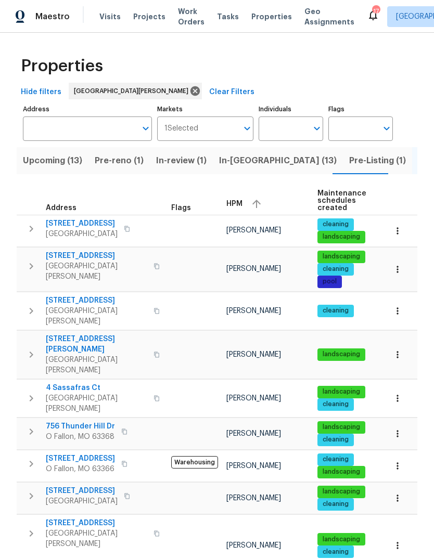
click at [244, 209] on div "HPM" at bounding box center [267, 204] width 83 height 16
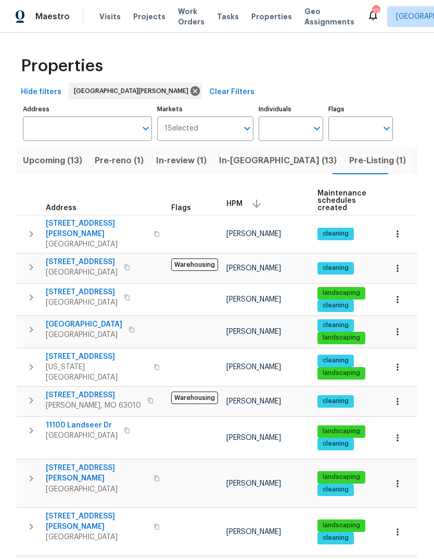
scroll to position [-13, 0]
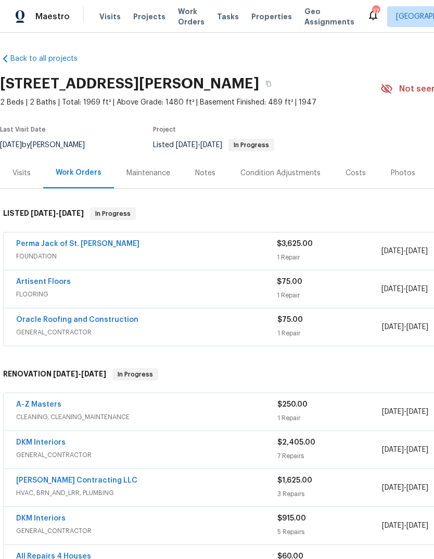
click at [400, 175] on div "Photos" at bounding box center [403, 173] width 24 height 10
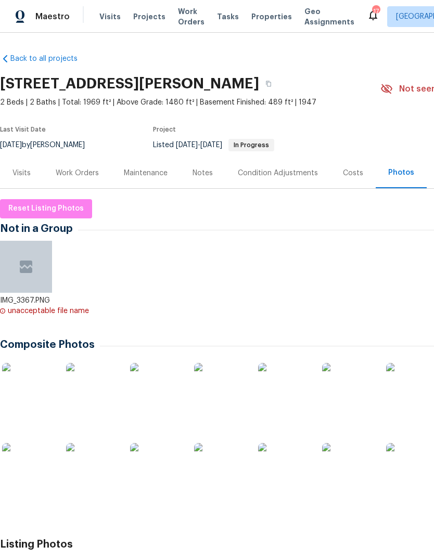
click at [358, 174] on div "Costs" at bounding box center [353, 173] width 20 height 10
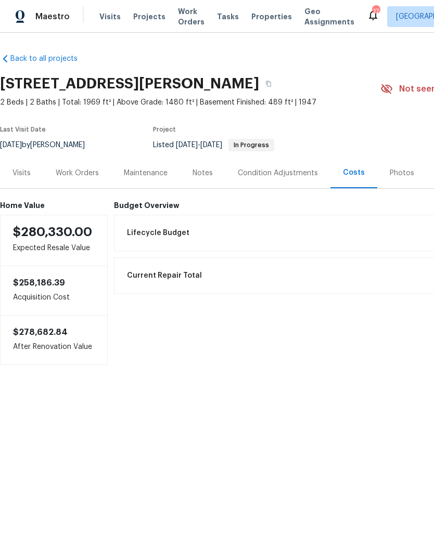
click at [268, 19] on span "Properties" at bounding box center [271, 16] width 41 height 10
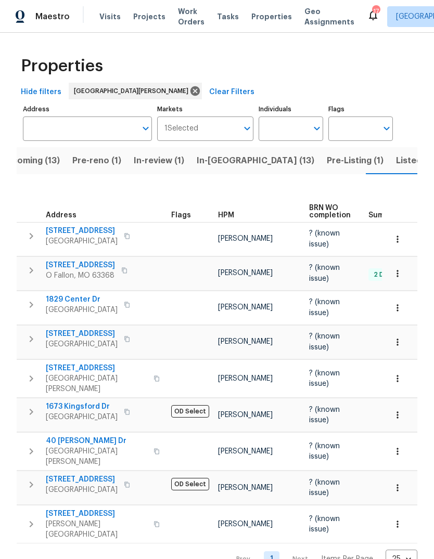
click at [396, 163] on span "Listed (40)" at bounding box center [419, 161] width 46 height 15
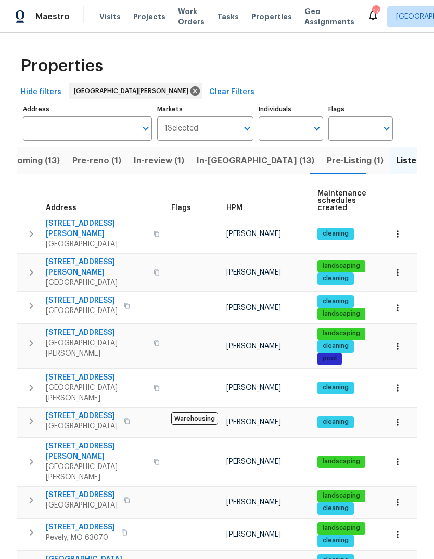
click at [327, 163] on span "Pre-Listing (1)" at bounding box center [355, 161] width 57 height 15
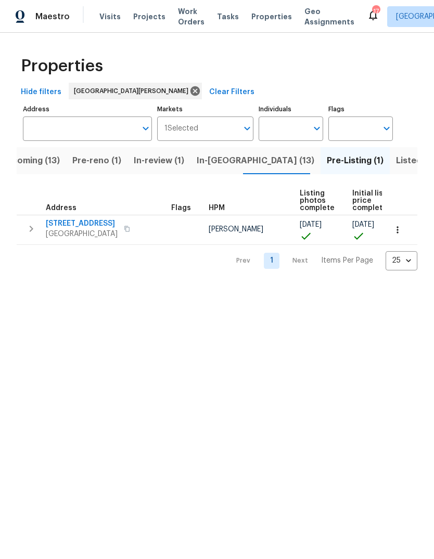
click at [399, 232] on icon "button" at bounding box center [397, 230] width 10 height 10
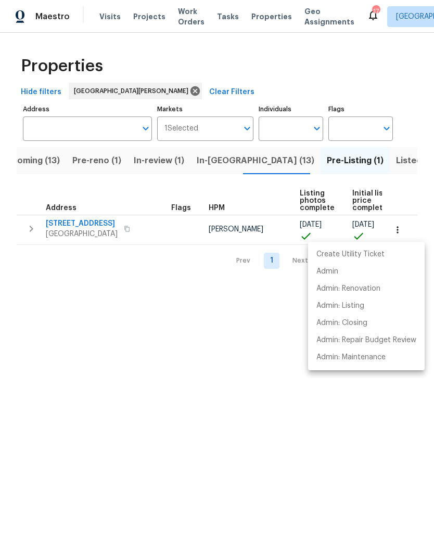
click at [185, 377] on div at bounding box center [217, 279] width 434 height 559
